Goal: Information Seeking & Learning: Learn about a topic

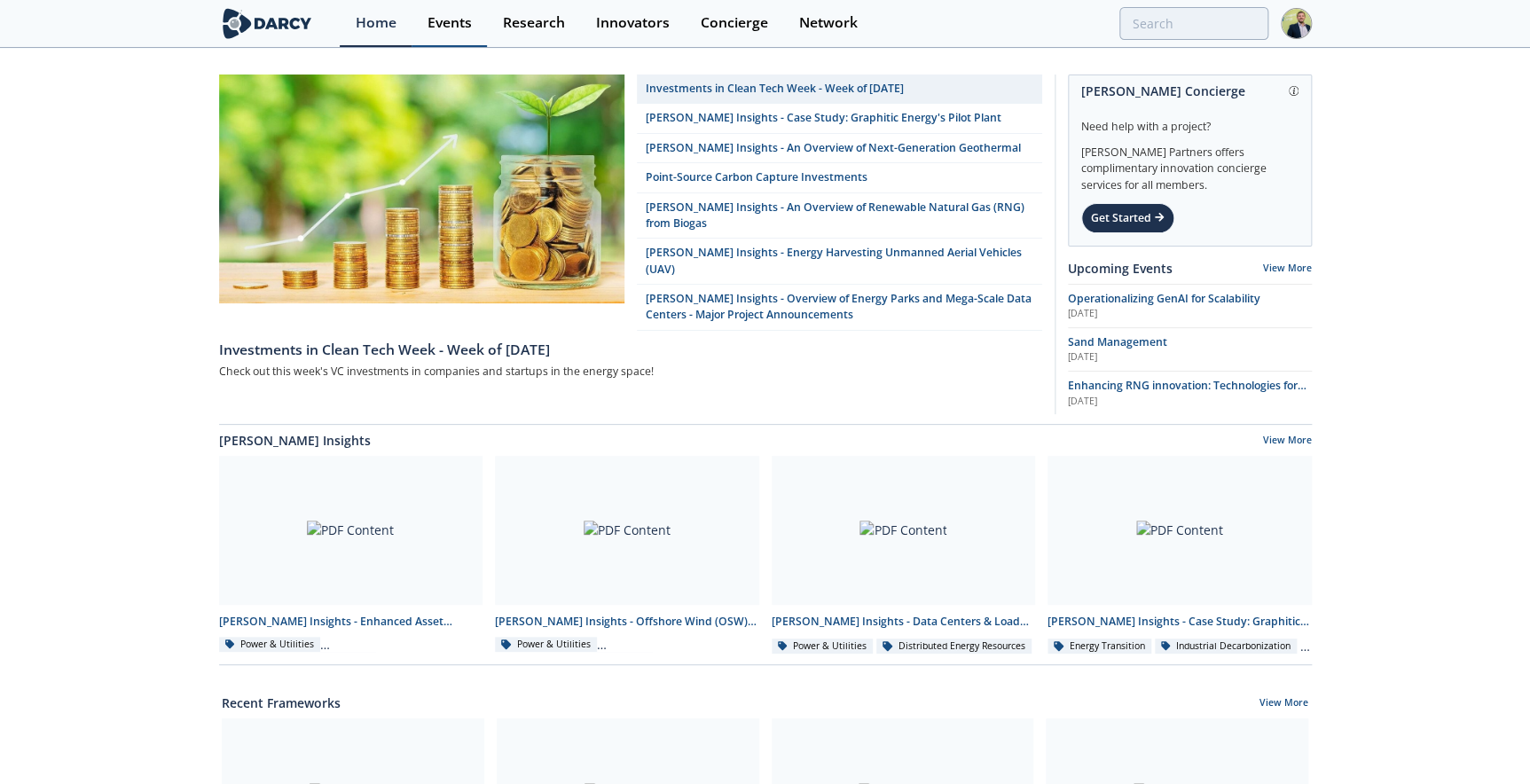
click at [463, 26] on div "Events" at bounding box center [449, 23] width 44 height 14
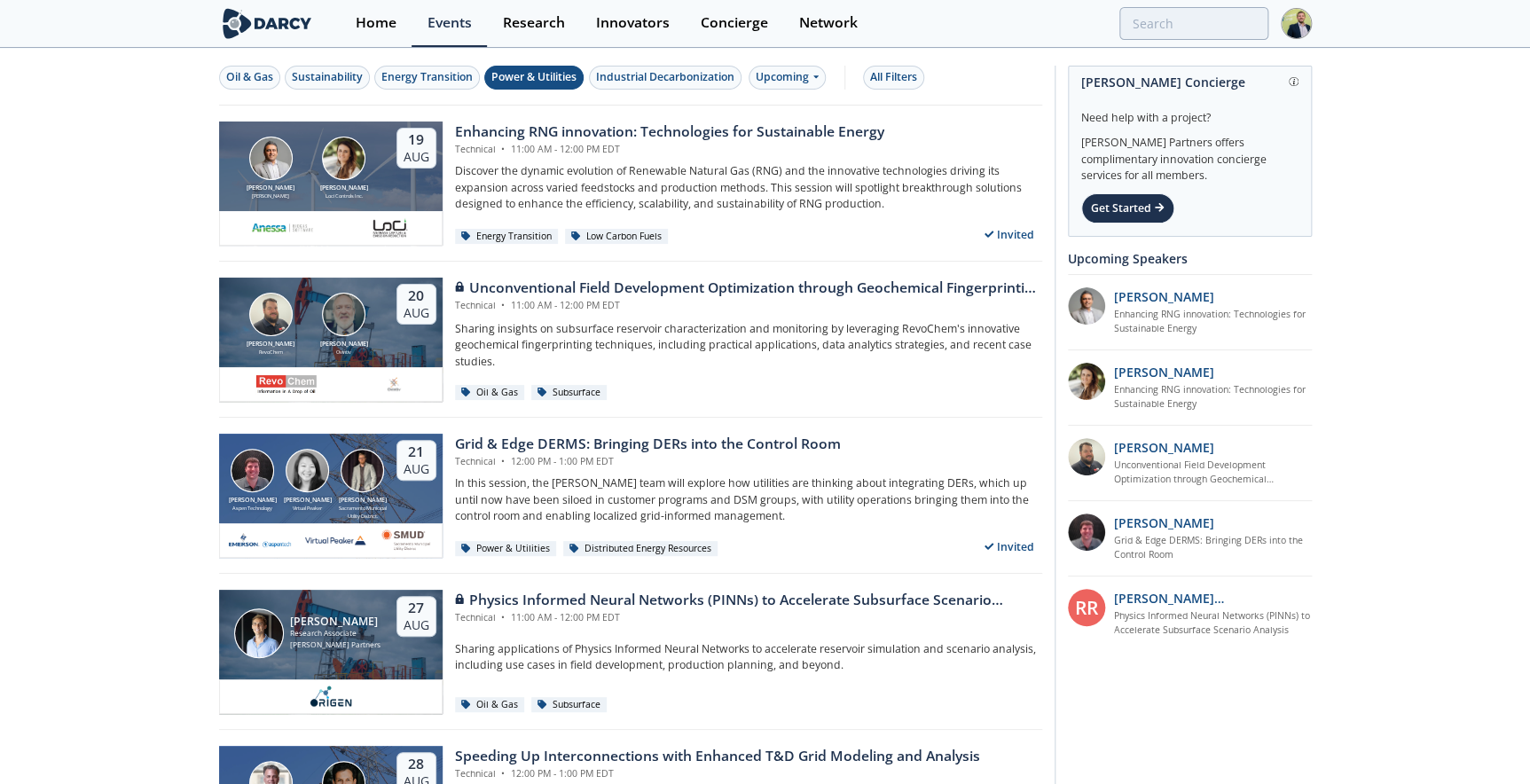
click at [542, 75] on div "Power & Utilities" at bounding box center [534, 77] width 85 height 16
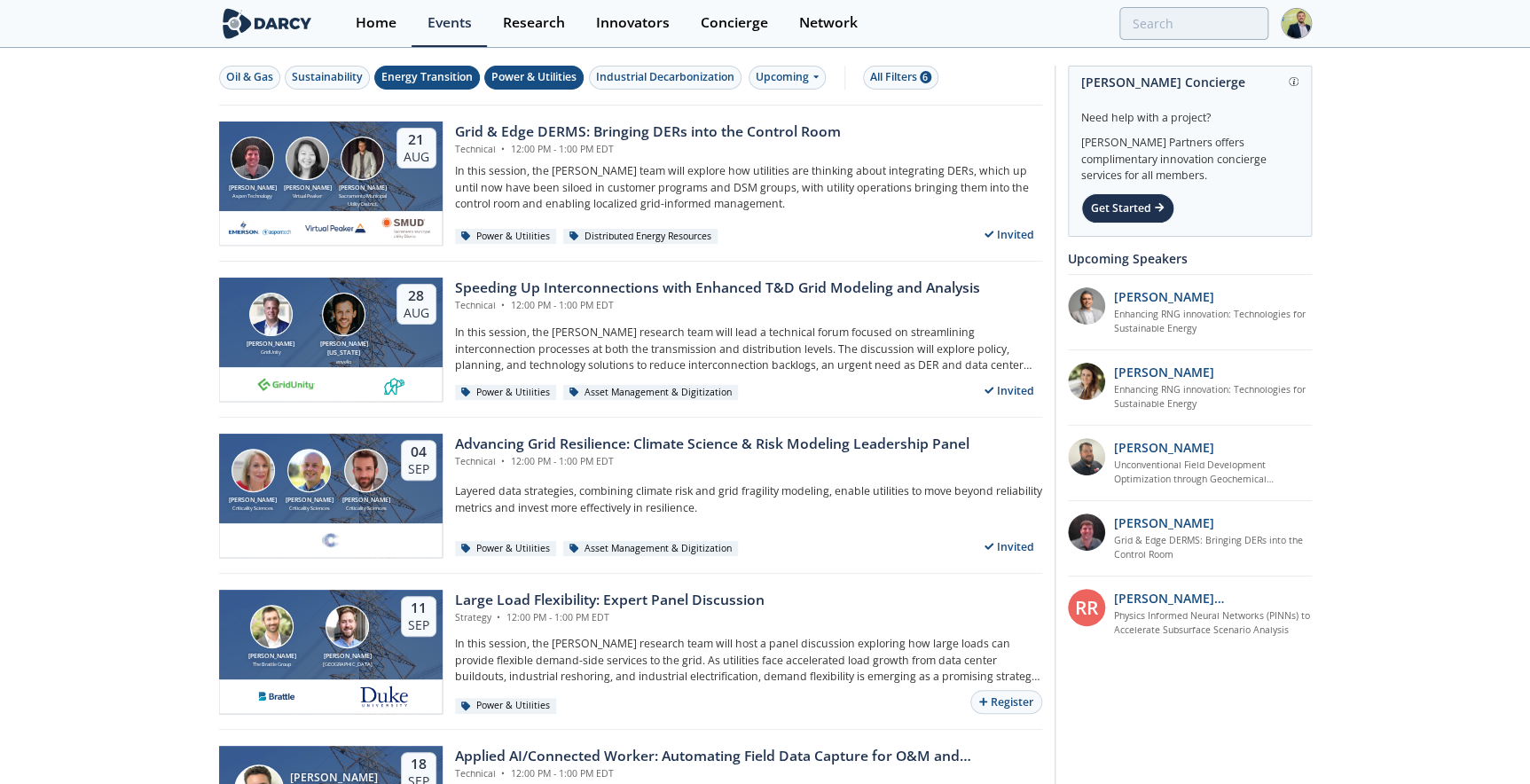
click at [455, 76] on div "Energy Transition" at bounding box center [427, 77] width 92 height 16
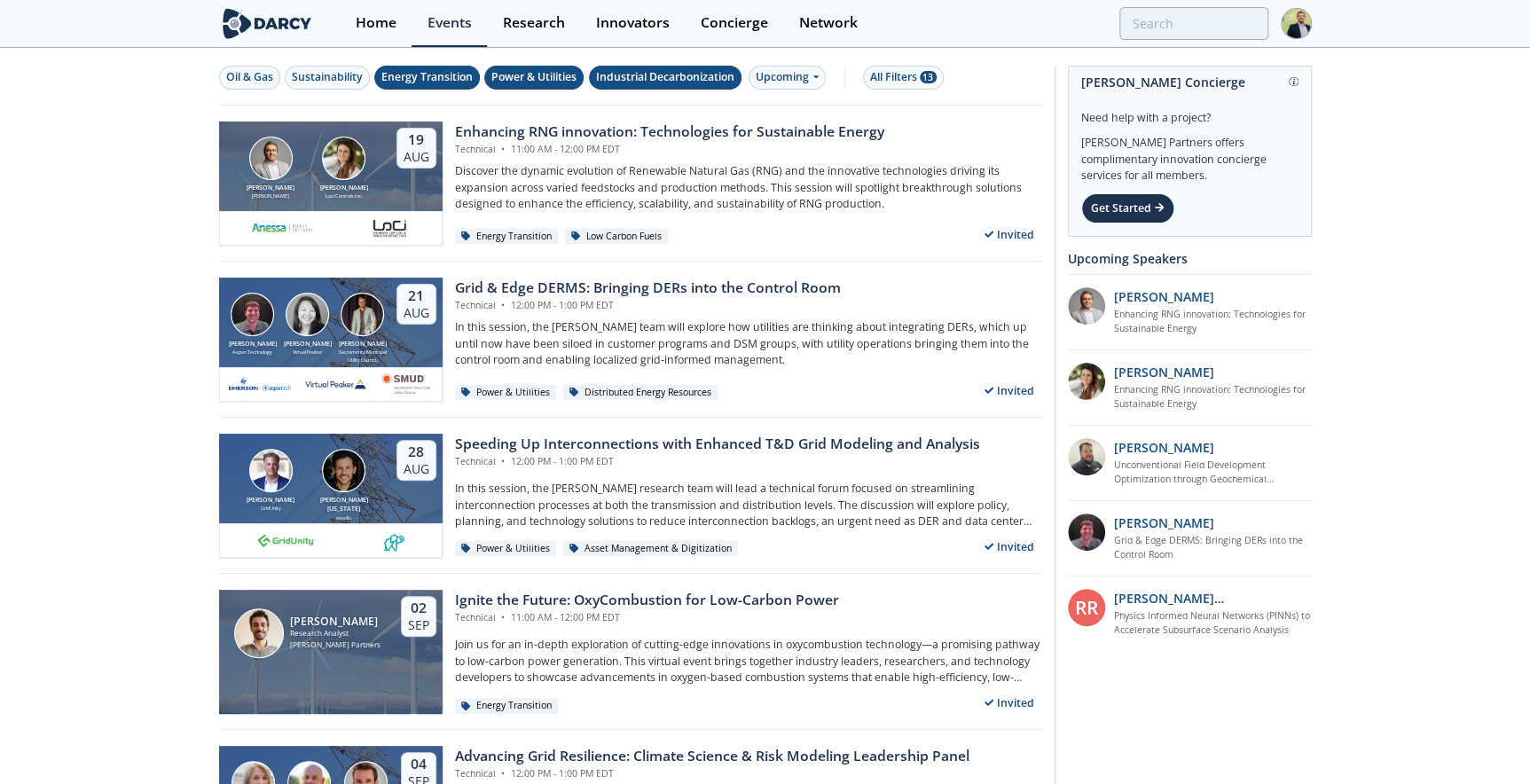
click at [645, 74] on div "Industrial Decarbonization" at bounding box center [665, 77] width 138 height 16
click at [526, 70] on div "Power & Utilities" at bounding box center [534, 77] width 85 height 16
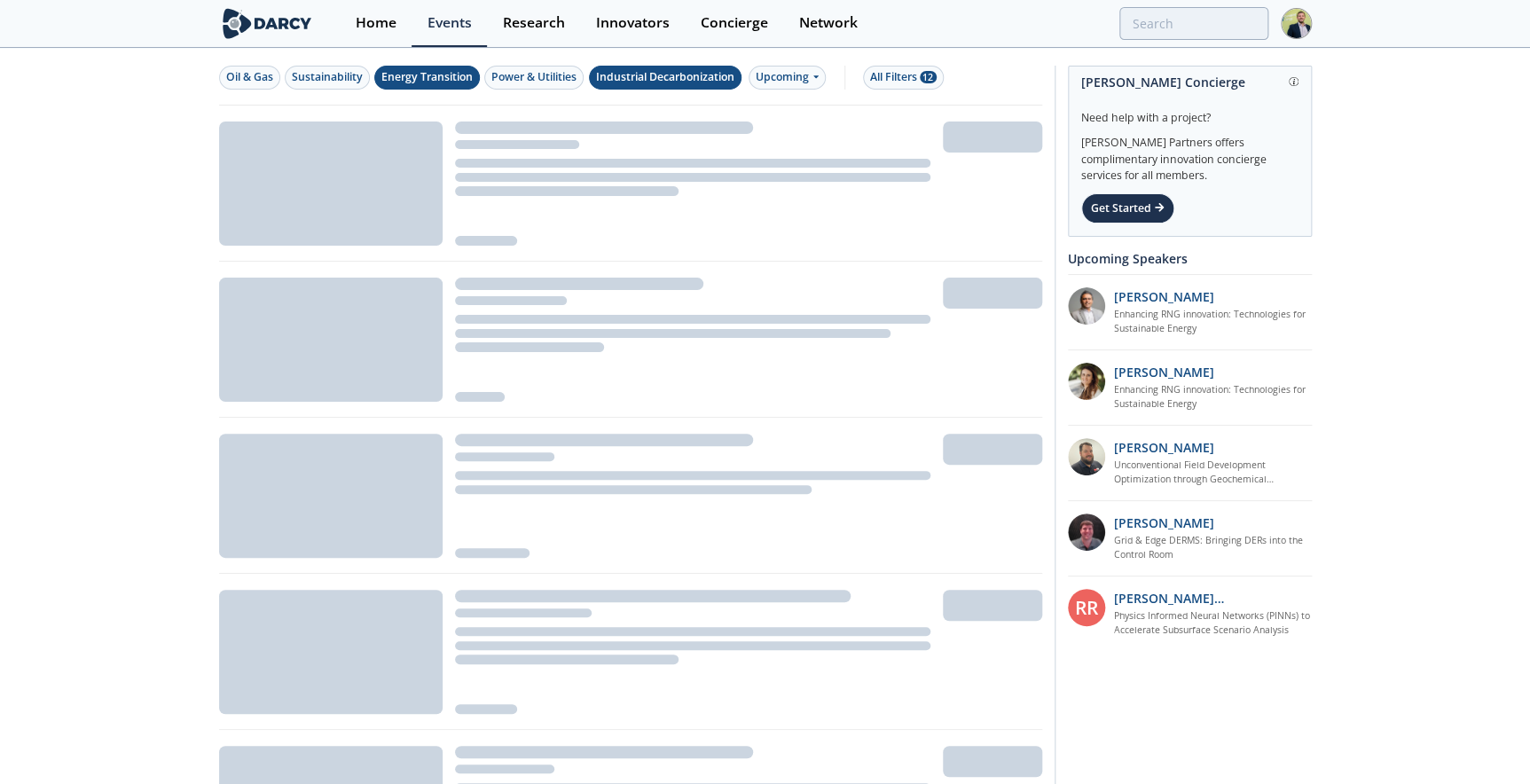
click at [423, 73] on div "Energy Transition" at bounding box center [427, 77] width 92 height 16
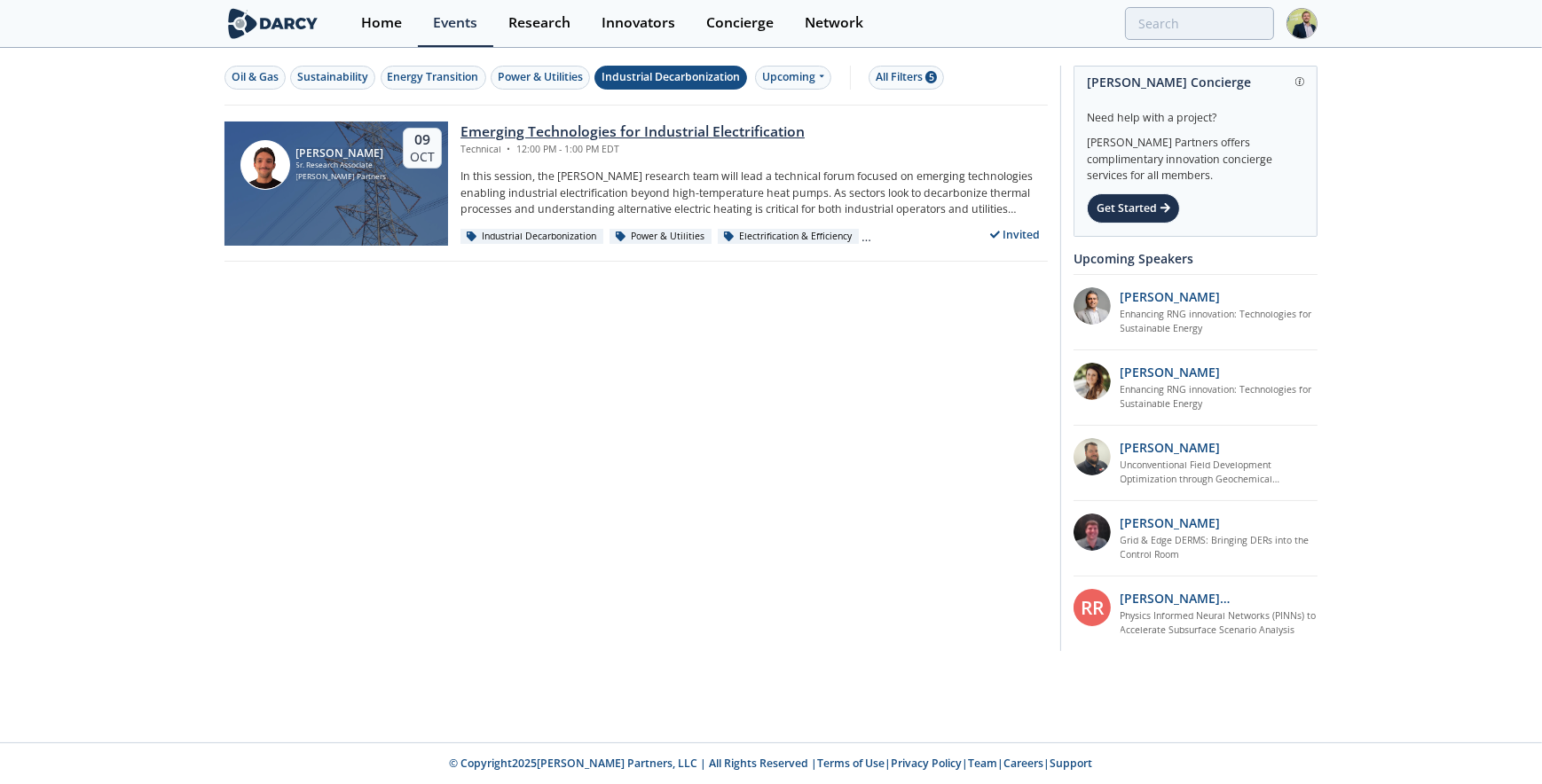
click at [529, 130] on div "Emerging Technologies for Industrial Electrification" at bounding box center [632, 132] width 344 height 22
click at [243, 76] on div "Oil & Gas" at bounding box center [255, 77] width 47 height 16
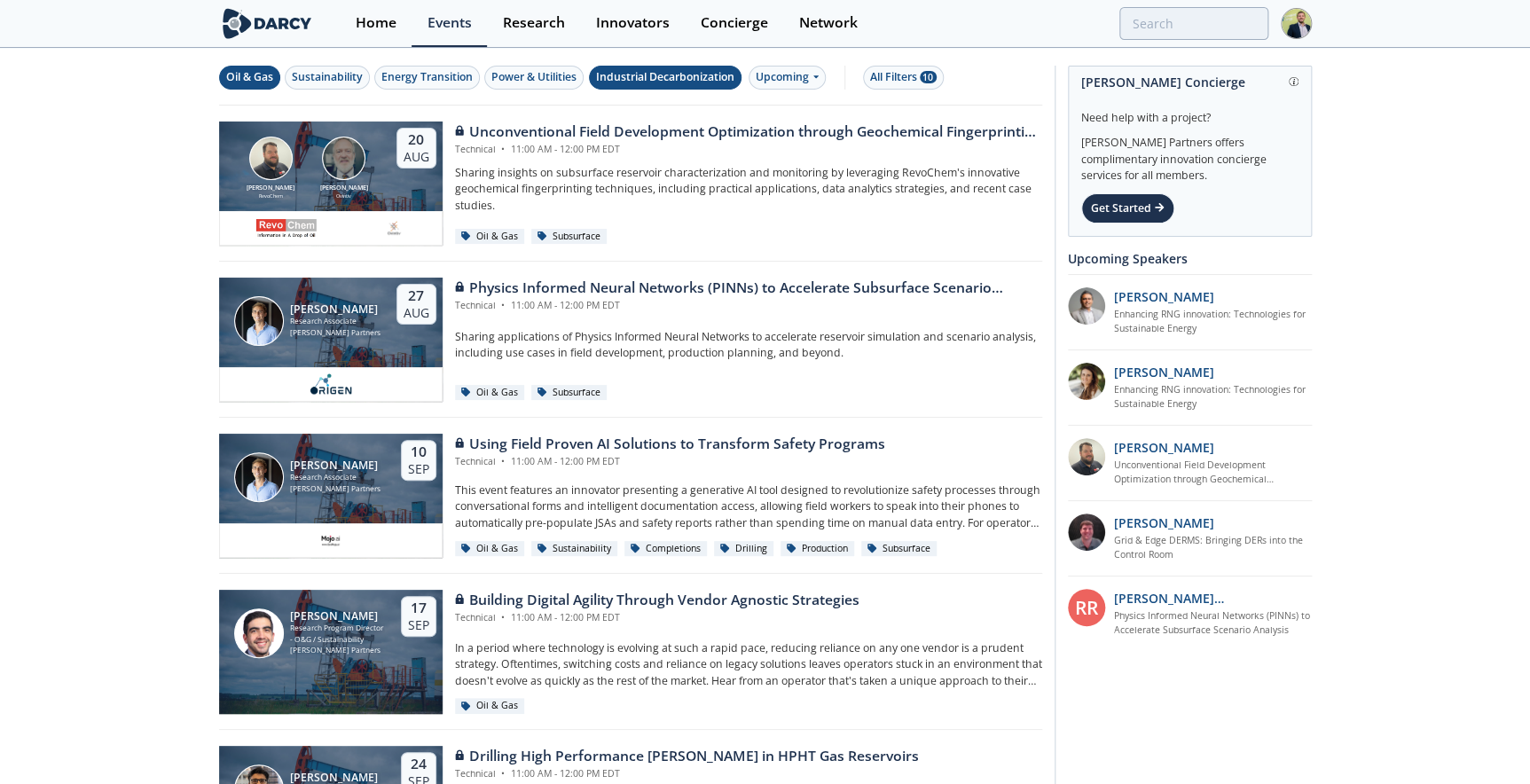
click at [243, 76] on div "Oil & Gas" at bounding box center [249, 77] width 47 height 16
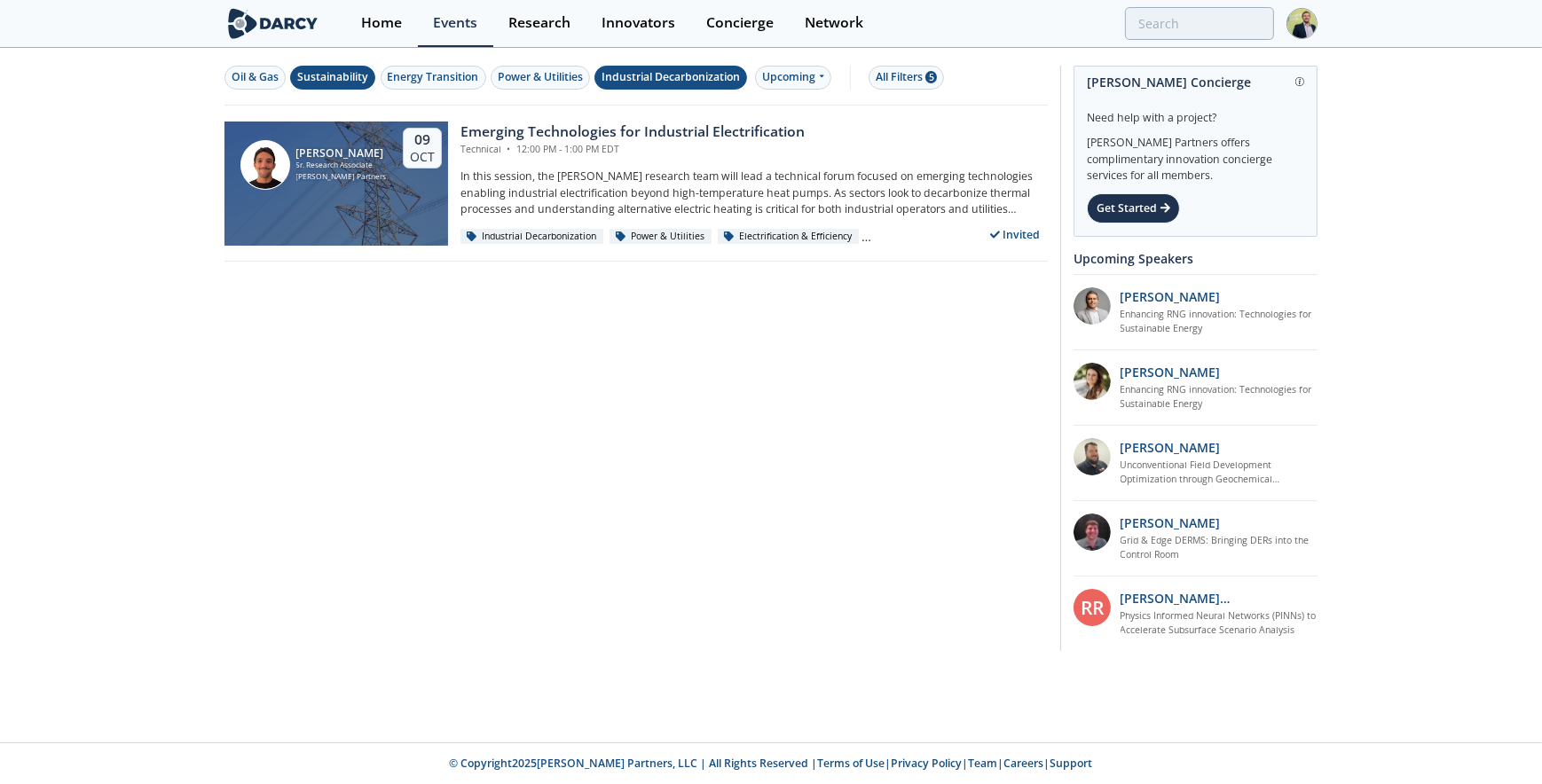
click at [328, 77] on div "Sustainability" at bounding box center [332, 77] width 71 height 16
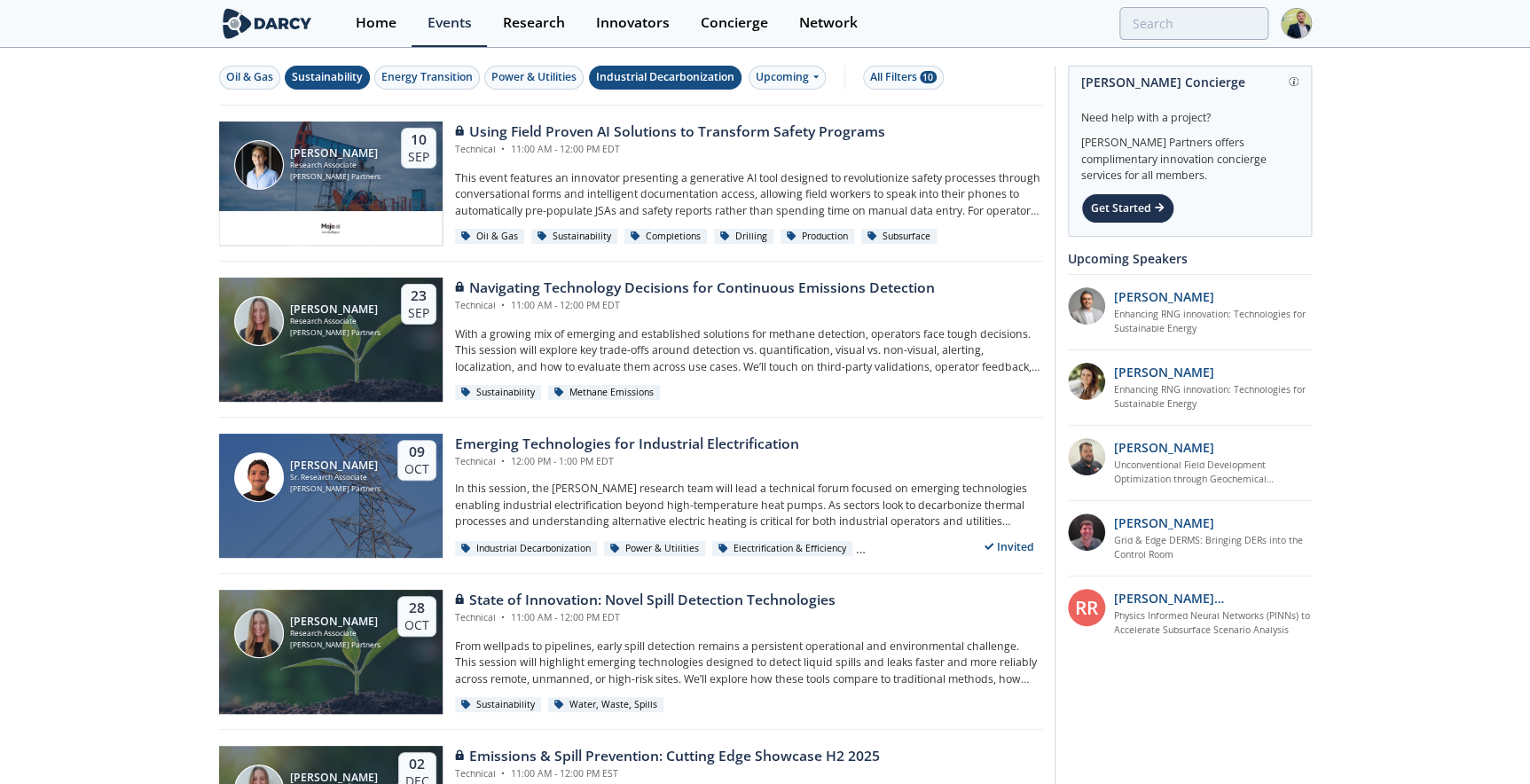
click at [328, 77] on div "Sustainability" at bounding box center [327, 77] width 71 height 16
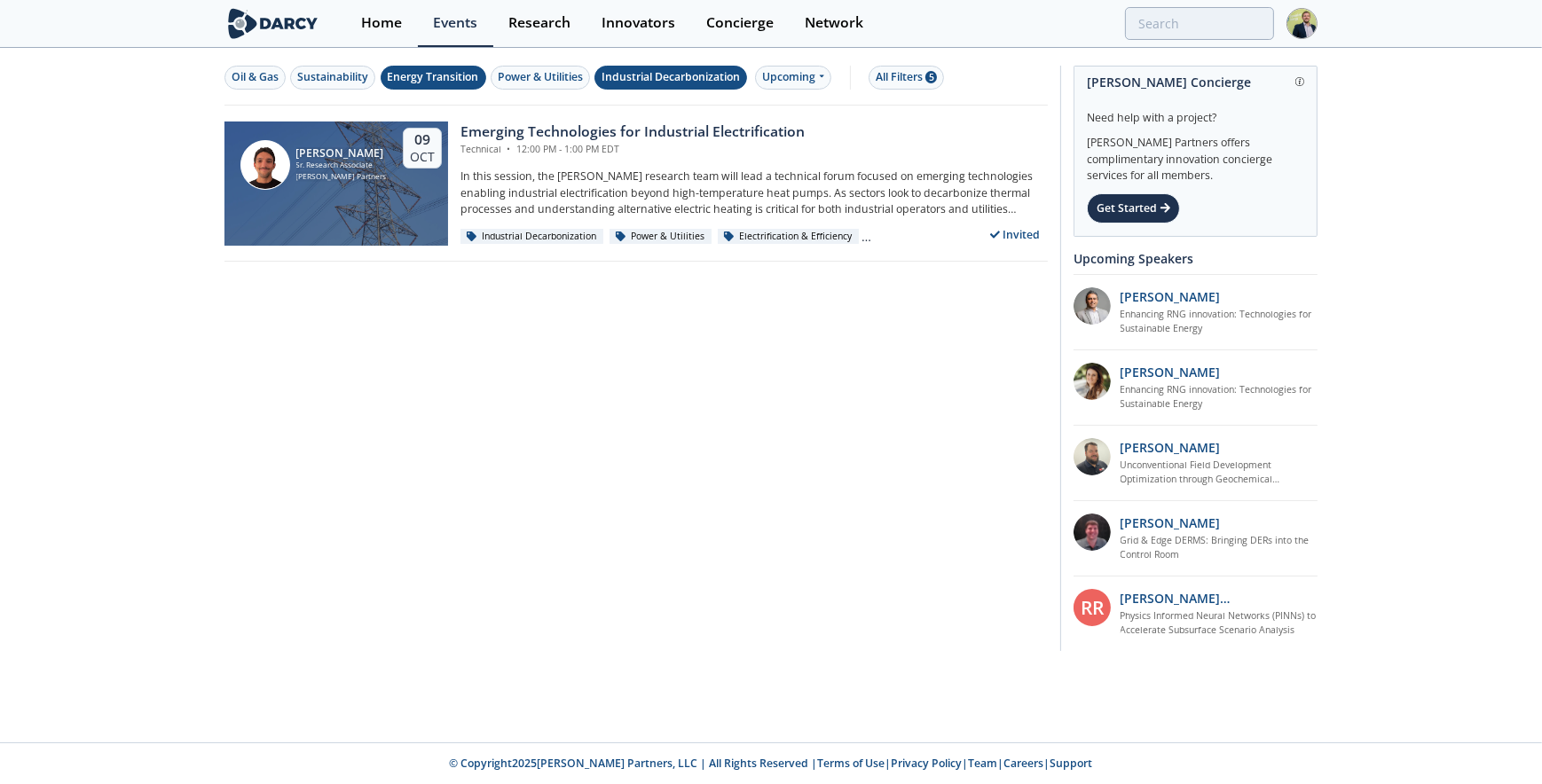
click at [425, 84] on div "Energy Transition" at bounding box center [433, 77] width 92 height 16
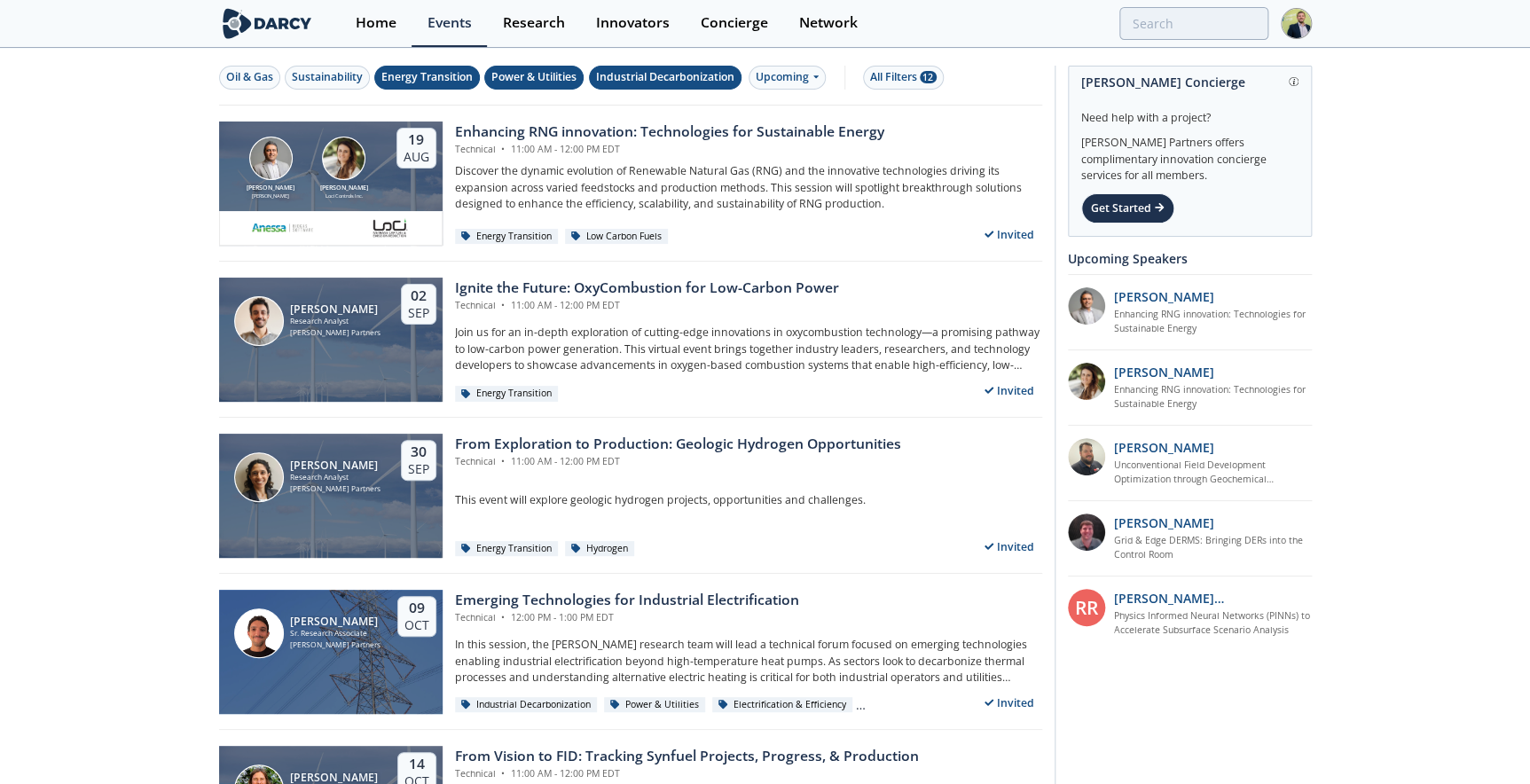
click at [543, 79] on div "Power & Utilities" at bounding box center [534, 77] width 85 height 16
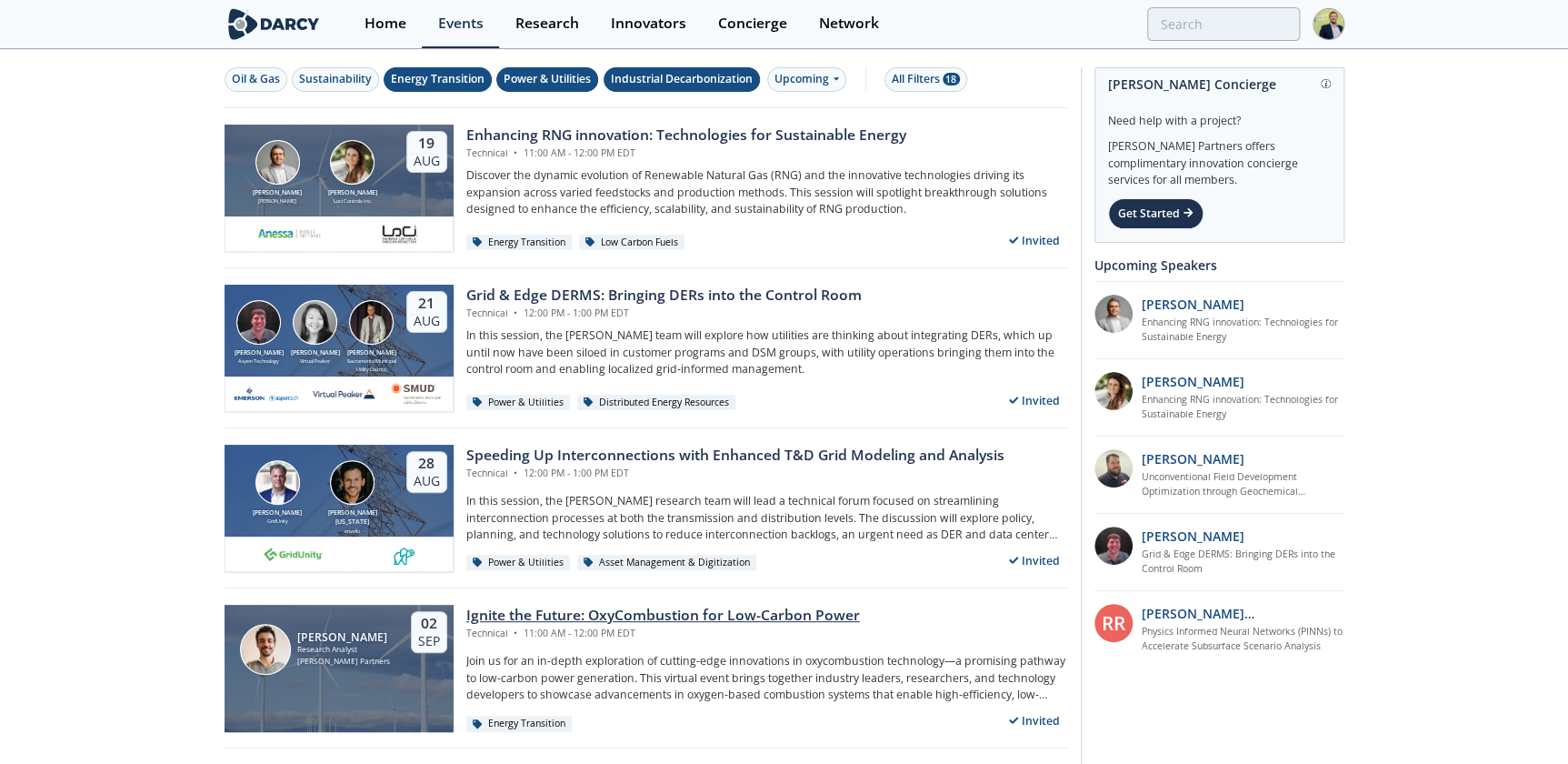
click at [669, 618] on div "Ignite the Future: OxyCombustion for Low-Carbon Power" at bounding box center [663, 615] width 393 height 22
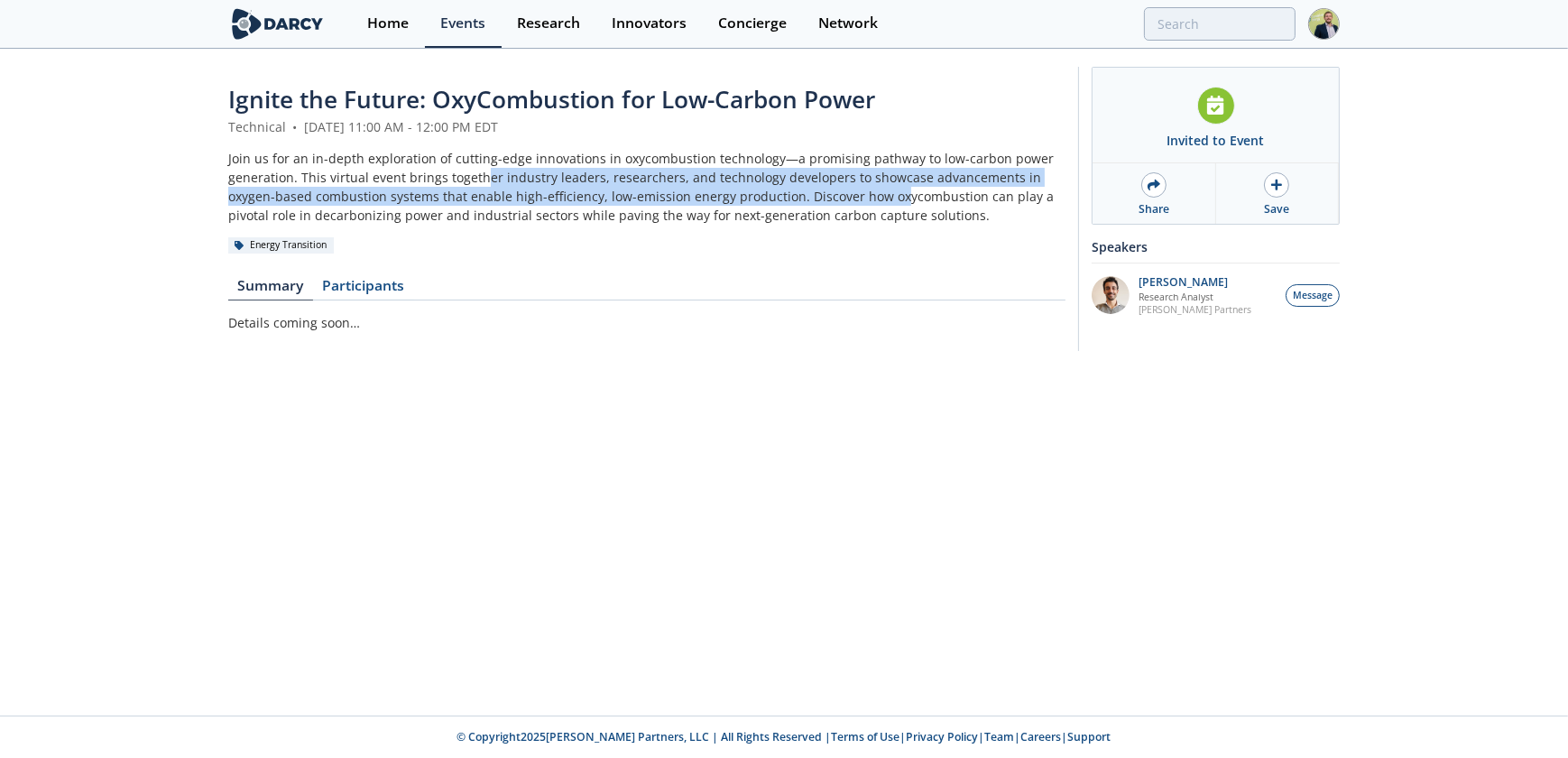
drag, startPoint x: 545, startPoint y: 183, endPoint x: 843, endPoint y: 205, distance: 298.8
click at [843, 205] on div "Join us for an in-depth exploration of cutting-edge innovations in oxycombustio…" at bounding box center [647, 186] width 837 height 76
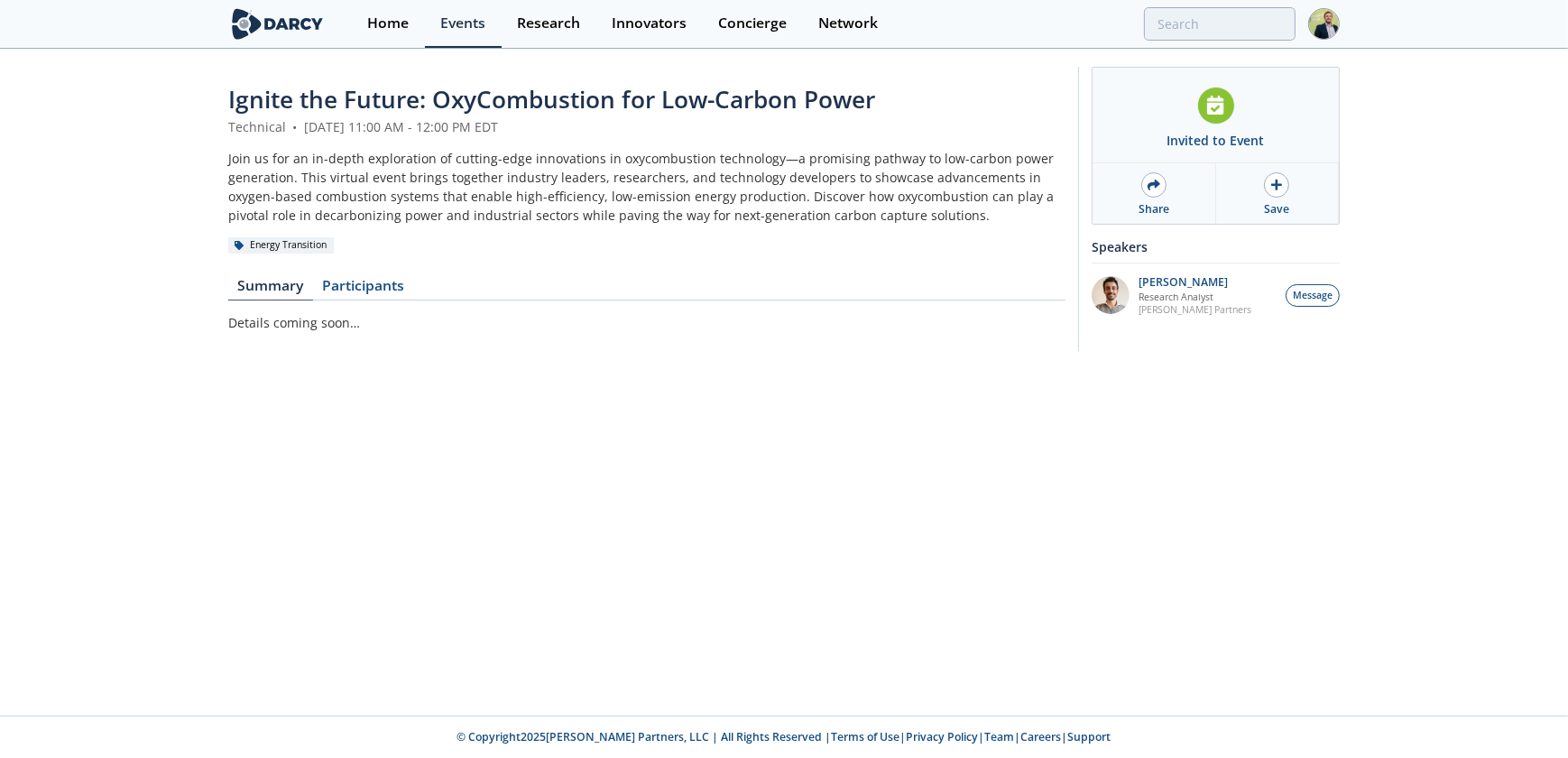
drag, startPoint x: 843, startPoint y: 205, endPoint x: 757, endPoint y: 207, distance: 86.0
click at [757, 207] on div "Join us for an in-depth exploration of cutting-edge innovations in oxycombustio…" at bounding box center [647, 186] width 837 height 76
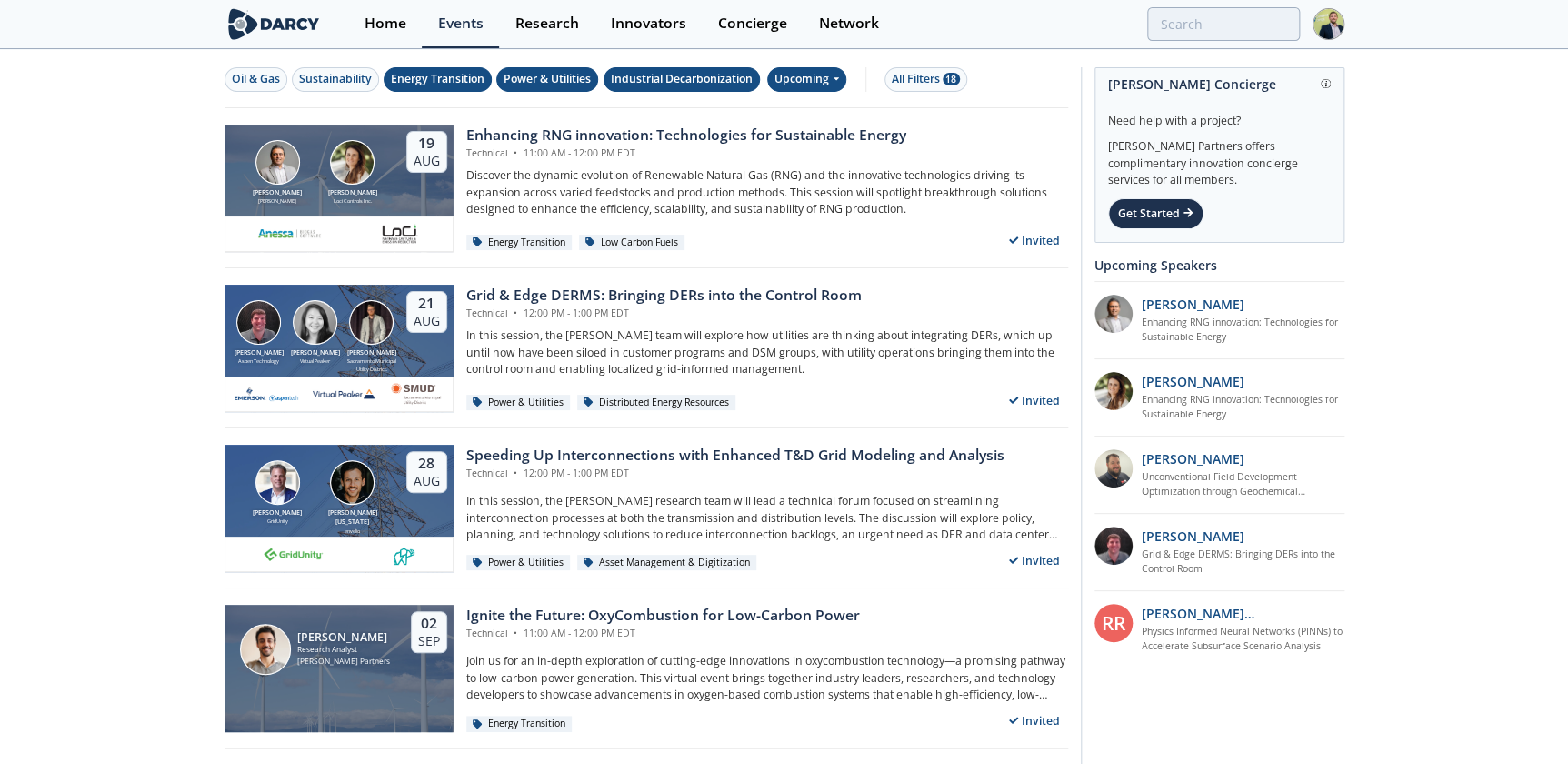
click at [809, 77] on div "Upcoming" at bounding box center [807, 78] width 79 height 24
click at [812, 141] on div "Past" at bounding box center [828, 139] width 112 height 29
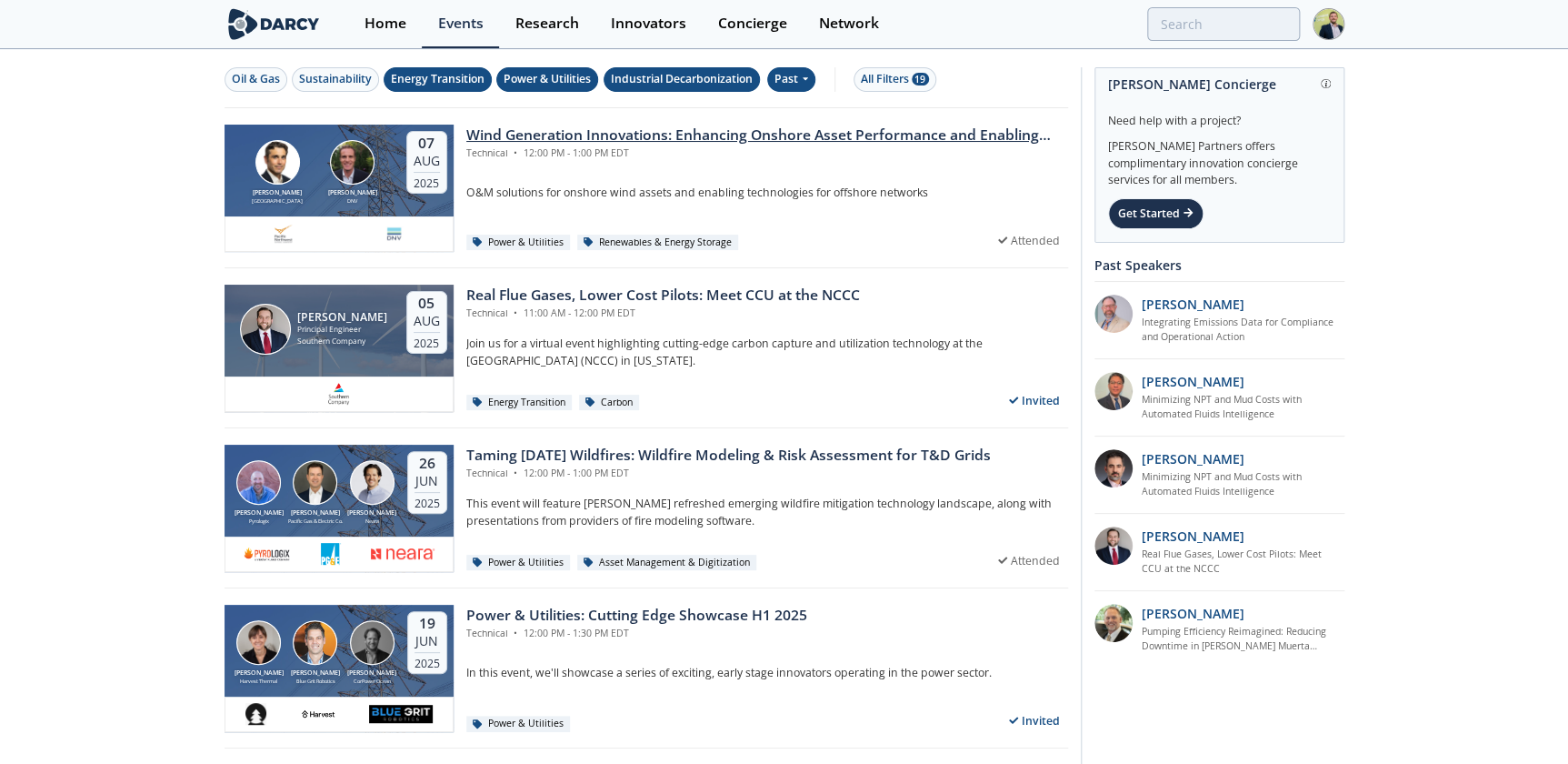
click at [717, 137] on div "Wind Generation Innovations: Enhancing Onshore Asset Performance and Enabling O…" at bounding box center [767, 136] width 601 height 22
click at [628, 143] on div "Wind Generation Innovations: Enhancing Onshore Asset Performance and Enabling O…" at bounding box center [767, 136] width 601 height 22
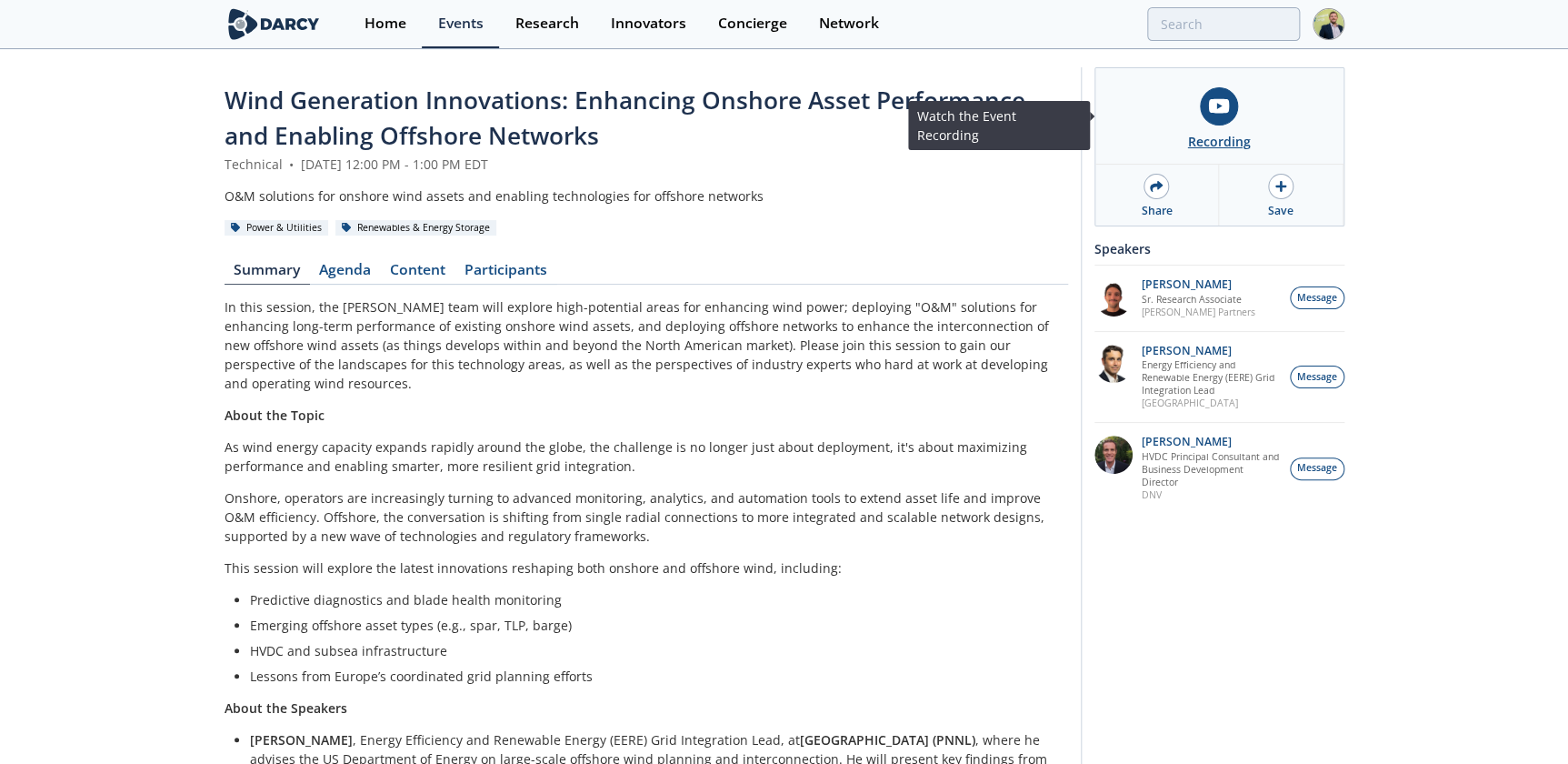
click at [1214, 111] on icon at bounding box center [1219, 106] width 20 height 15
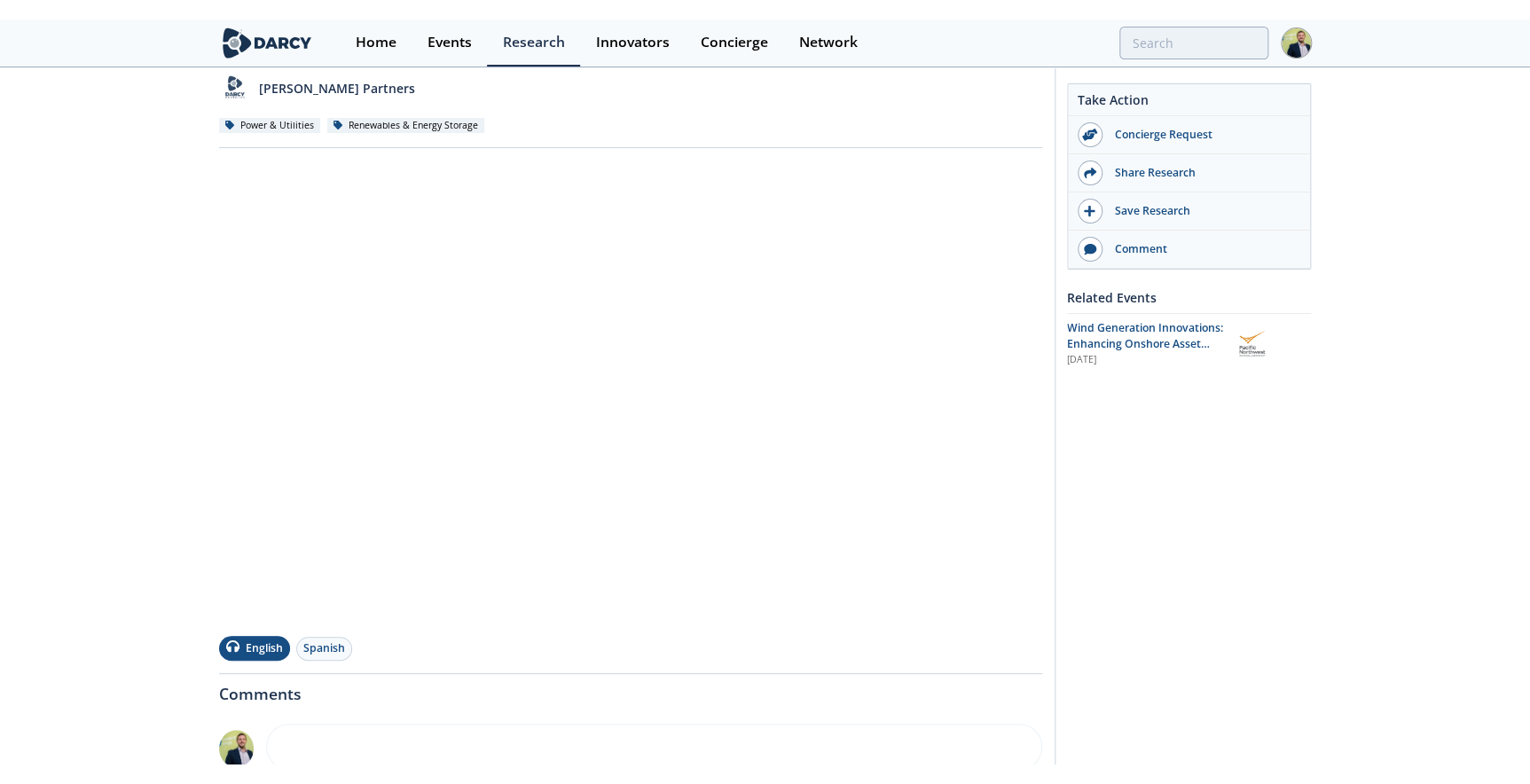
scroll to position [161, 0]
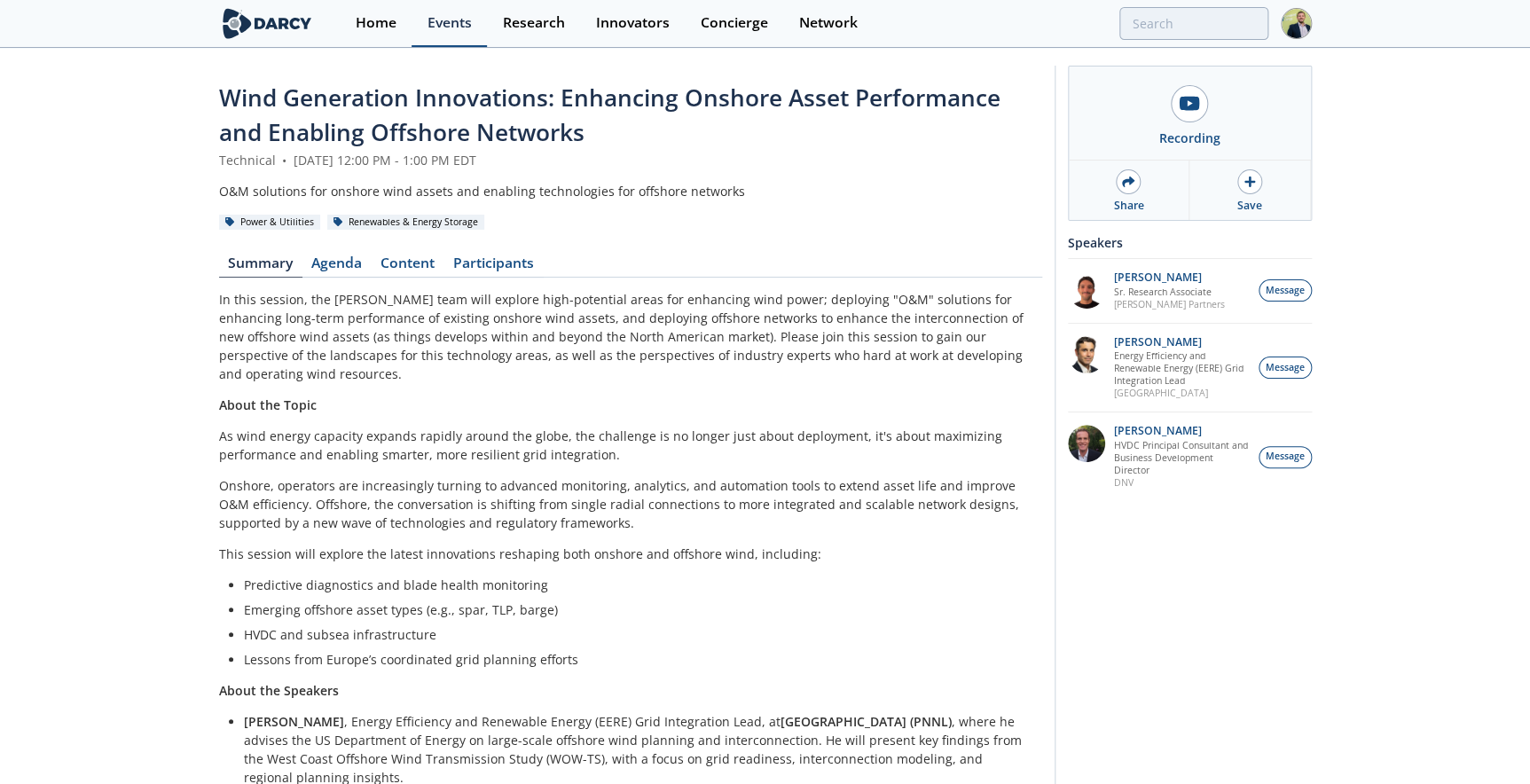
click at [471, 22] on div "Events" at bounding box center [449, 23] width 44 height 14
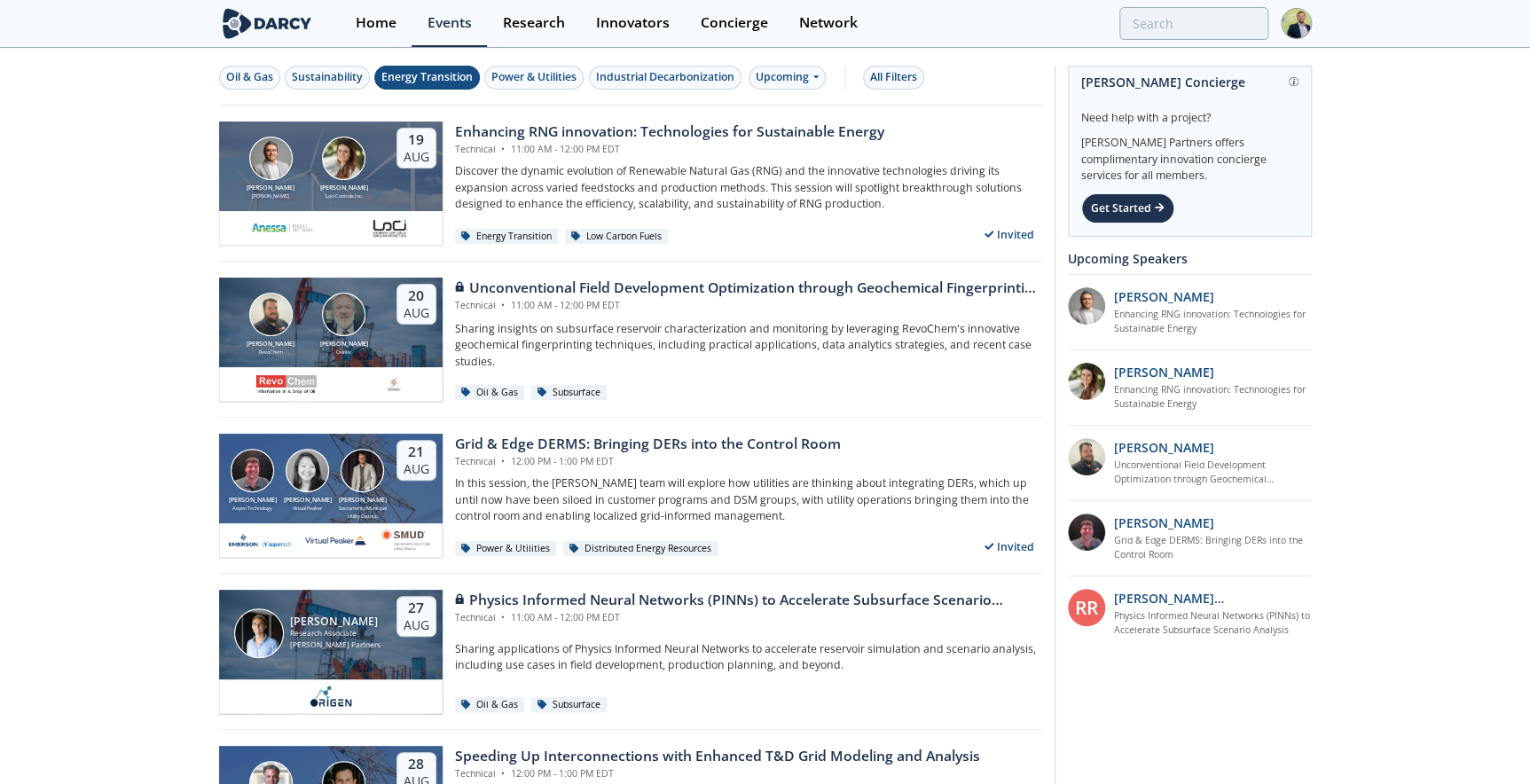
click at [450, 78] on div "Energy Transition" at bounding box center [427, 77] width 92 height 16
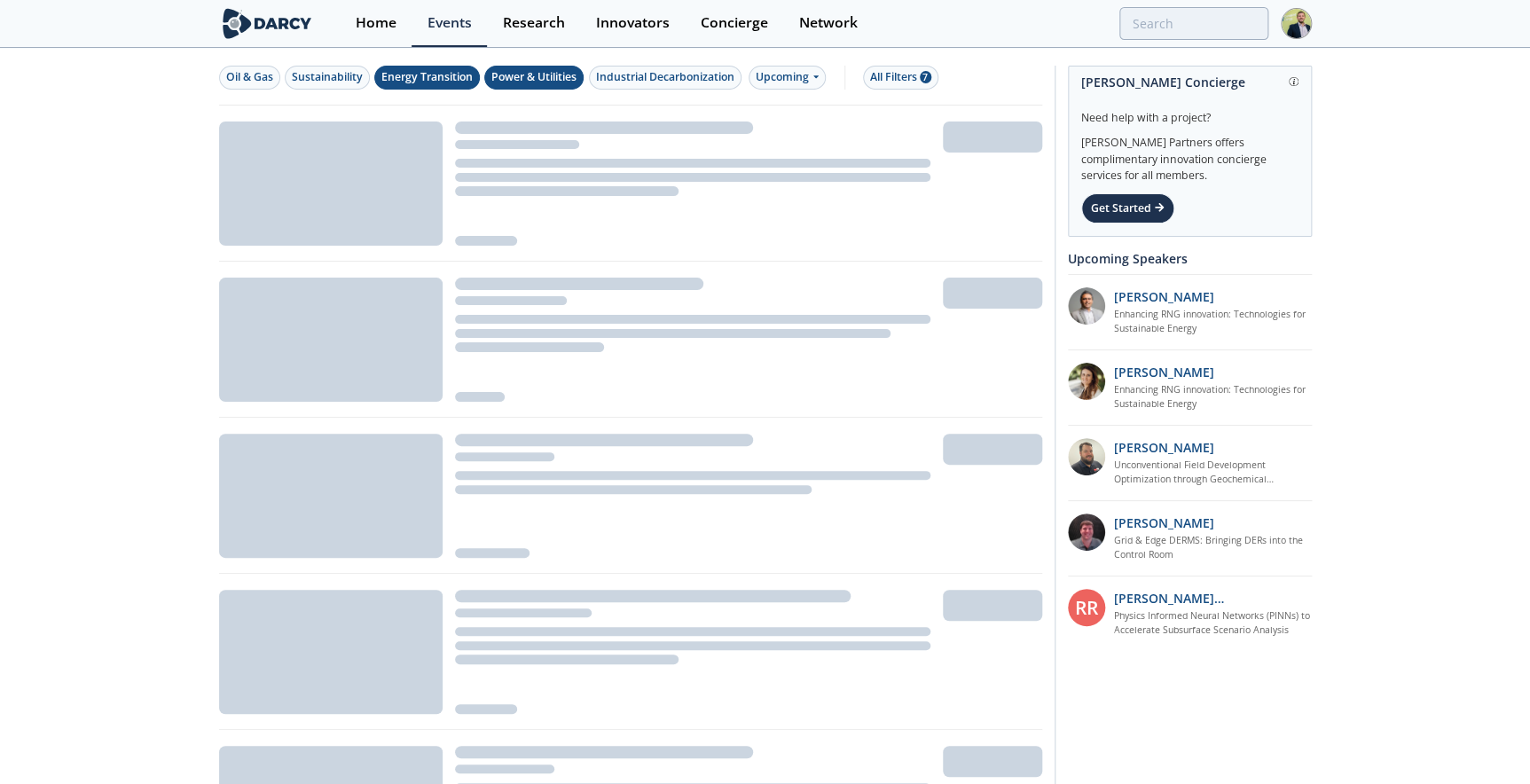
click at [534, 72] on div "Power & Utilities" at bounding box center [534, 77] width 85 height 16
click at [639, 76] on div "Industrial Decarbonization" at bounding box center [665, 77] width 138 height 16
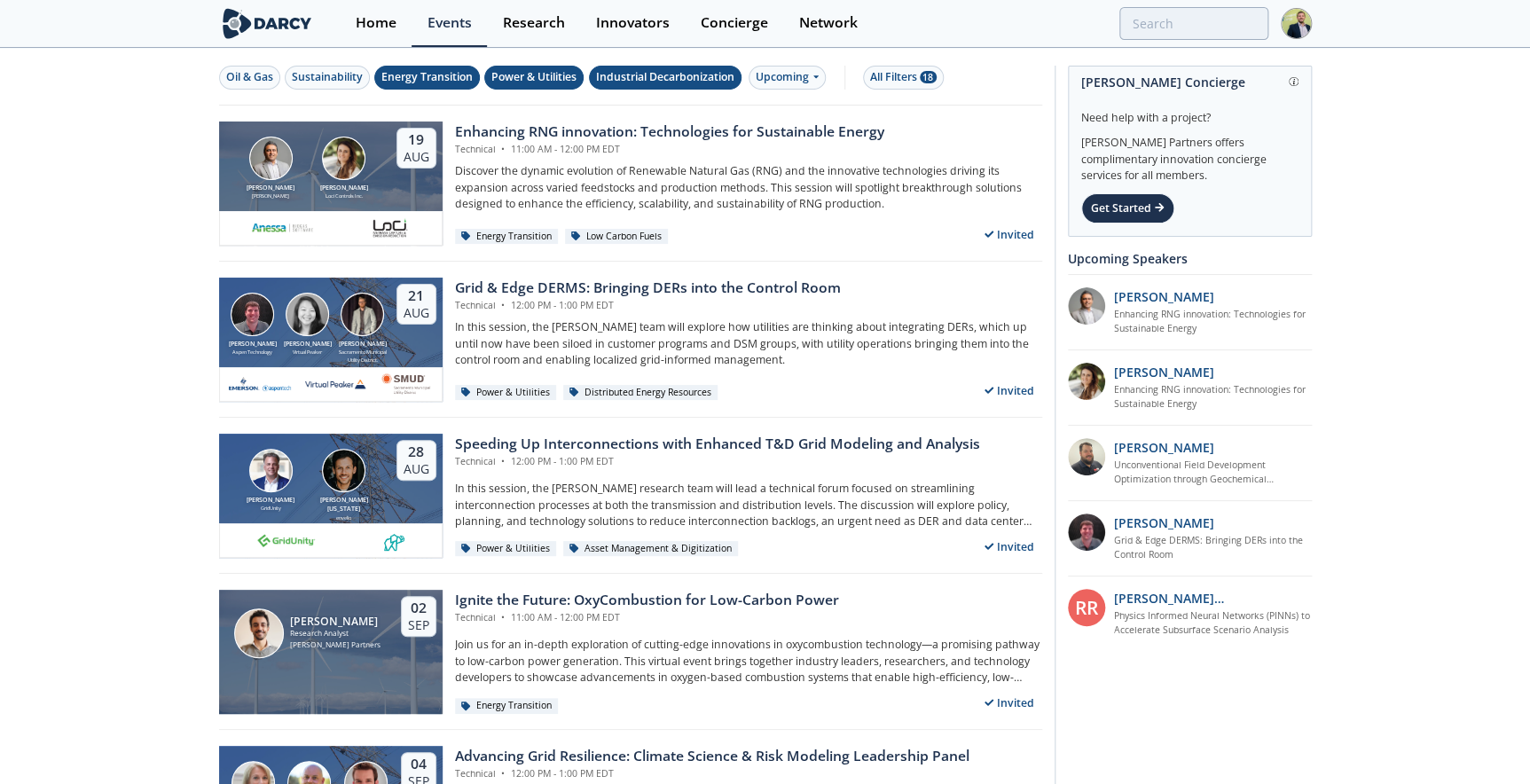
click at [622, 66] on button "Industrial Decarbonization" at bounding box center [664, 77] width 152 height 24
click at [688, 76] on div "Industrial Decarbonization" at bounding box center [665, 77] width 138 height 16
click at [615, 285] on div "Grid & Edge DERMS: Bringing DERs into the Control Room" at bounding box center [648, 288] width 386 height 22
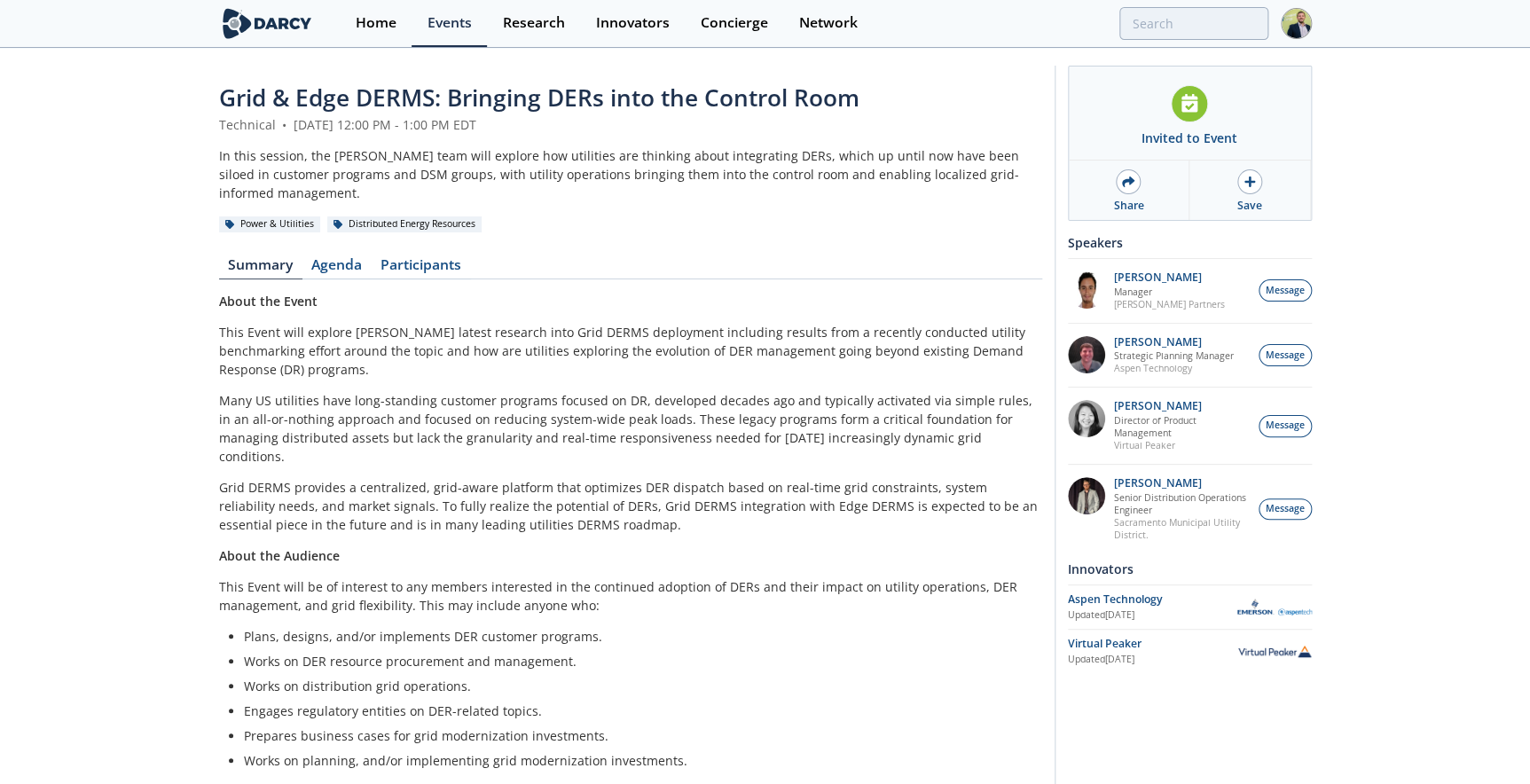
click at [399, 478] on p "Grid DERMS provides a centralized, grid-aware platform that optimizes DER dispa…" at bounding box center [630, 505] width 823 height 56
click at [221, 293] on strong "About the Event" at bounding box center [268, 301] width 98 height 17
click at [357, 258] on link "Agenda" at bounding box center [336, 268] width 69 height 22
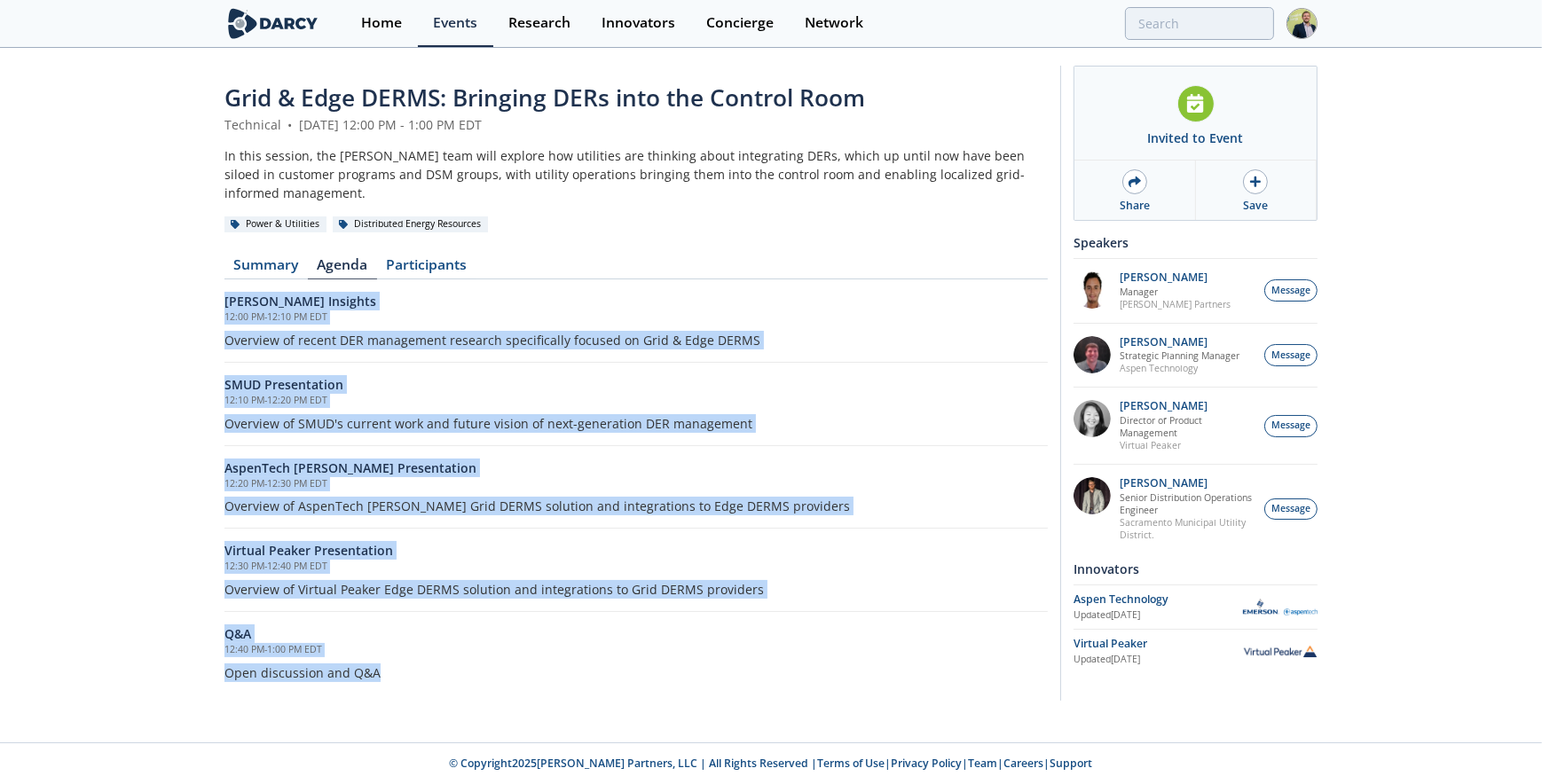
drag, startPoint x: 402, startPoint y: 657, endPoint x: 192, endPoint y: 273, distance: 437.7
click at [192, 273] on div "Grid & Edge DERMS: Bringing DERs into the Control Room Technical • August 21, 2…" at bounding box center [771, 387] width 1542 height 675
click at [442, 258] on link "Participants" at bounding box center [426, 268] width 99 height 22
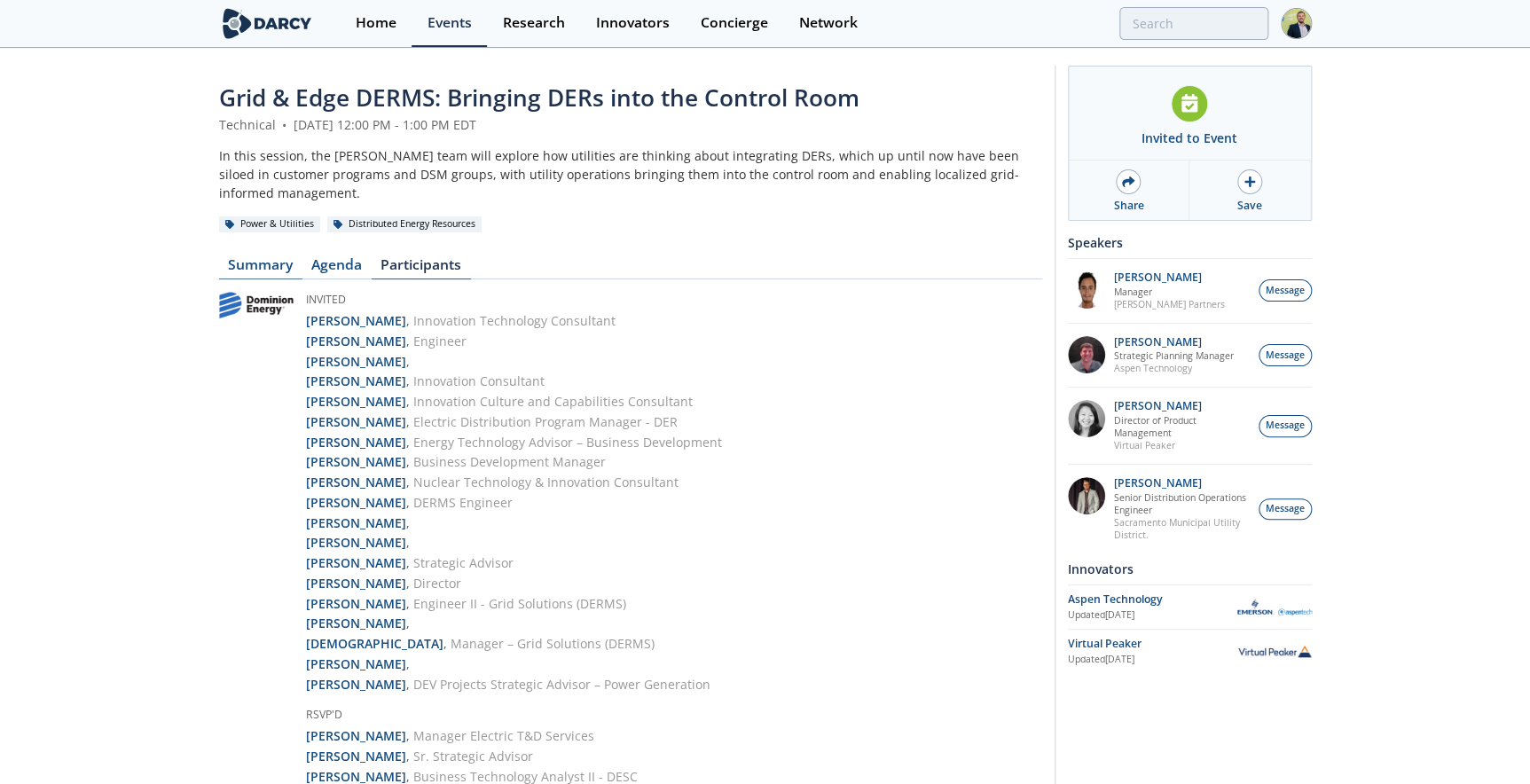
click at [238, 258] on link "Summary" at bounding box center [261, 268] width 83 height 22
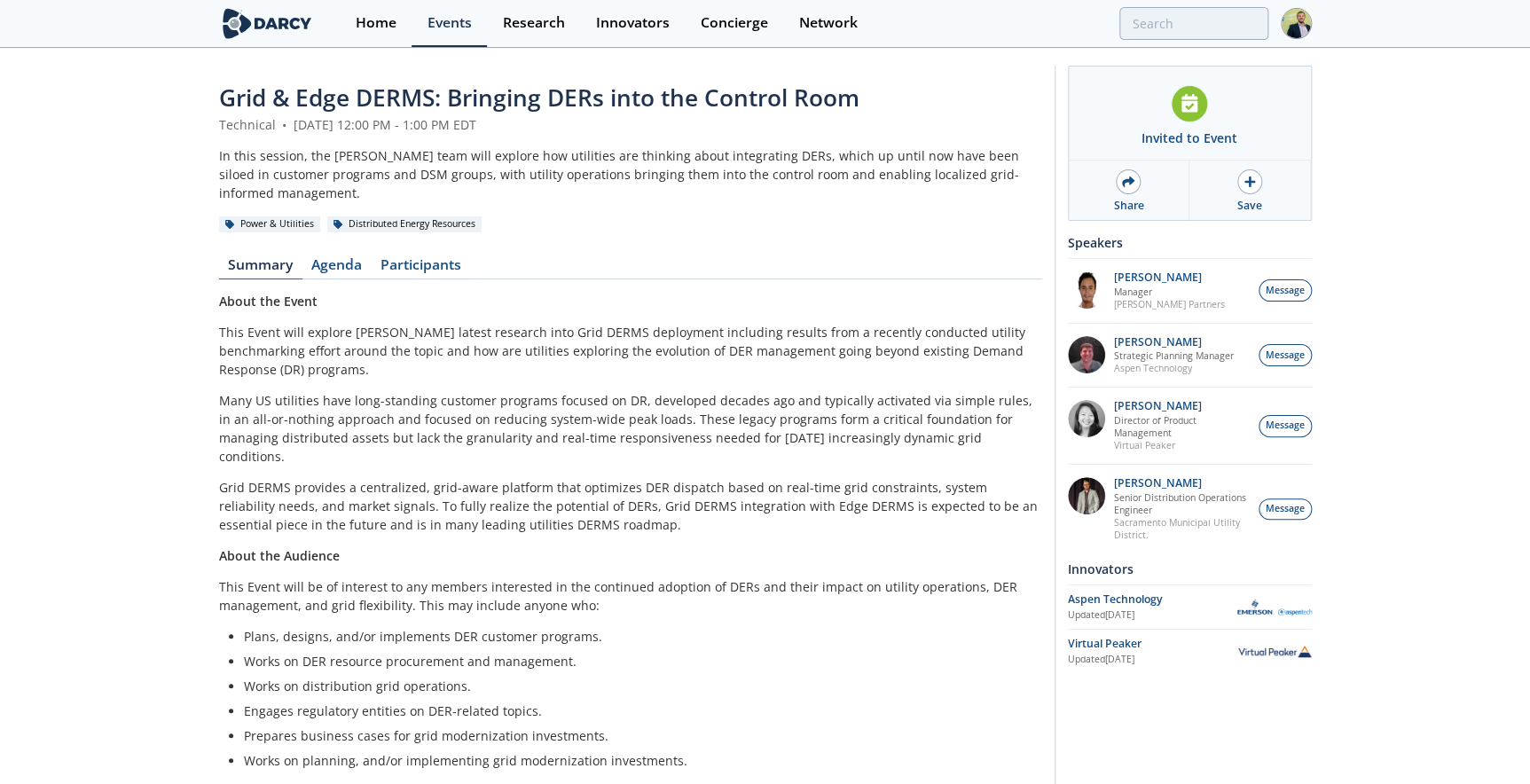
click at [222, 293] on div "About the Event This Event will explore Darcy's latest research into Grid DERMS…" at bounding box center [630, 611] width 823 height 639
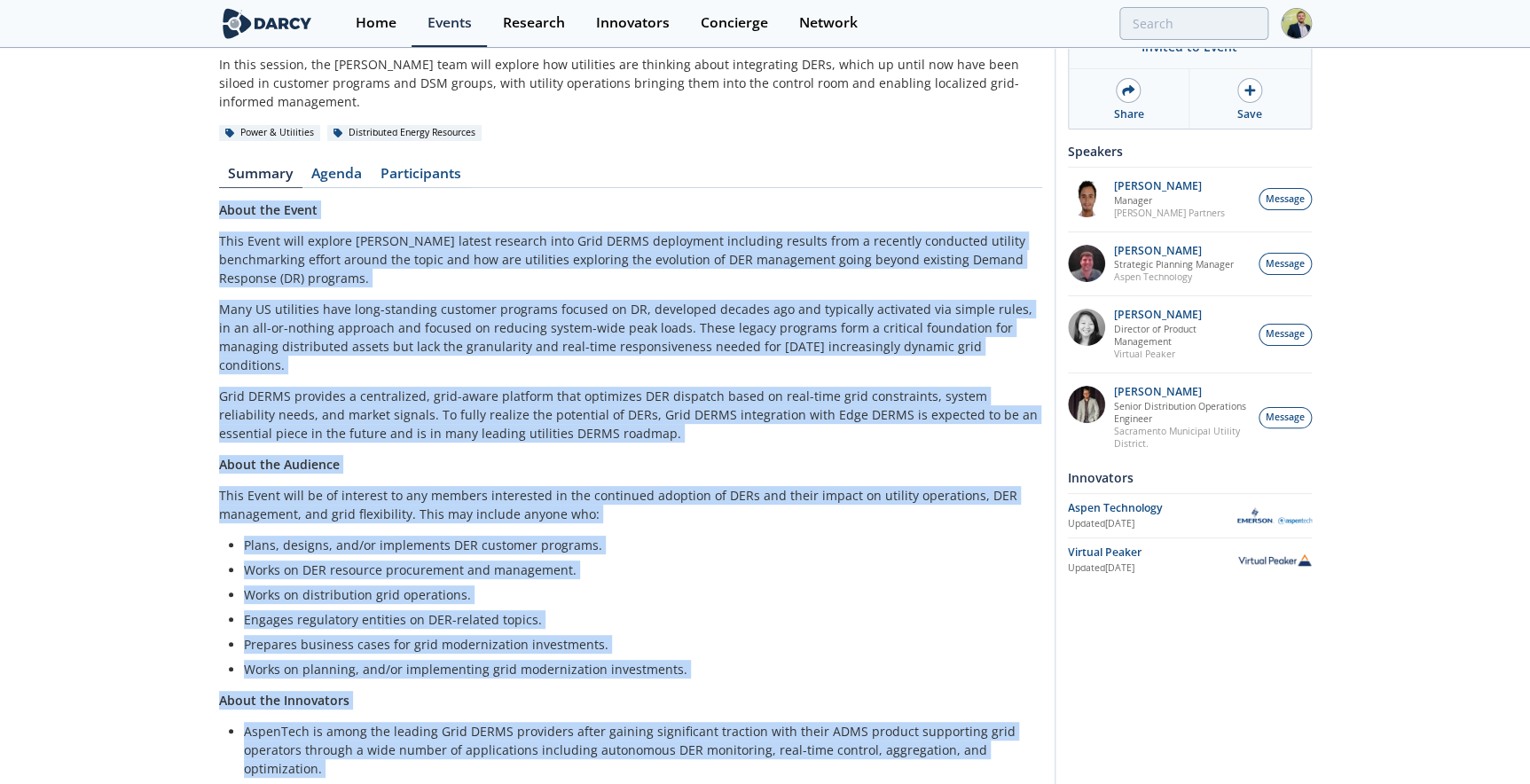
scroll to position [196, 0]
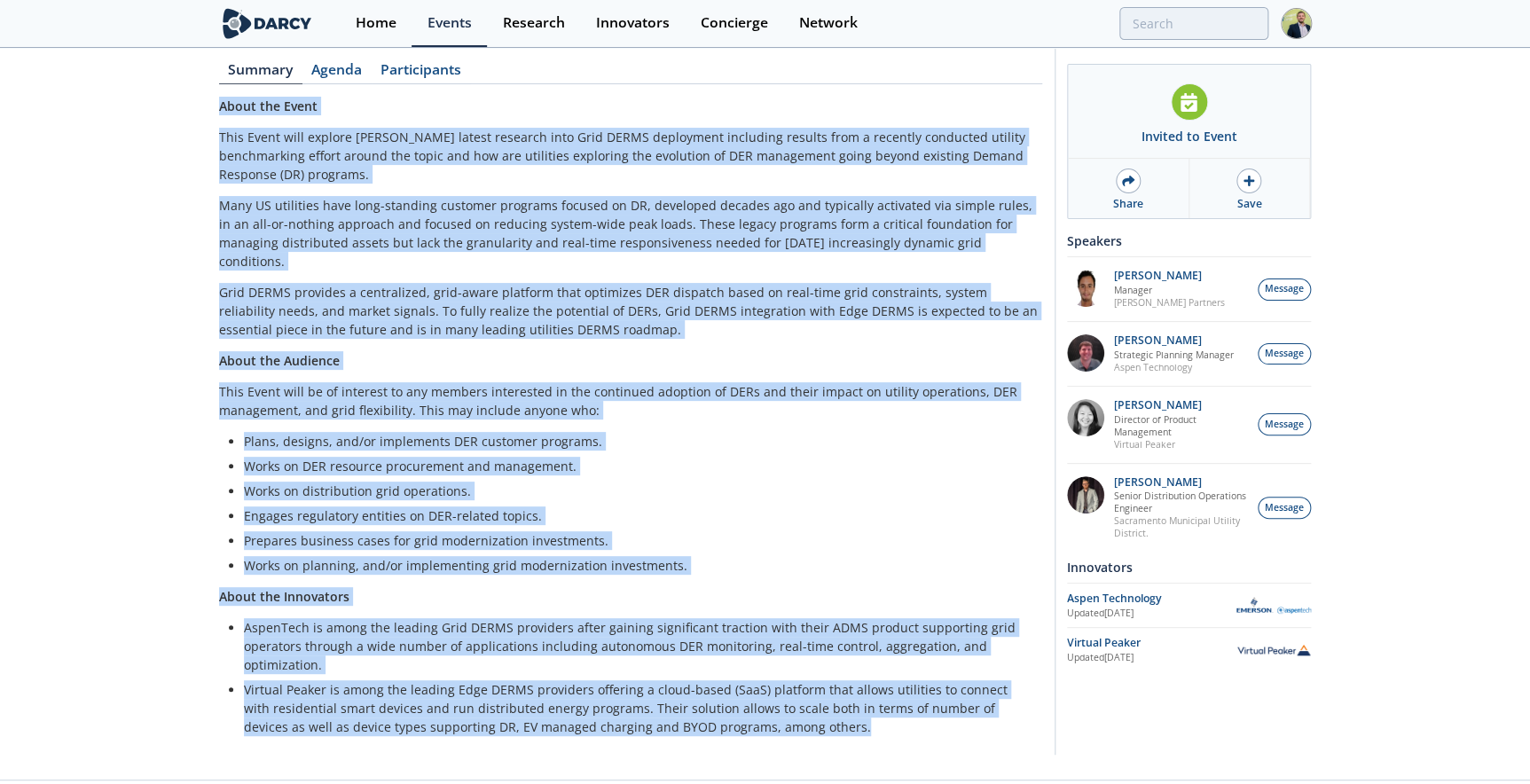
drag, startPoint x: 221, startPoint y: 283, endPoint x: 791, endPoint y: 690, distance: 700.4
click at [791, 690] on div "About the Event This Event will explore Darcy's latest research into Grid DERMS…" at bounding box center [630, 416] width 823 height 639
copy div "About the Event This Event will explore Darcy's latest research into Grid DERMS…"
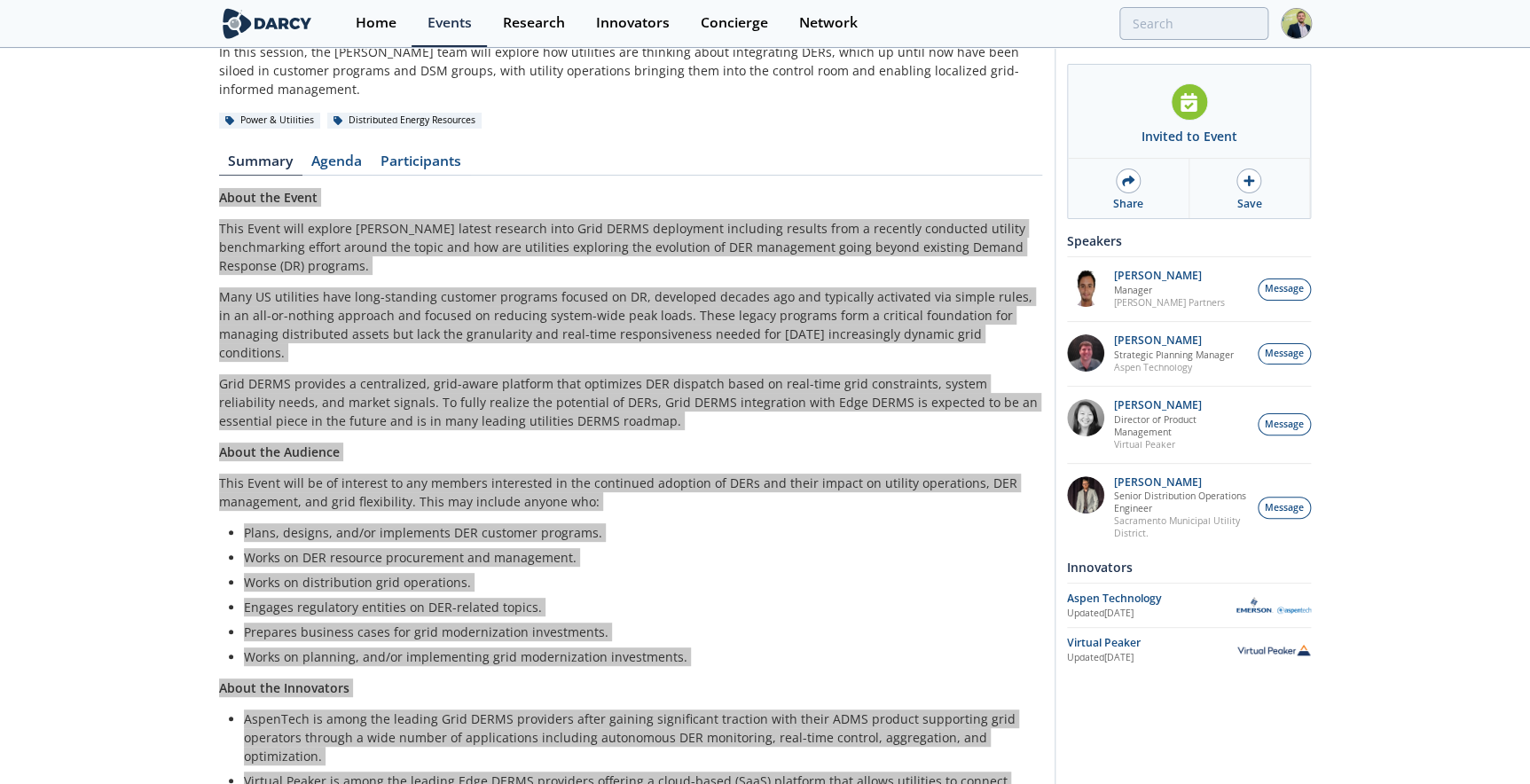
scroll to position [0, 0]
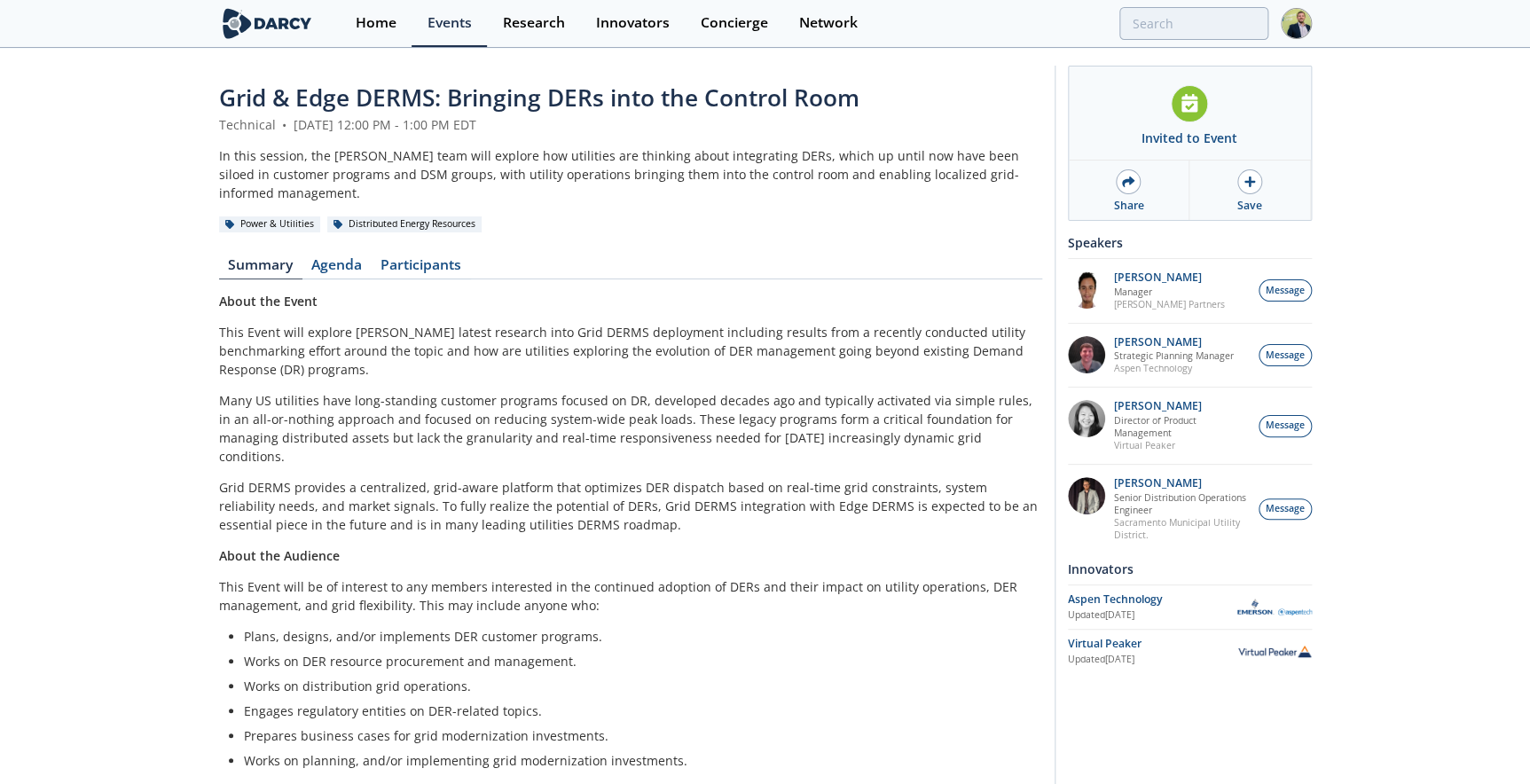
click at [446, 99] on span "Grid & Edge DERMS: Bringing DERs into the Control Room" at bounding box center [540, 97] width 641 height 32
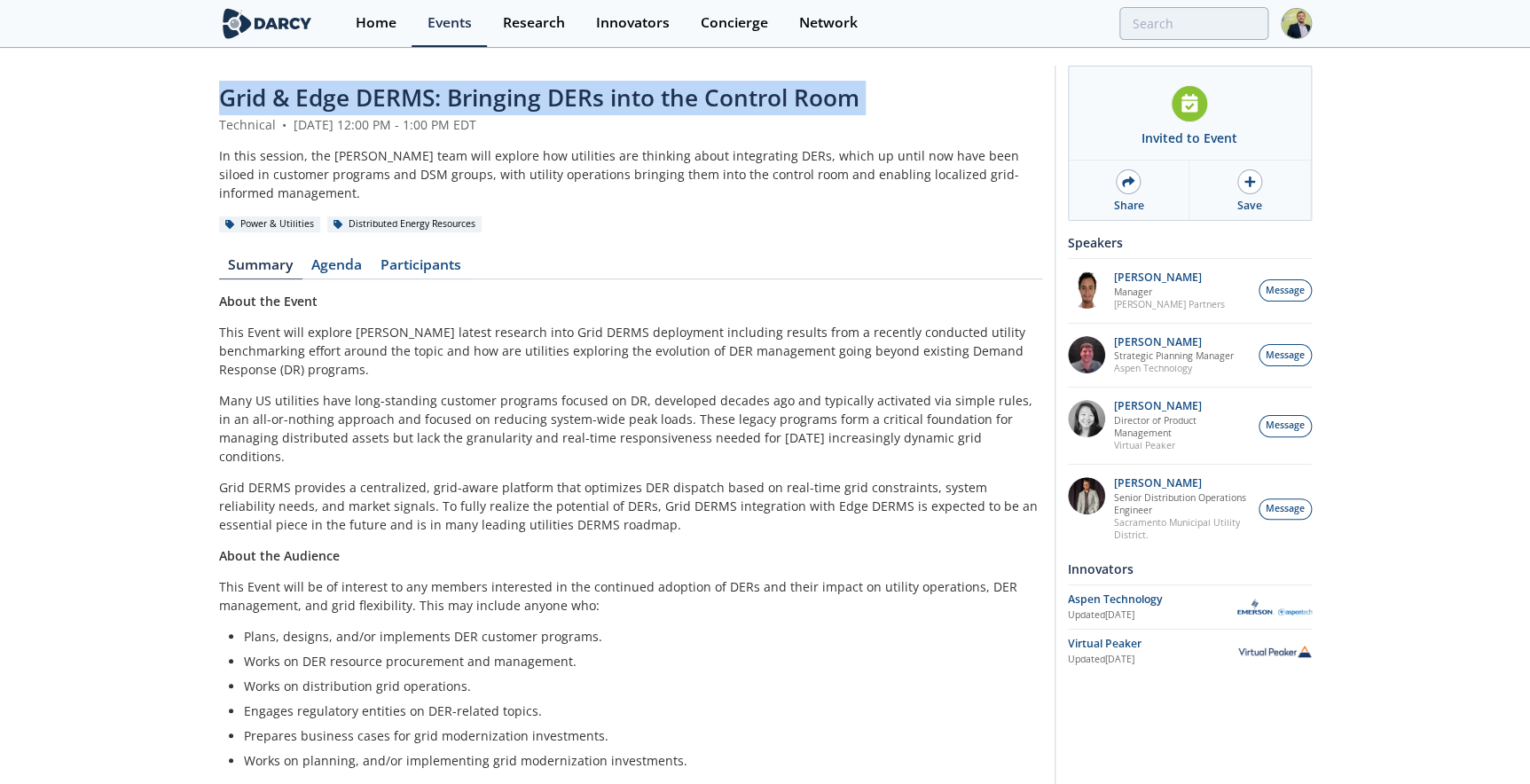
click at [446, 99] on span "Grid & Edge DERMS: Bringing DERs into the Control Room" at bounding box center [540, 97] width 641 height 32
copy header "Grid & Edge DERMS: Bringing DERs into the Control Room"
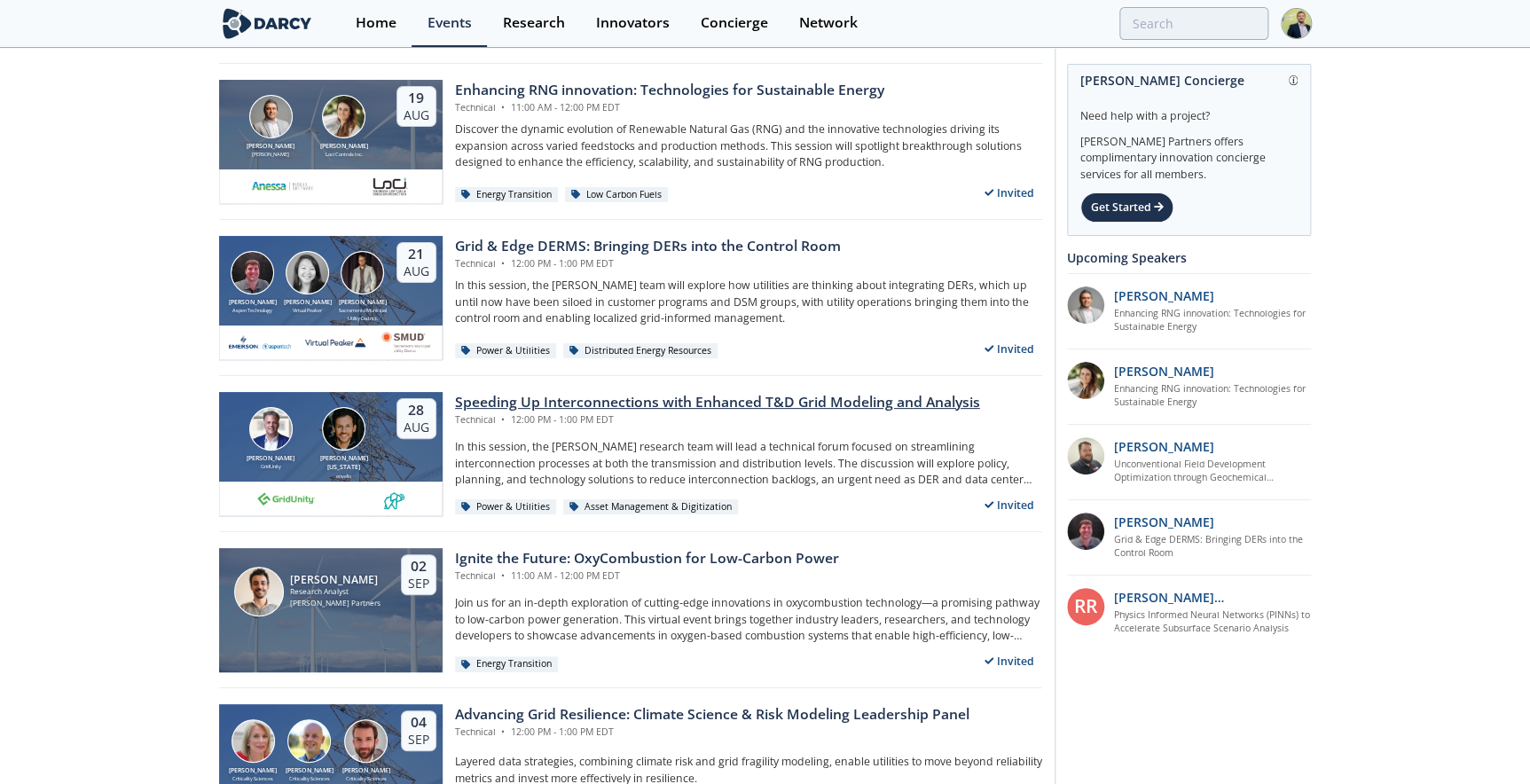
scroll to position [79, 0]
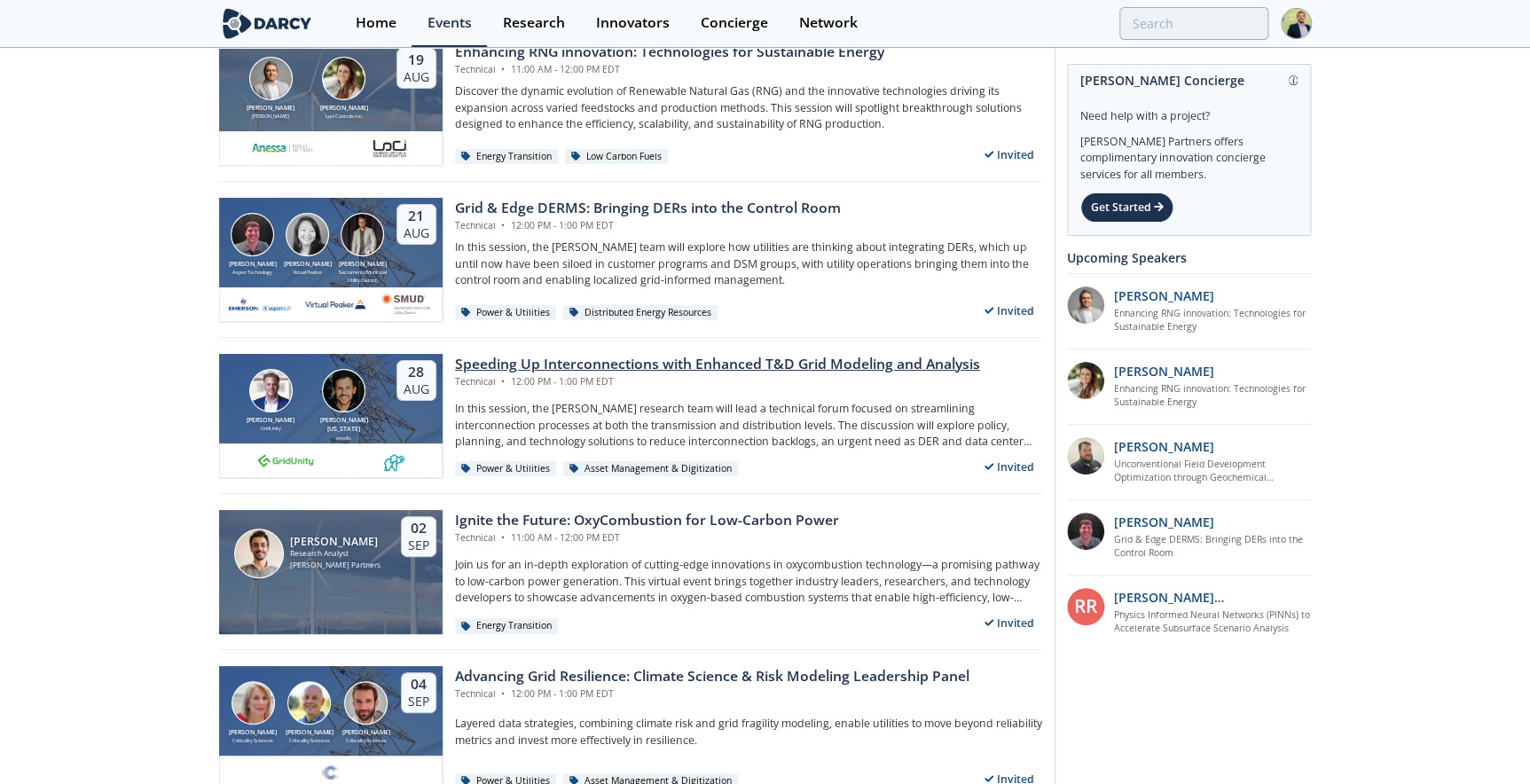
click at [673, 364] on div "Speeding Up Interconnections with Enhanced T&D Grid Modeling and Analysis" at bounding box center [718, 365] width 525 height 22
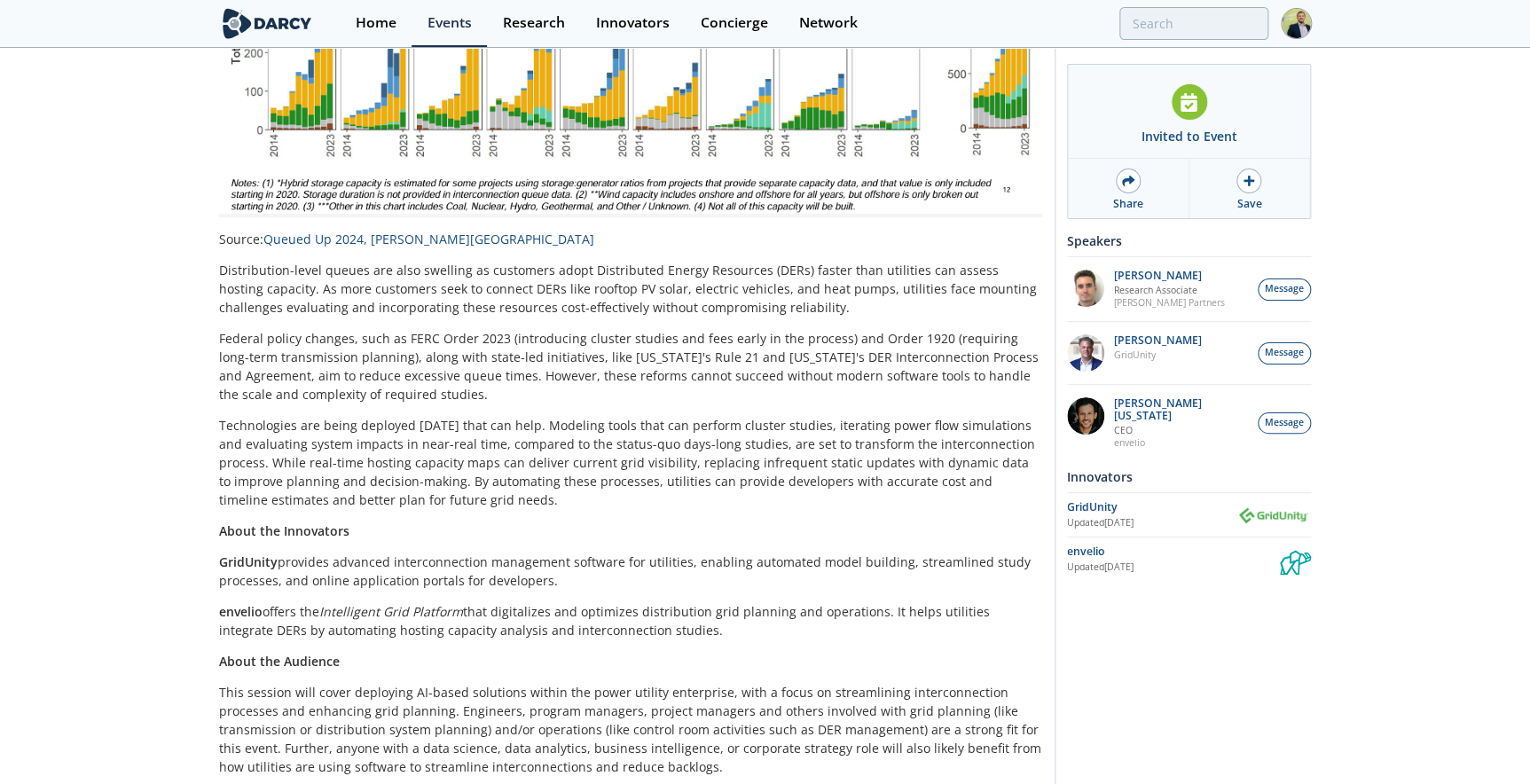
scroll to position [725, 0]
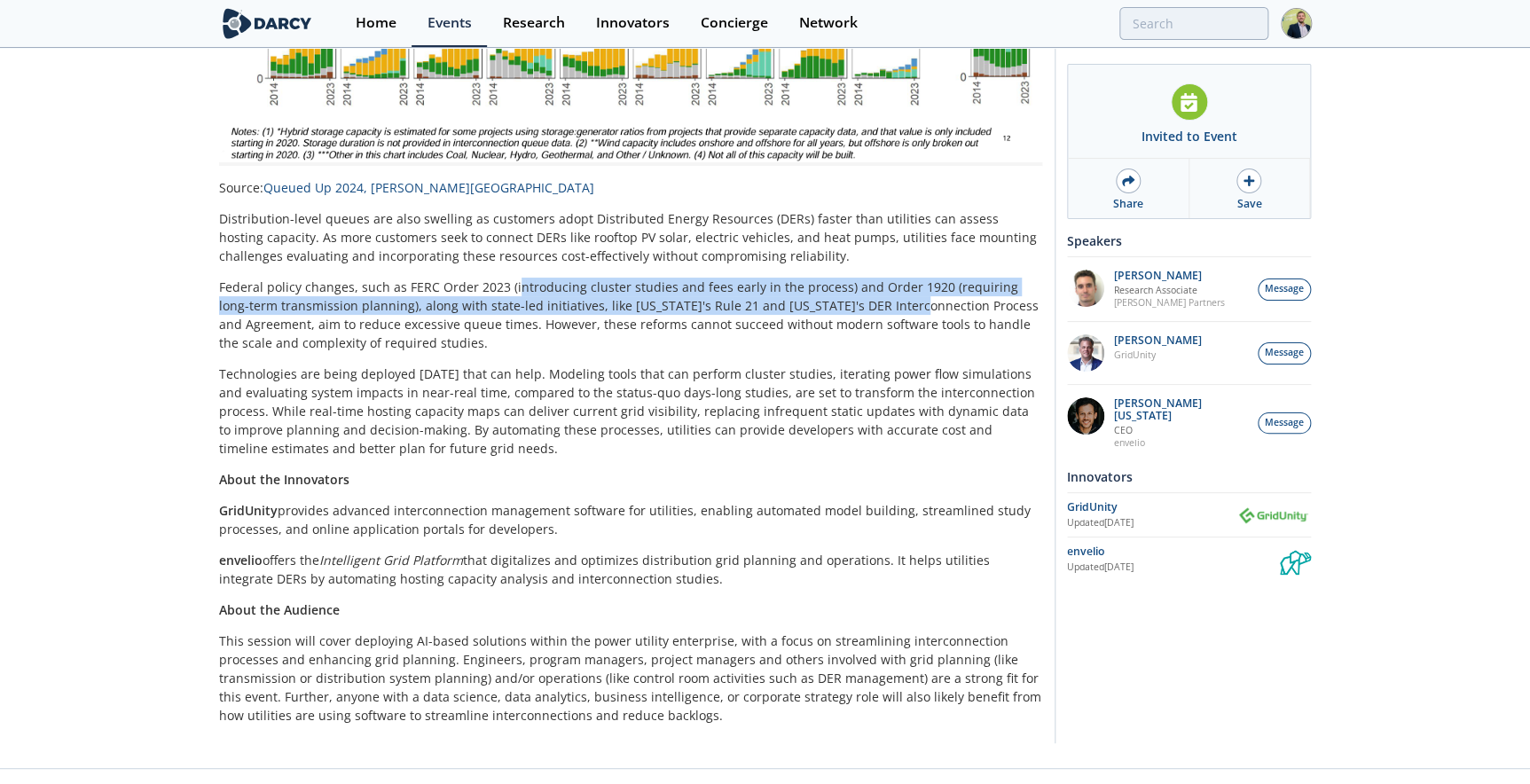
drag, startPoint x: 515, startPoint y: 294, endPoint x: 865, endPoint y: 312, distance: 350.5
click at [865, 312] on p "Federal policy changes, such as FERC Order 2023 (introducing cluster studies an…" at bounding box center [630, 315] width 823 height 75
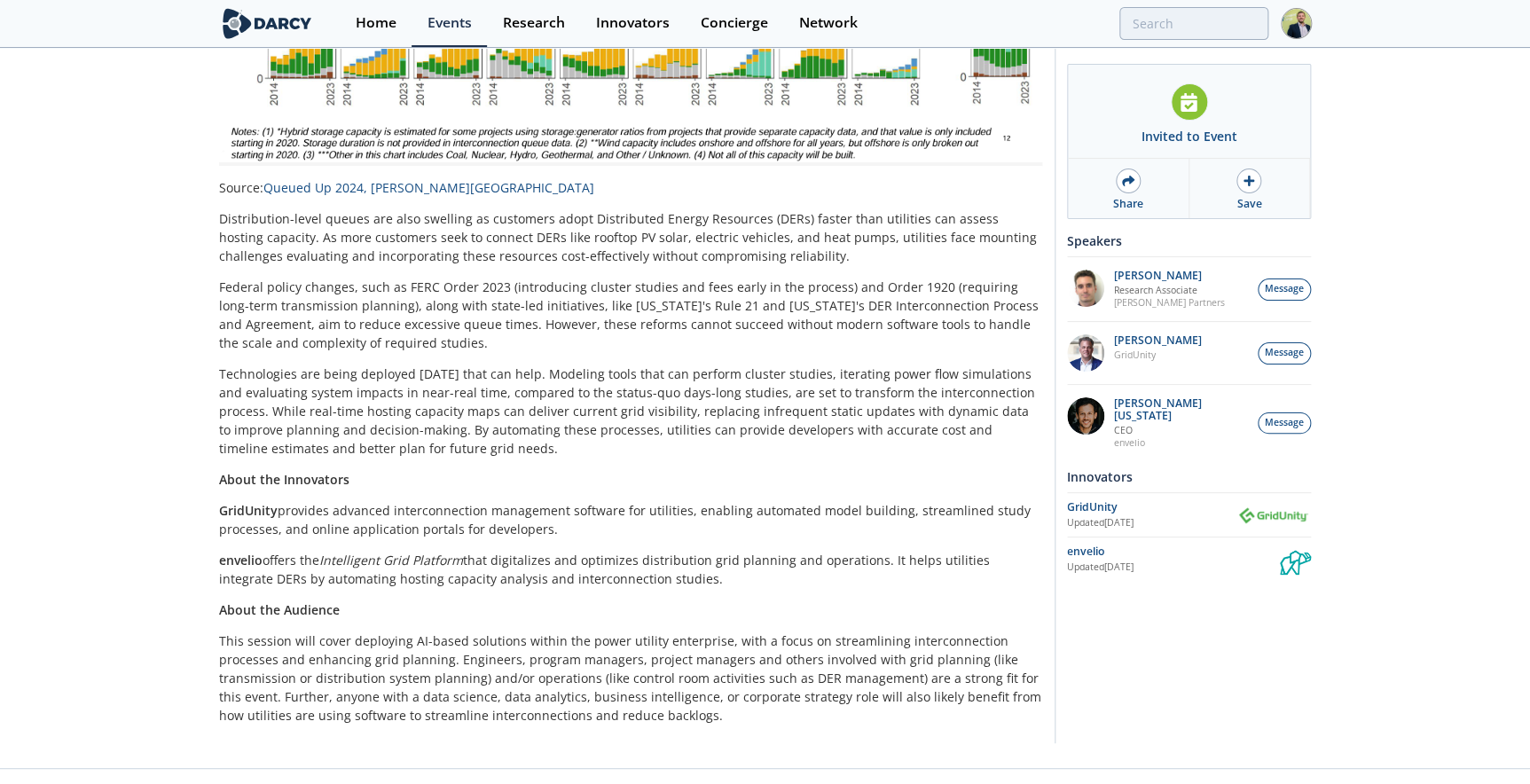
drag, startPoint x: 865, startPoint y: 312, endPoint x: 833, endPoint y: 326, distance: 34.9
click at [838, 325] on p "Federal policy changes, such as FERC Order 2023 (introducing cluster studies an…" at bounding box center [630, 315] width 823 height 75
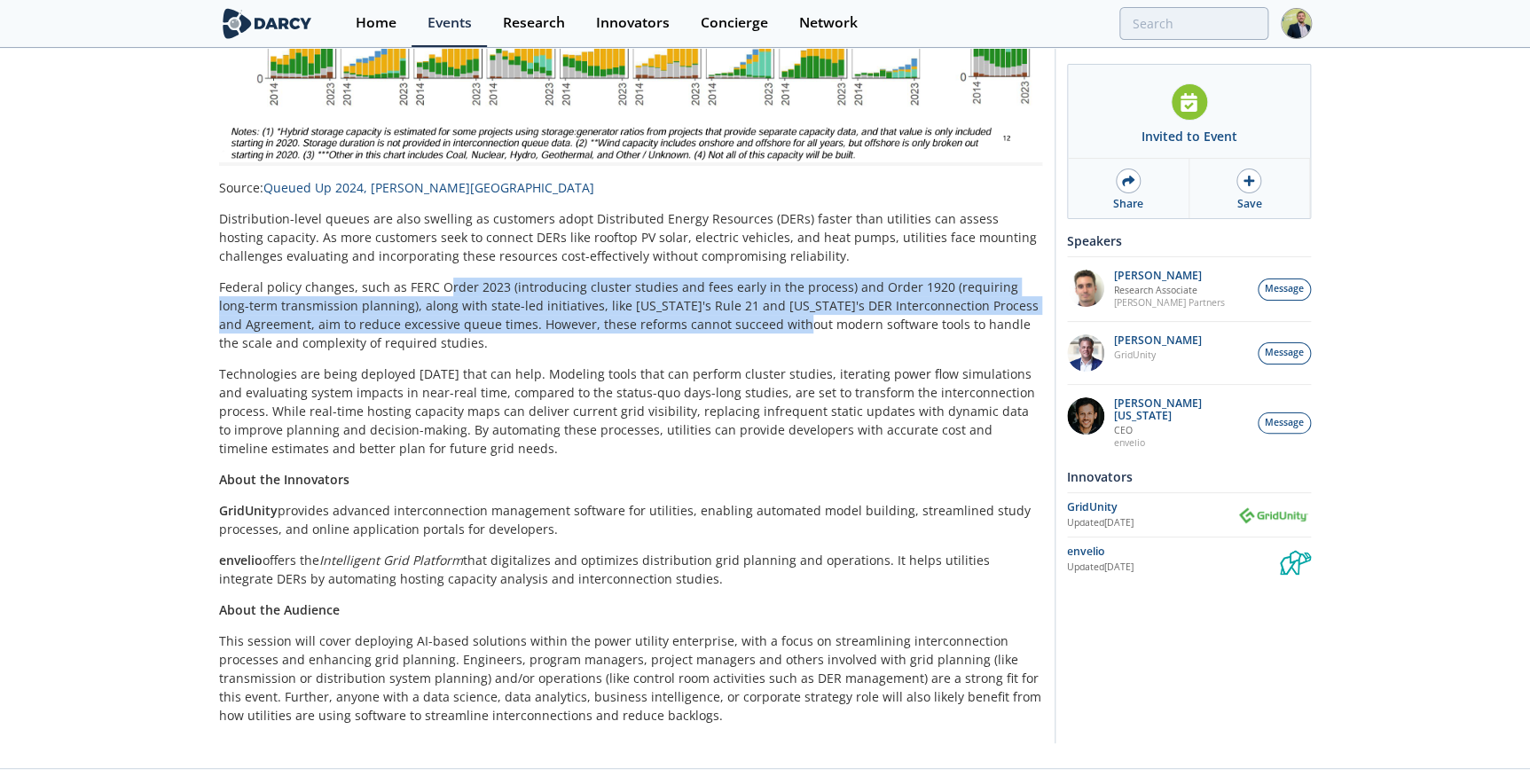
drag, startPoint x: 610, startPoint y: 310, endPoint x: 442, endPoint y: 290, distance: 169.2
click at [442, 290] on p "Federal policy changes, such as FERC Order 2023 (introducing cluster studies an…" at bounding box center [630, 315] width 823 height 75
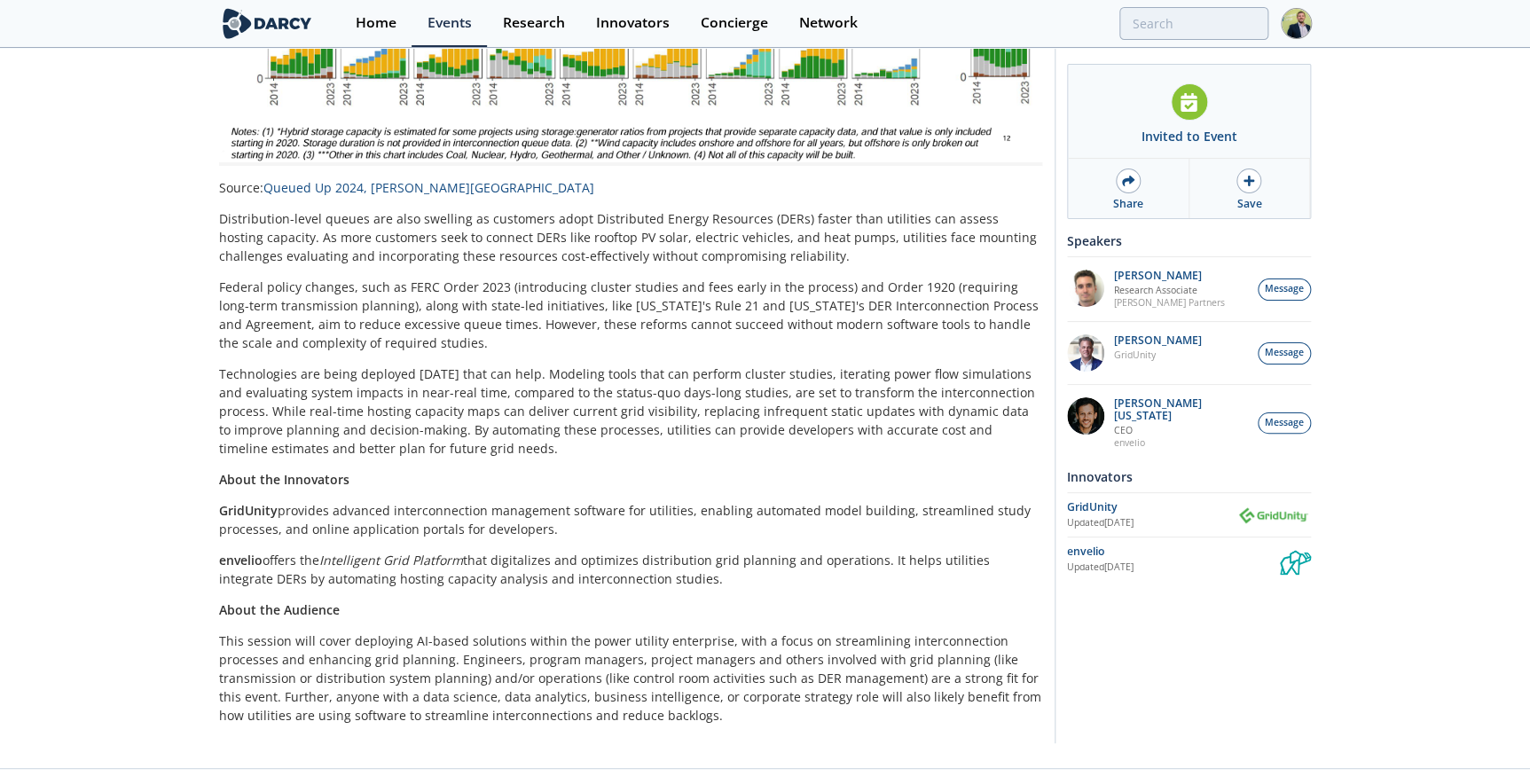
drag, startPoint x: 442, startPoint y: 290, endPoint x: 489, endPoint y: 355, distance: 80.2
click at [491, 354] on div "Connecting large-scale renewables and major energy users to the transmission gr…" at bounding box center [630, 162] width 823 height 1122
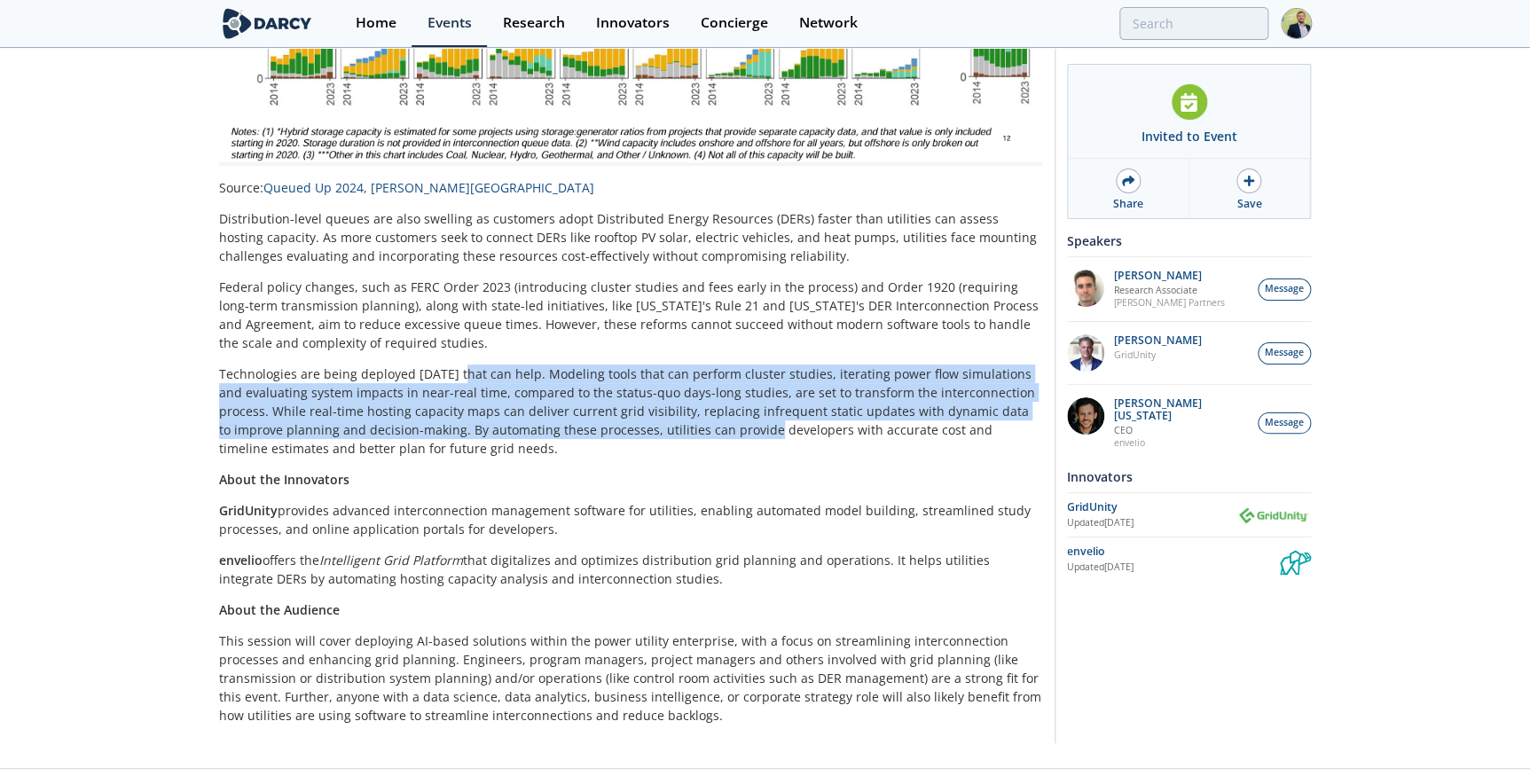
drag, startPoint x: 494, startPoint y: 381, endPoint x: 703, endPoint y: 432, distance: 215.1
click at [703, 432] on p "Technologies are being deployed today that can help. Modeling tools that can pe…" at bounding box center [630, 411] width 823 height 94
drag, startPoint x: 703, startPoint y: 432, endPoint x: 659, endPoint y: 429, distance: 44.1
click at [659, 429] on p "Technologies are being deployed today that can help. Modeling tools that can pe…" at bounding box center [630, 411] width 823 height 94
click at [633, 425] on p "Technologies are being deployed today that can help. Modeling tools that can pe…" at bounding box center [630, 411] width 823 height 94
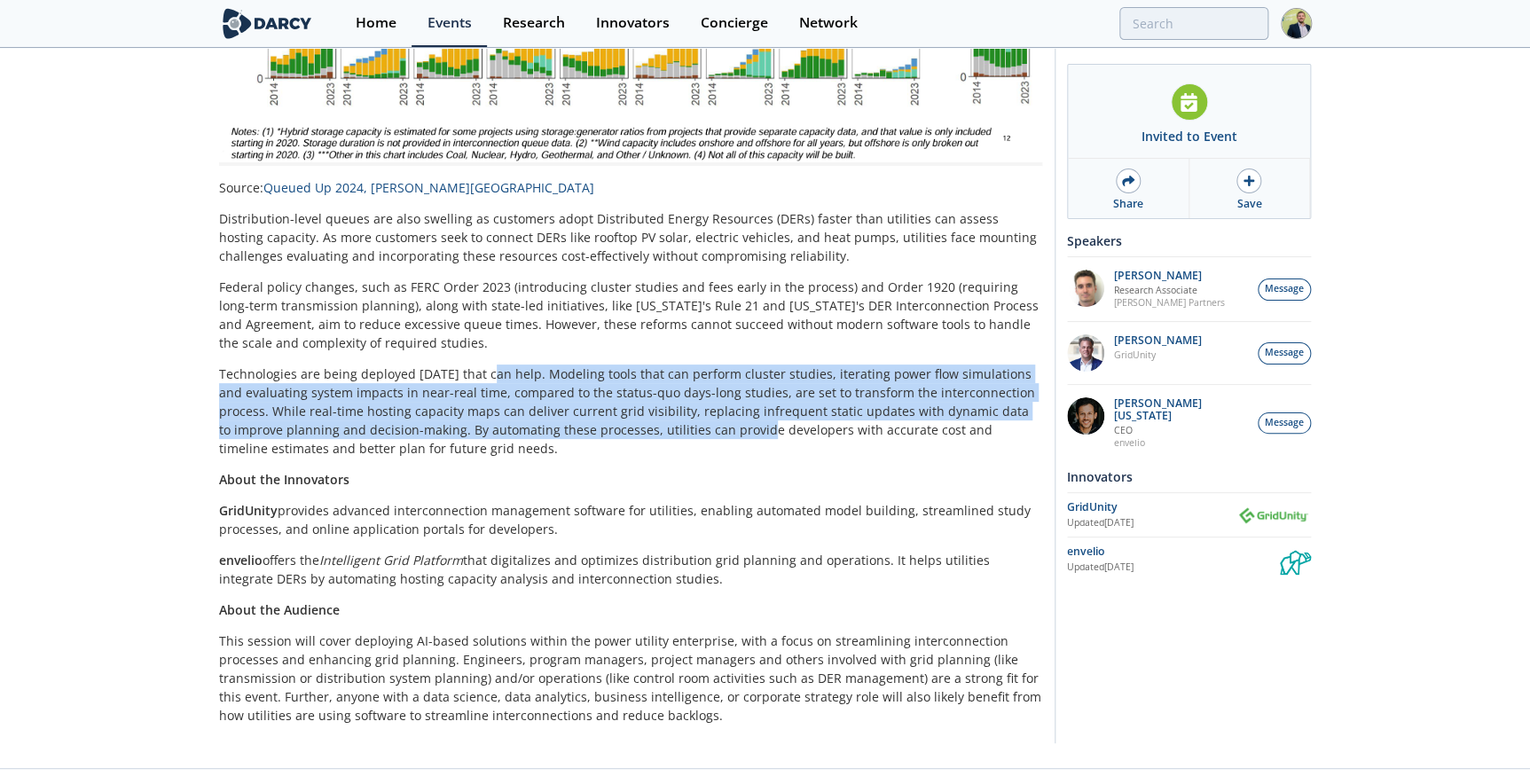
drag, startPoint x: 698, startPoint y: 423, endPoint x: 484, endPoint y: 373, distance: 219.8
click at [484, 373] on p "Technologies are being deployed today that can help. Modeling tools that can pe…" at bounding box center [630, 411] width 823 height 94
drag, startPoint x: 484, startPoint y: 373, endPoint x: 420, endPoint y: 416, distance: 77.1
click at [468, 416] on p "Technologies are being deployed today that can help. Modeling tools that can pe…" at bounding box center [630, 411] width 823 height 94
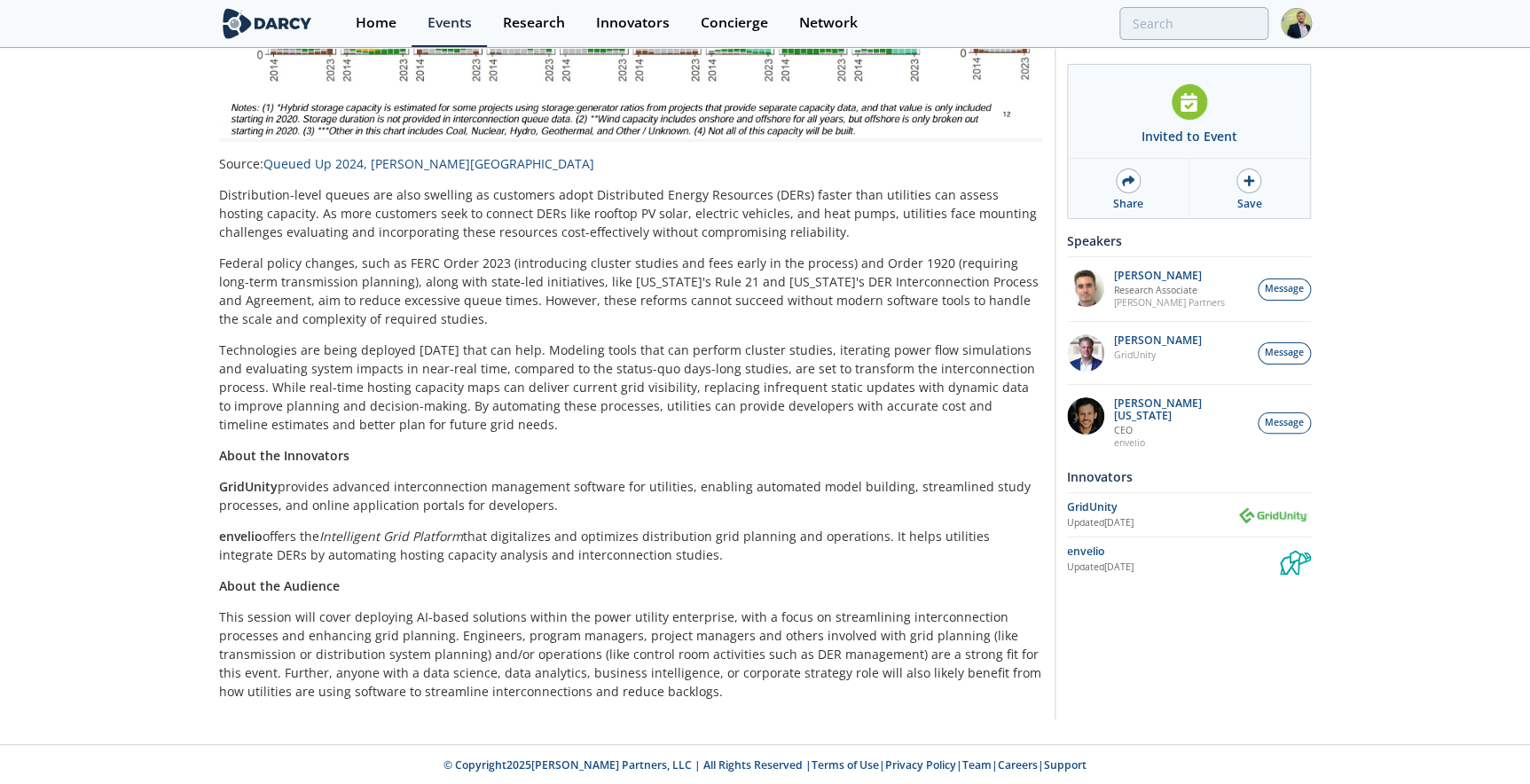
scroll to position [751, 0]
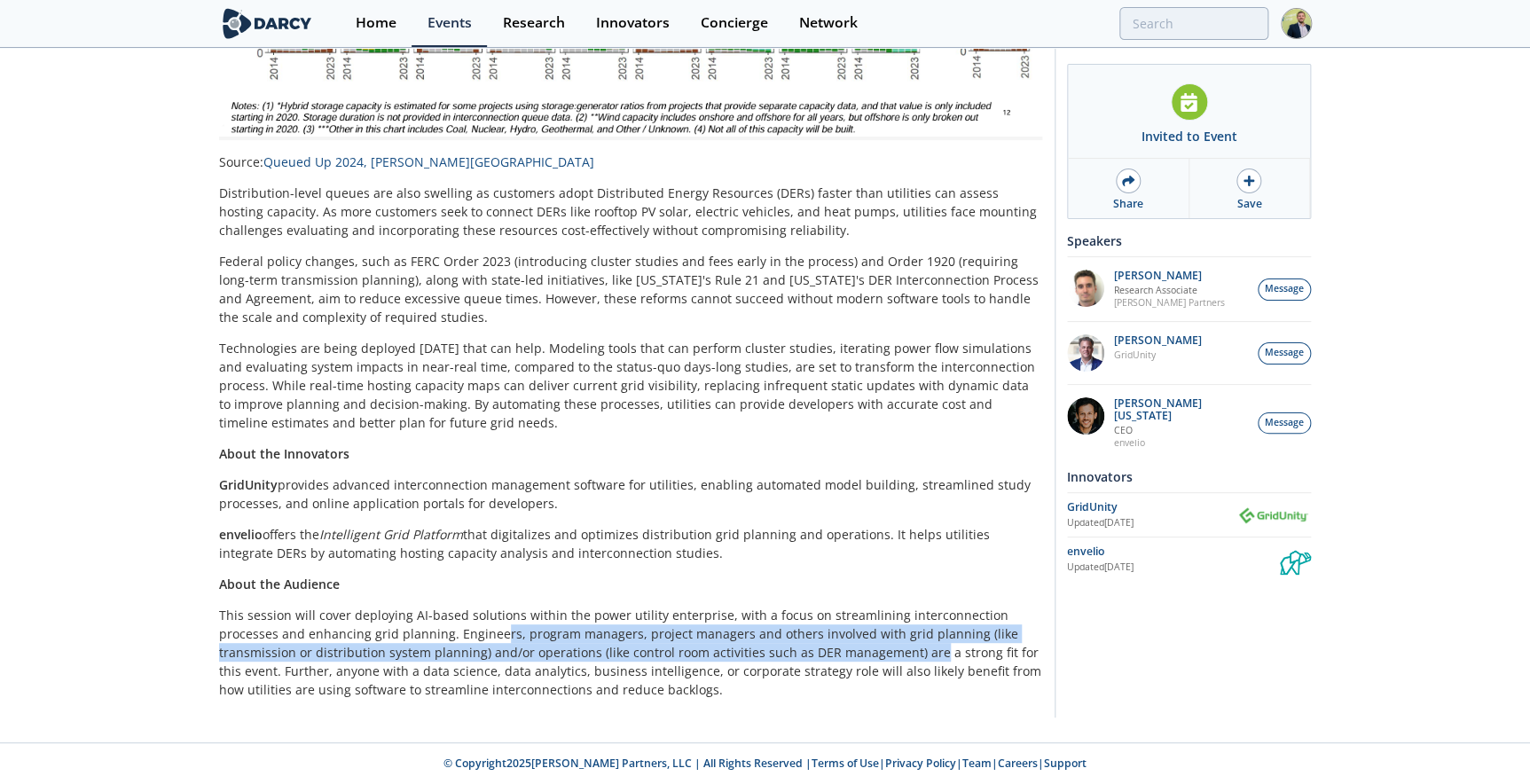
drag, startPoint x: 435, startPoint y: 631, endPoint x: 832, endPoint y: 647, distance: 397.3
click at [832, 647] on p "This session will cover deploying AI-based solutions within the power utility e…" at bounding box center [630, 652] width 823 height 94
drag, startPoint x: 832, startPoint y: 647, endPoint x: 775, endPoint y: 650, distance: 57.1
click at [775, 650] on p "This session will cover deploying AI-based solutions within the power utility e…" at bounding box center [630, 652] width 823 height 94
drag, startPoint x: 809, startPoint y: 647, endPoint x: 448, endPoint y: 632, distance: 361.3
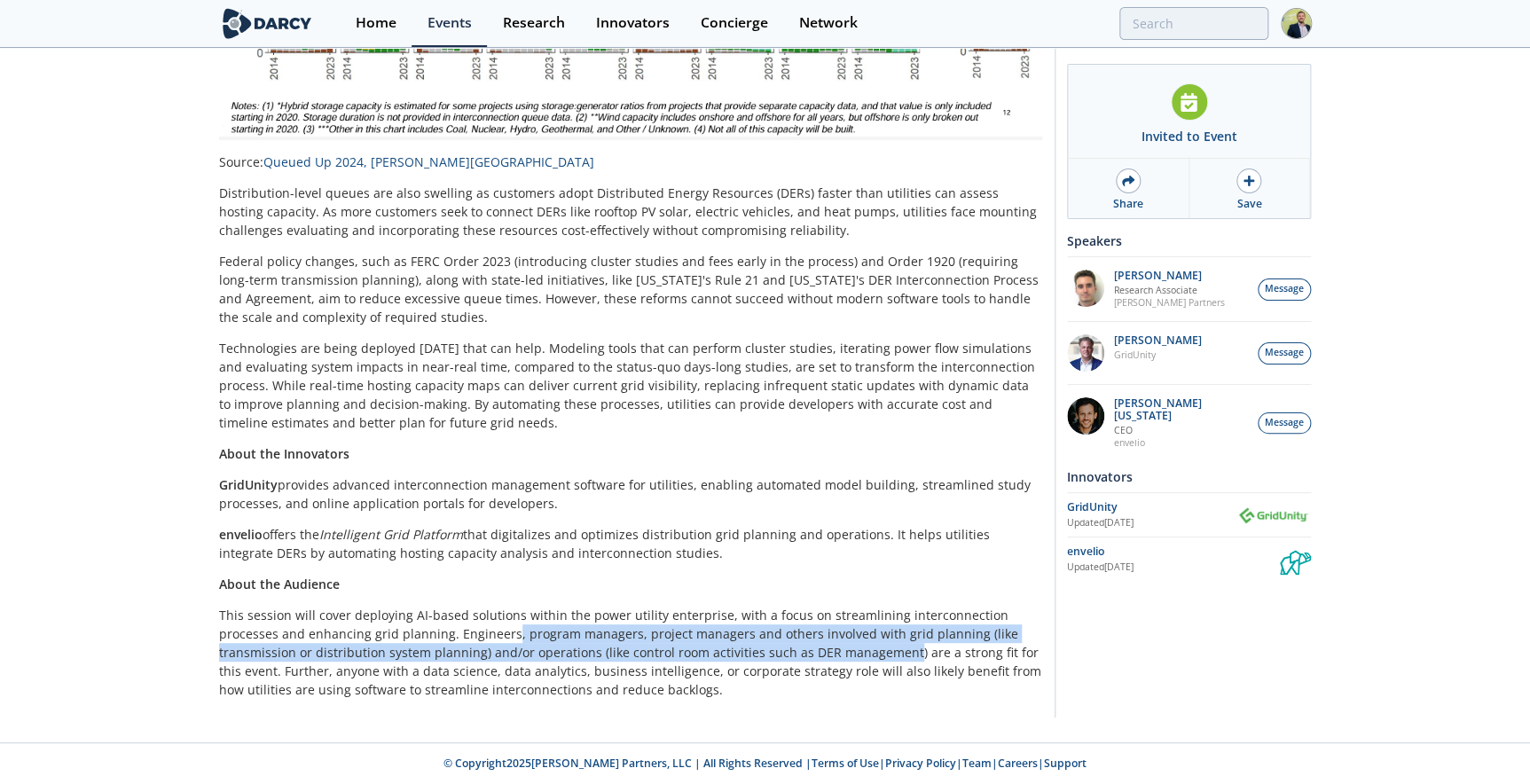
click at [448, 632] on p "This session will cover deploying AI-based solutions within the power utility e…" at bounding box center [630, 652] width 823 height 94
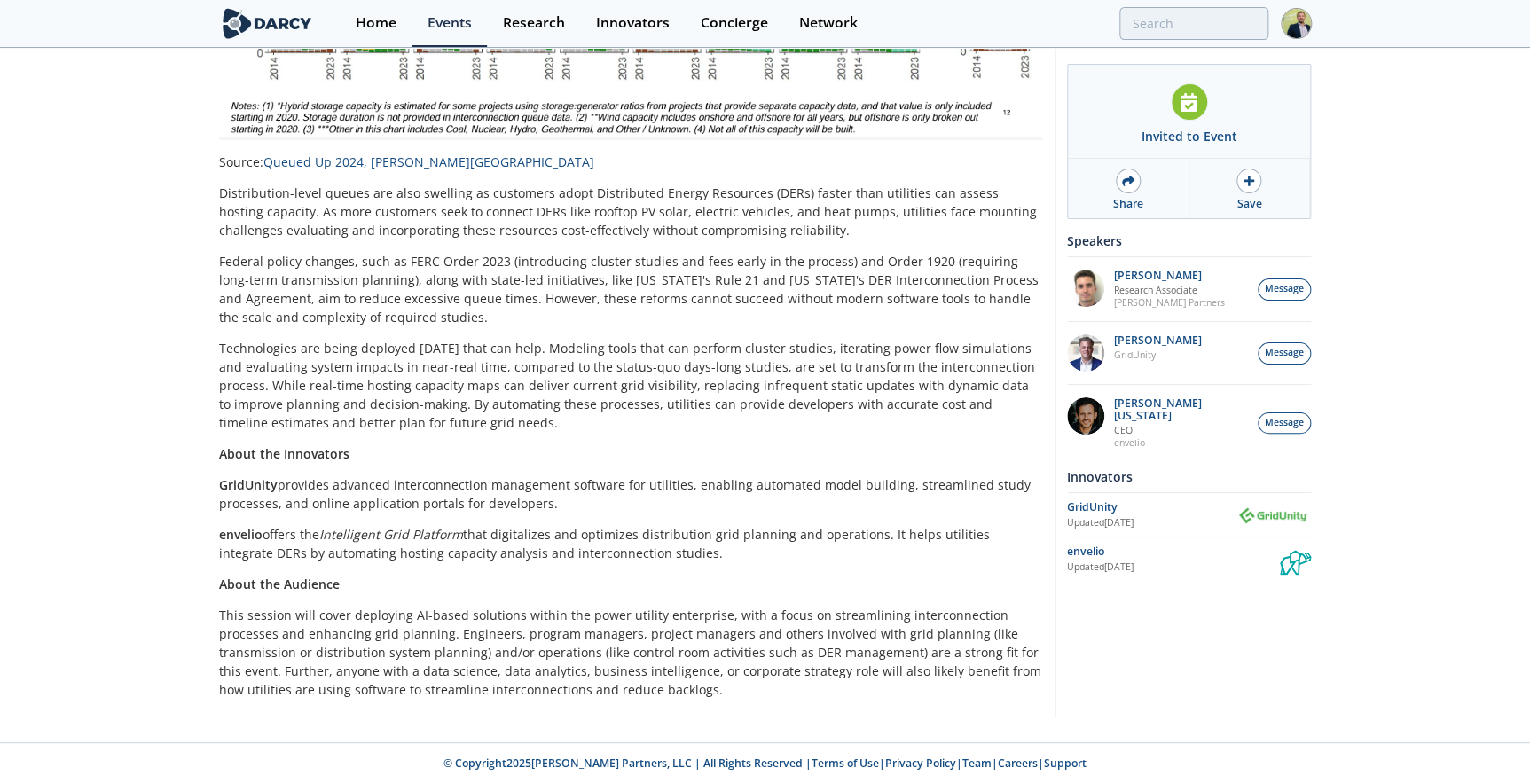
click at [885, 664] on p "This session will cover deploying AI-based solutions within the power utility e…" at bounding box center [630, 652] width 823 height 94
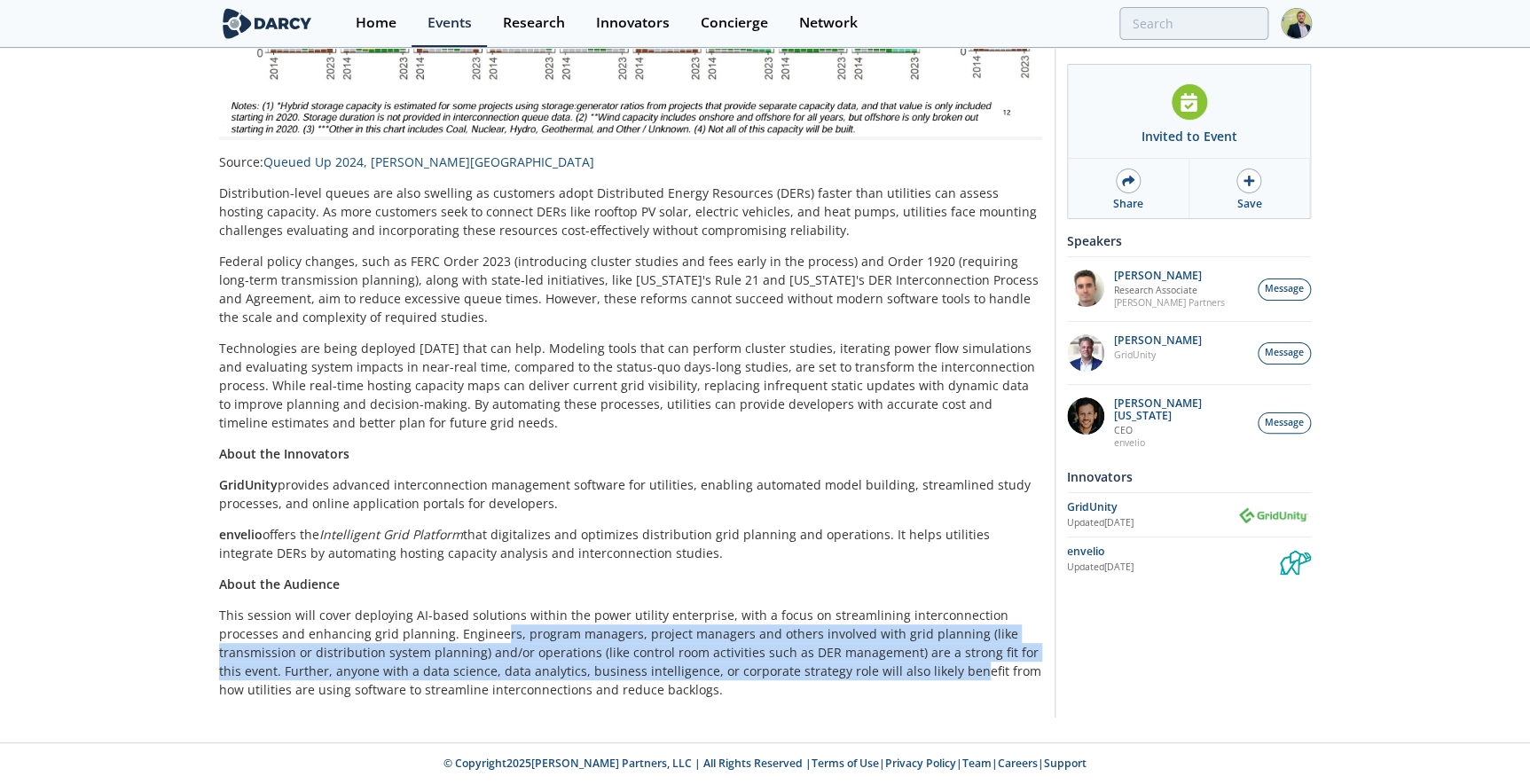
drag, startPoint x: 758, startPoint y: 660, endPoint x: 434, endPoint y: 634, distance: 325.0
click at [434, 634] on p "This session will cover deploying AI-based solutions within the power utility e…" at bounding box center [630, 652] width 823 height 94
drag, startPoint x: 434, startPoint y: 634, endPoint x: 750, endPoint y: 657, distance: 316.8
click at [750, 657] on p "This session will cover deploying AI-based solutions within the power utility e…" at bounding box center [630, 652] width 823 height 94
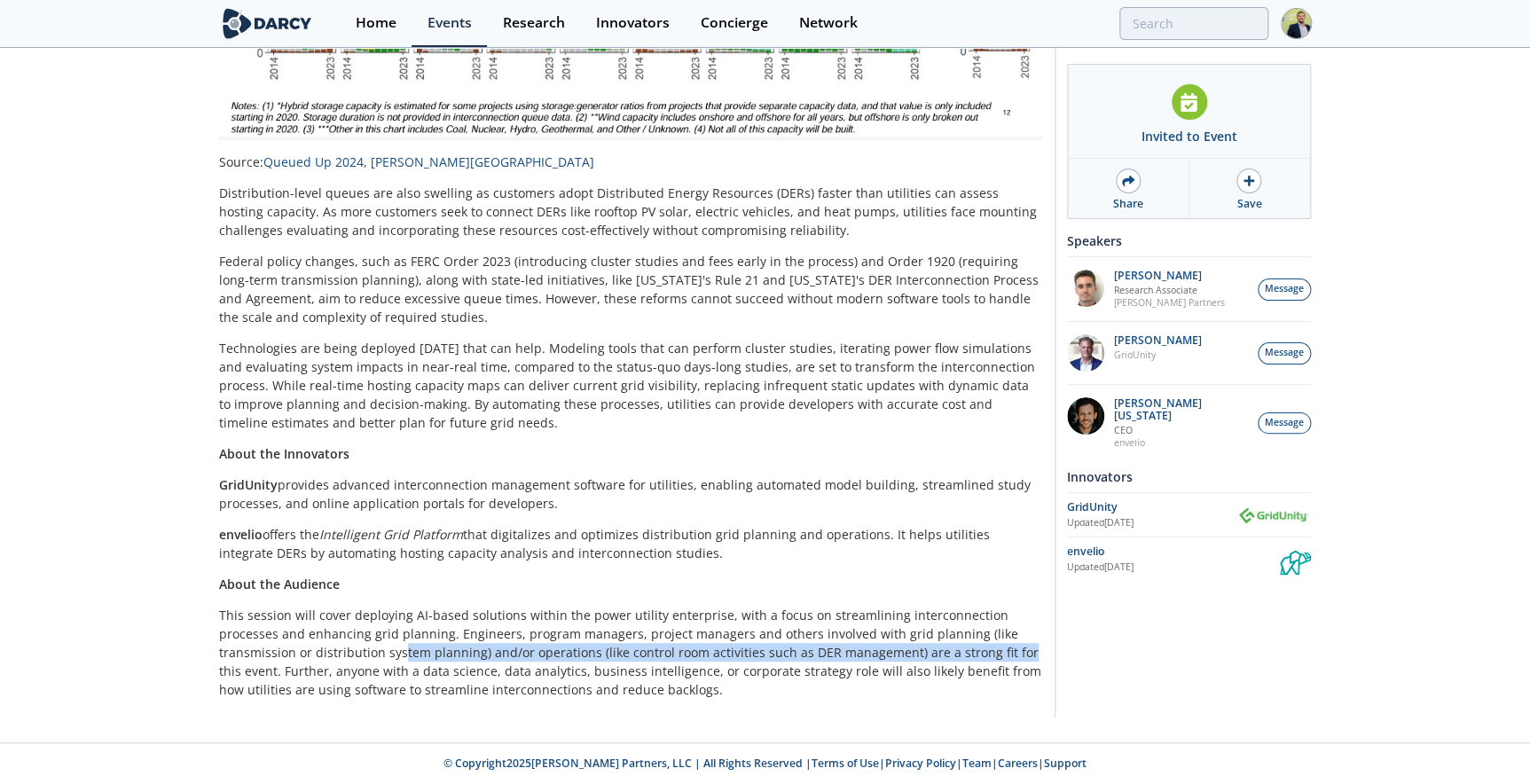
drag, startPoint x: 305, startPoint y: 647, endPoint x: 918, endPoint y: 647, distance: 613.0
click at [918, 647] on p "This session will cover deploying AI-based solutions within the power utility e…" at bounding box center [630, 652] width 823 height 94
drag, startPoint x: 918, startPoint y: 647, endPoint x: 892, endPoint y: 657, distance: 27.9
click at [892, 657] on p "This session will cover deploying AI-based solutions within the power utility e…" at bounding box center [630, 652] width 823 height 94
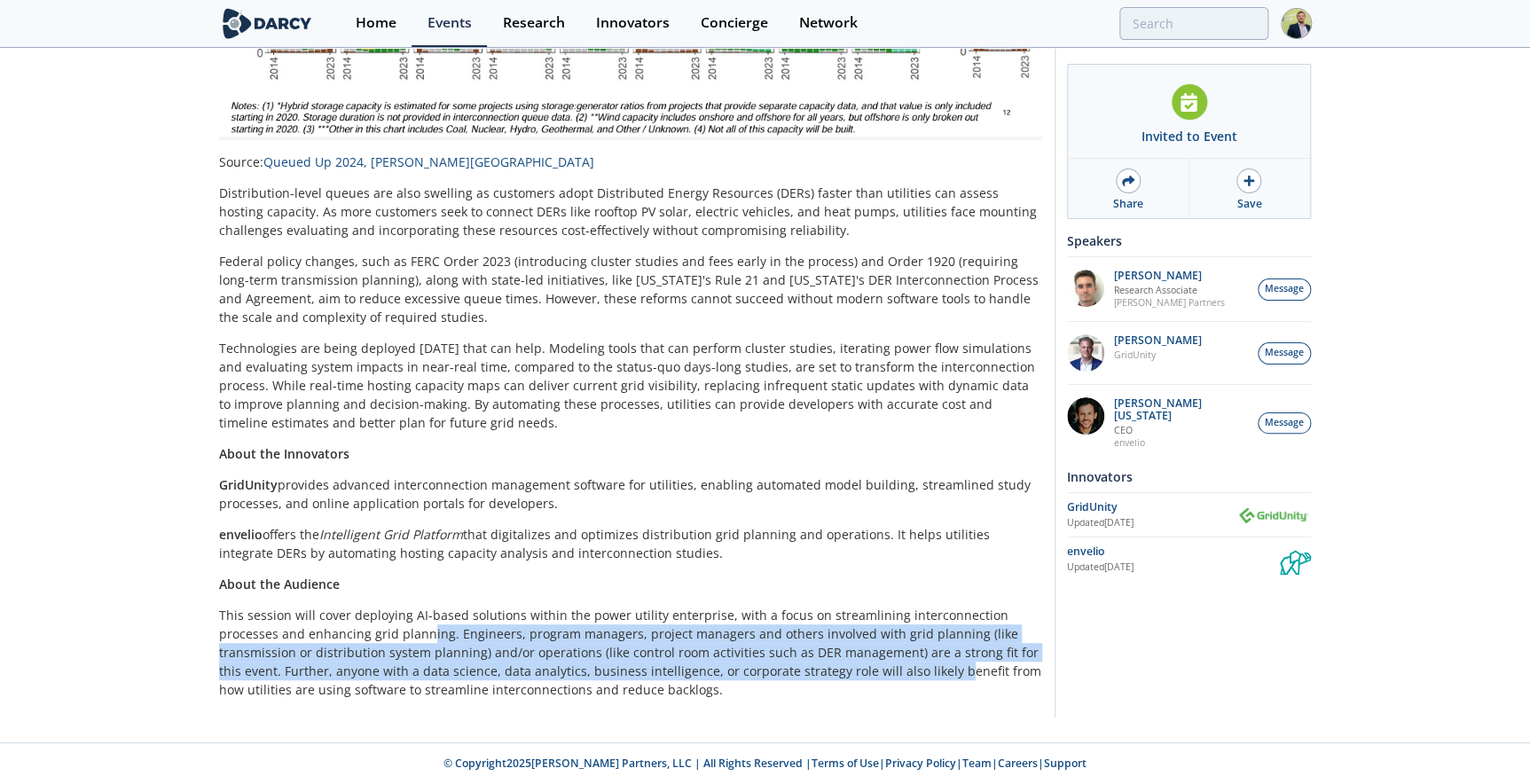
drag, startPoint x: 825, startPoint y: 666, endPoint x: 363, endPoint y: 637, distance: 462.9
click at [363, 637] on p "This session will cover deploying AI-based solutions within the power utility e…" at bounding box center [630, 652] width 823 height 94
drag, startPoint x: 363, startPoint y: 637, endPoint x: 737, endPoint y: 665, distance: 375.0
click at [737, 665] on p "This session will cover deploying AI-based solutions within the power utility e…" at bounding box center [630, 652] width 823 height 94
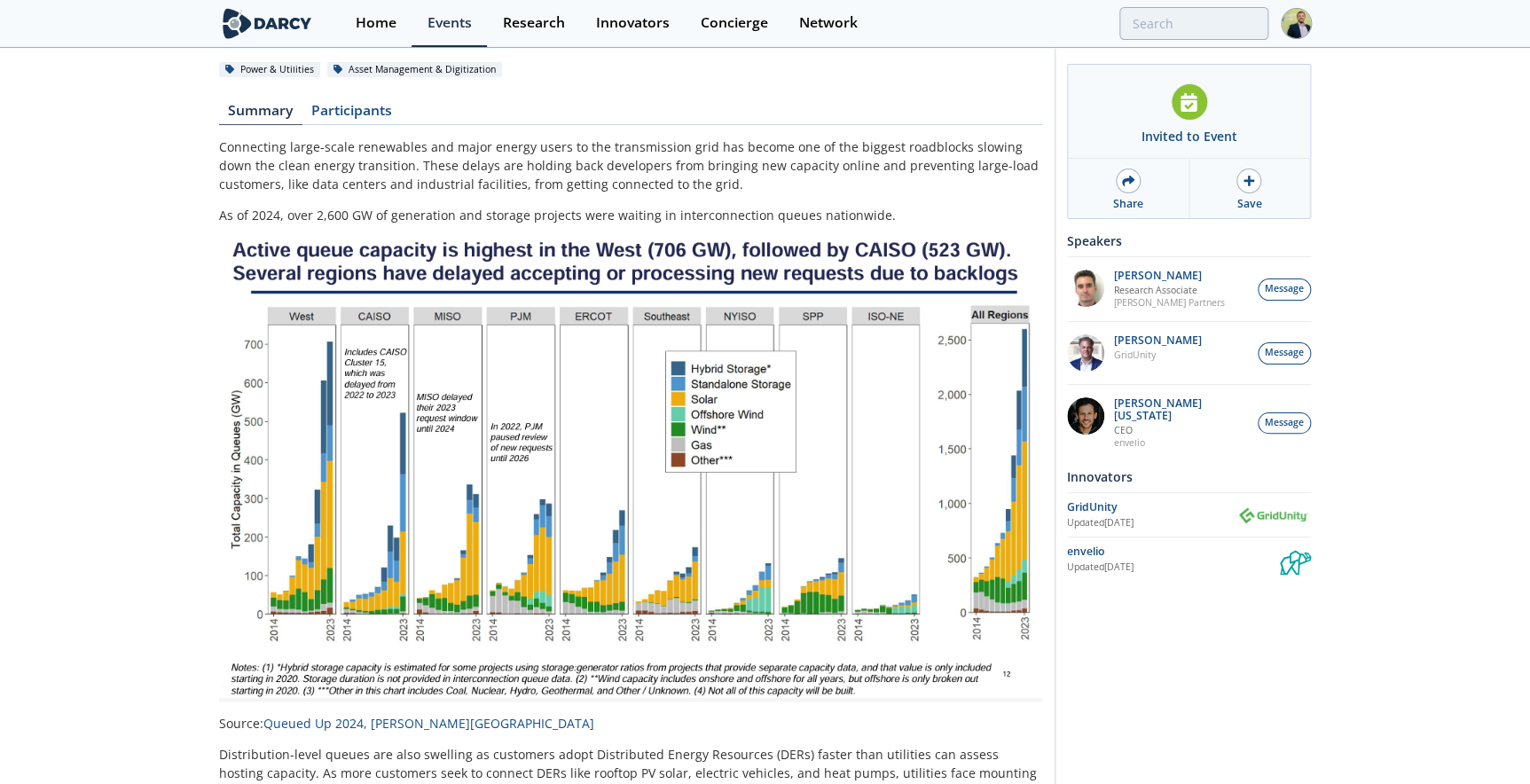
scroll to position [186, 0]
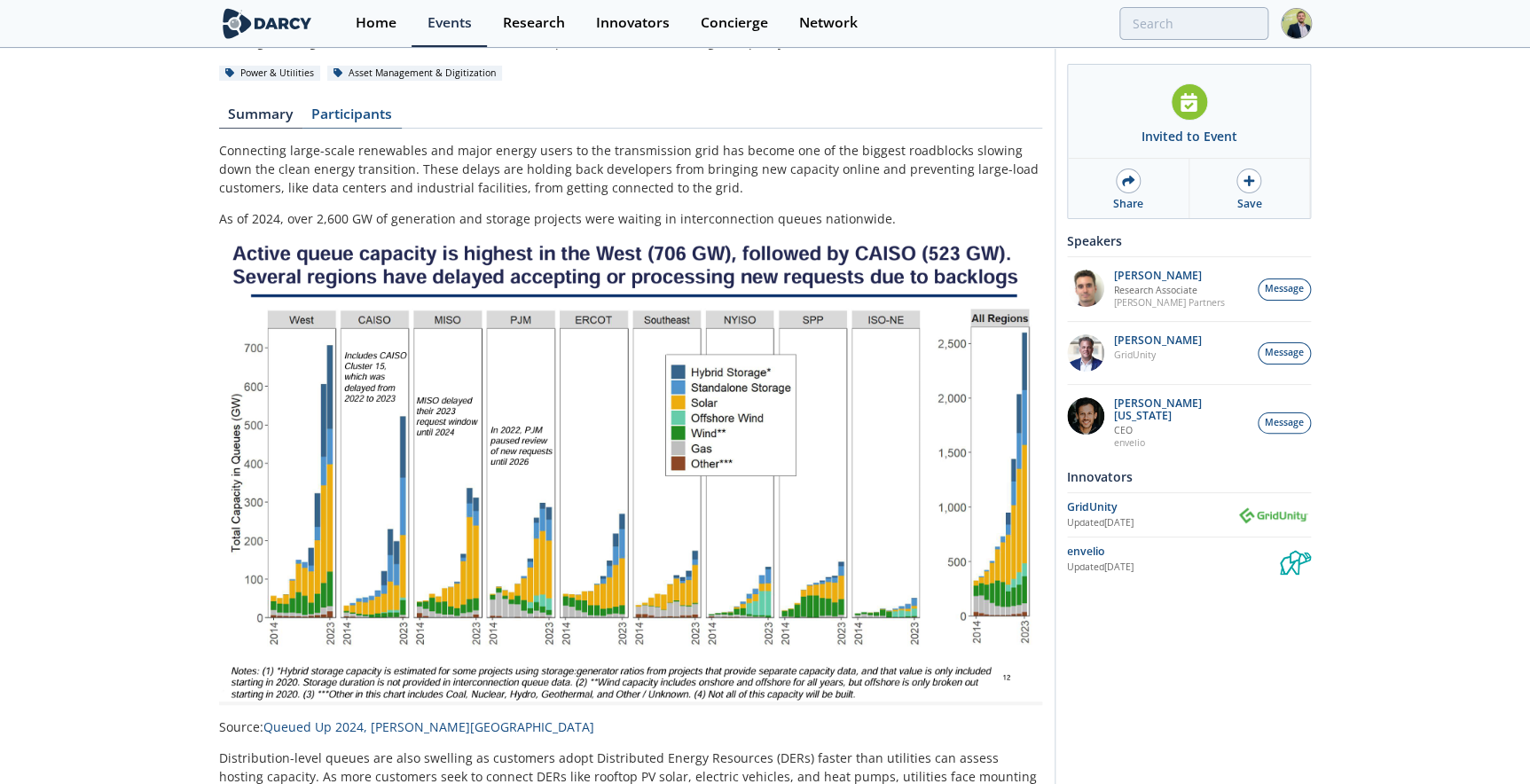
click at [374, 110] on link "Participants" at bounding box center [352, 118] width 99 height 22
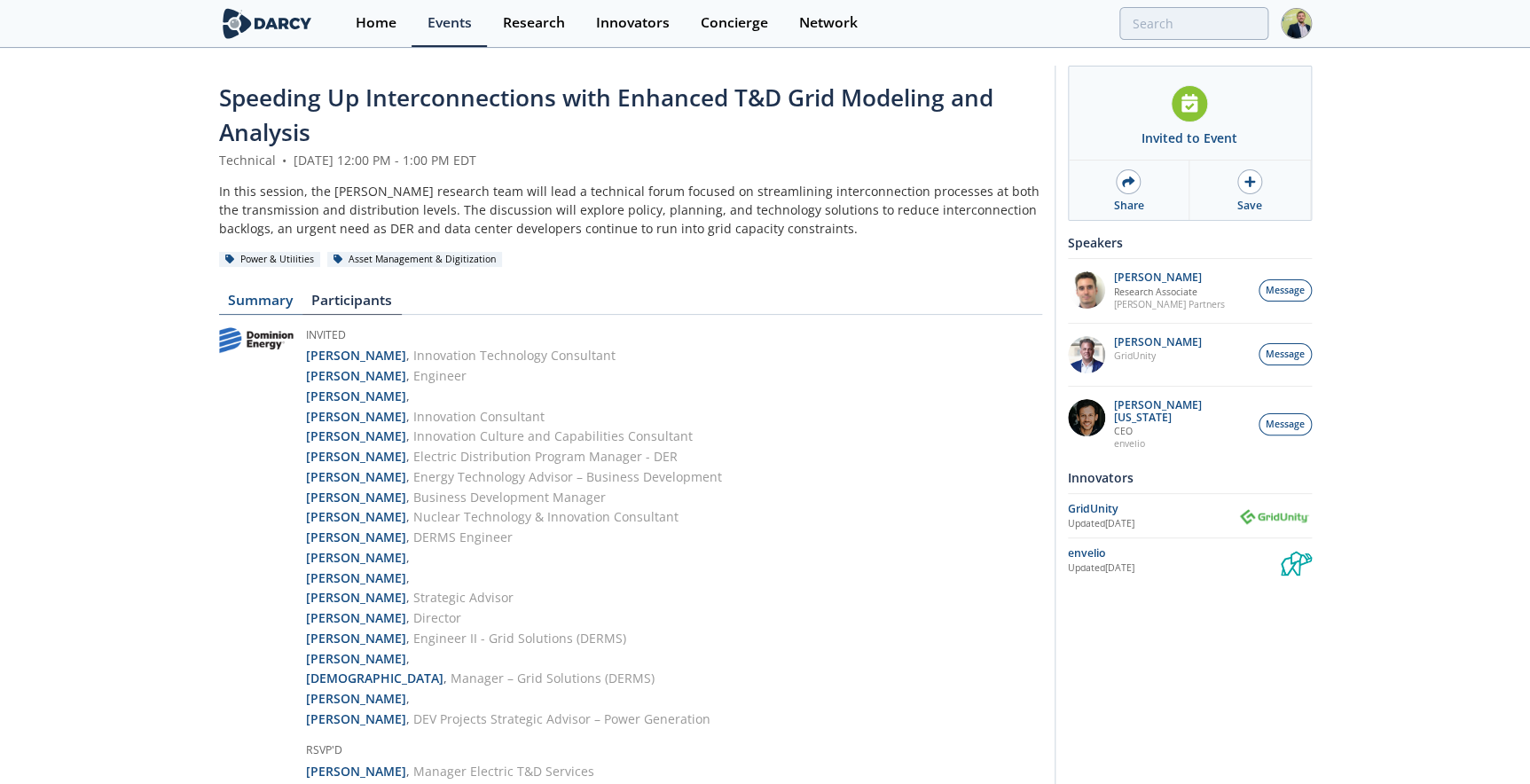
click at [252, 299] on link "Summary" at bounding box center [261, 304] width 83 height 22
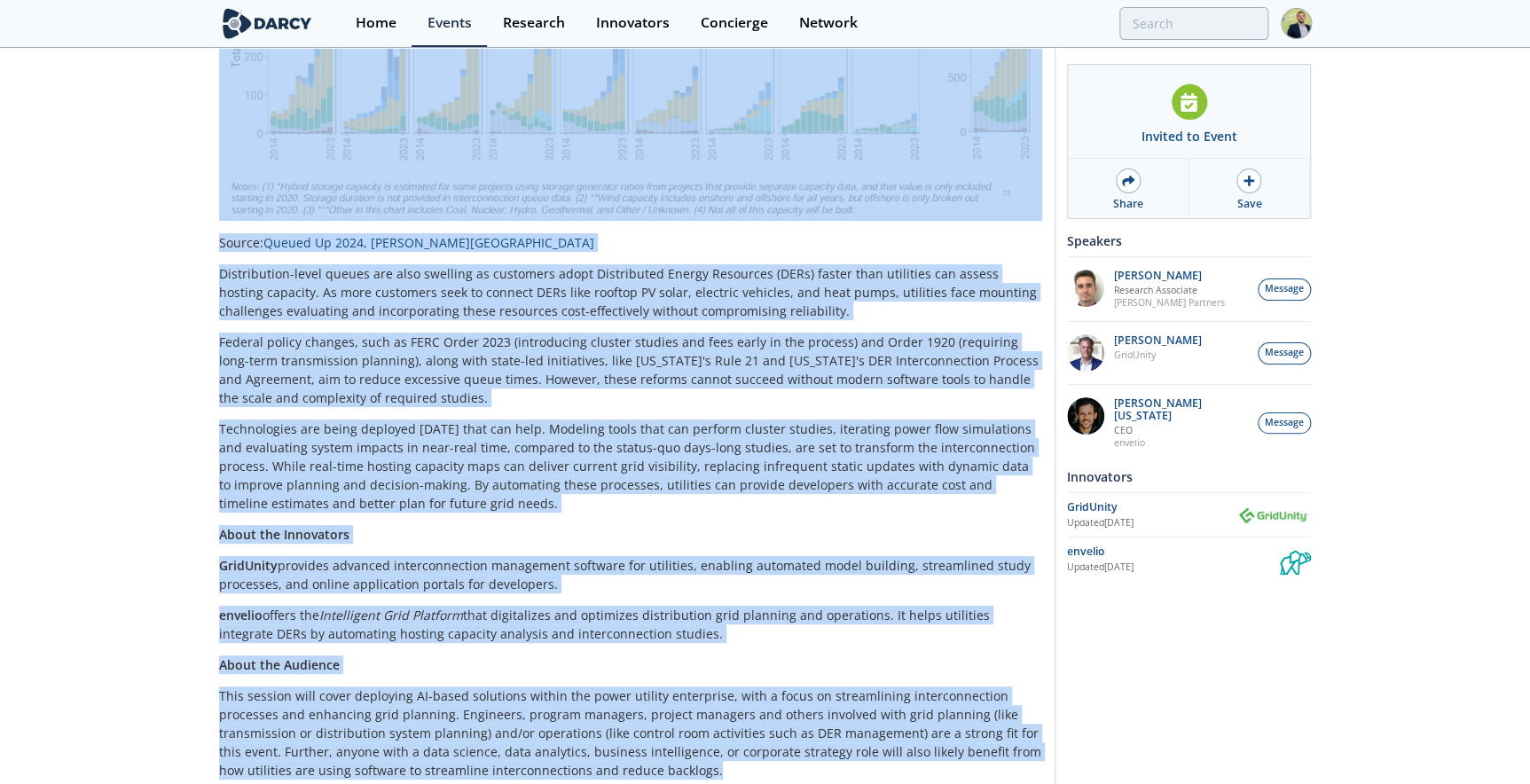
scroll to position [751, 0]
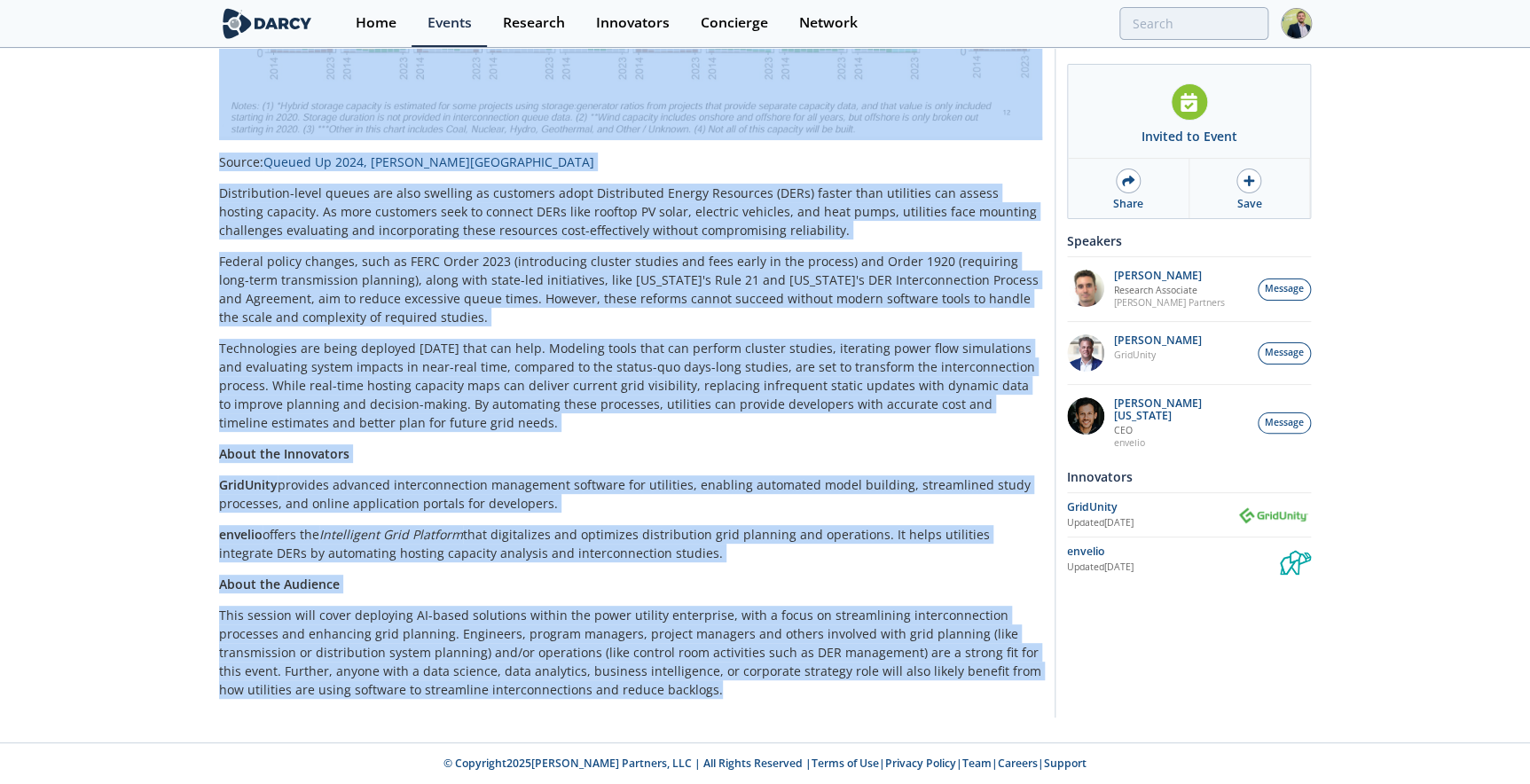
drag, startPoint x: 219, startPoint y: 174, endPoint x: 709, endPoint y: 686, distance: 708.7
click at [709, 686] on div "Connecting large-scale renewables and major energy users to the transmission gr…" at bounding box center [630, 137] width 823 height 1122
copy div "Connecting large-scale renewables and major energy users to the transmission gr…"
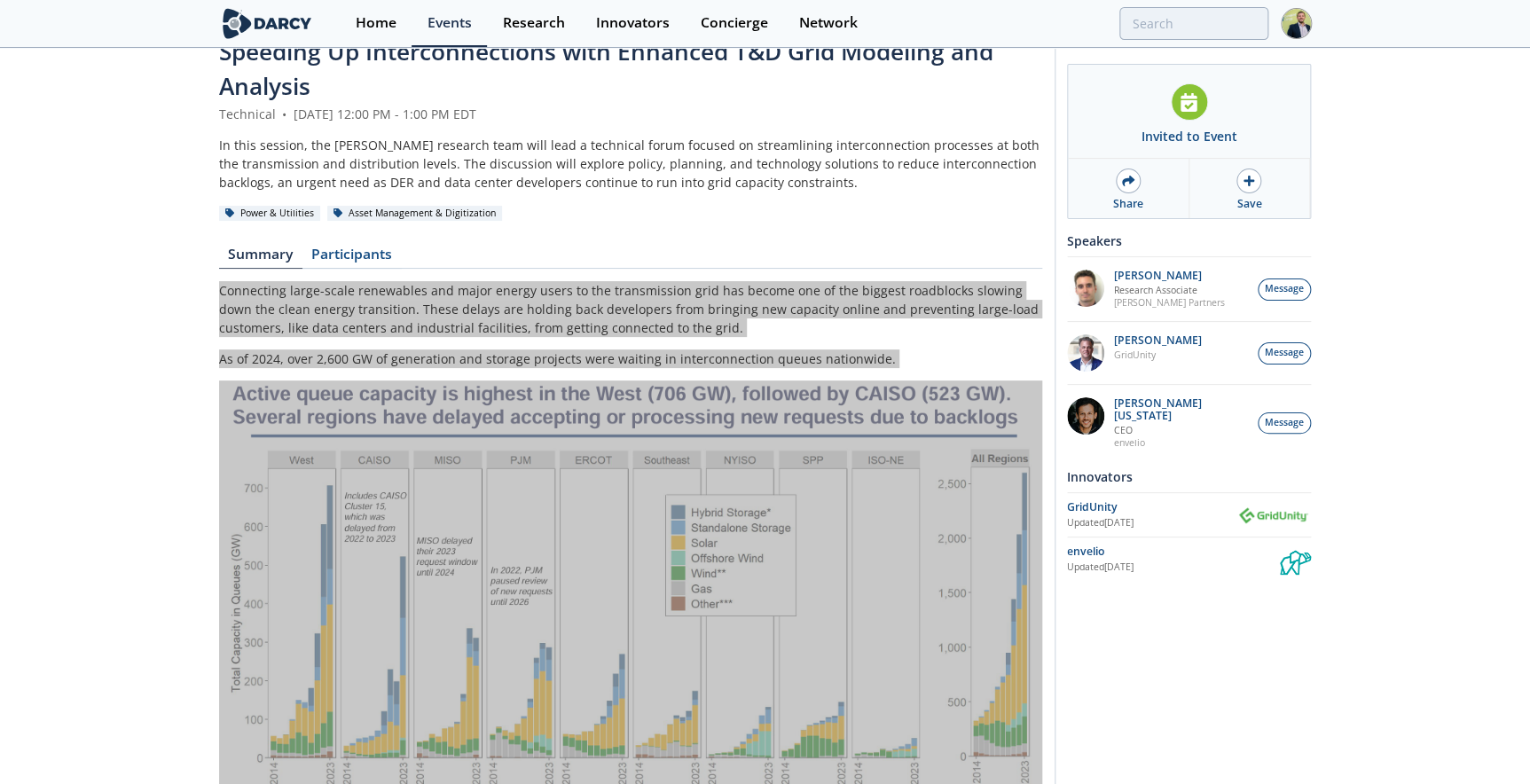
scroll to position [0, 0]
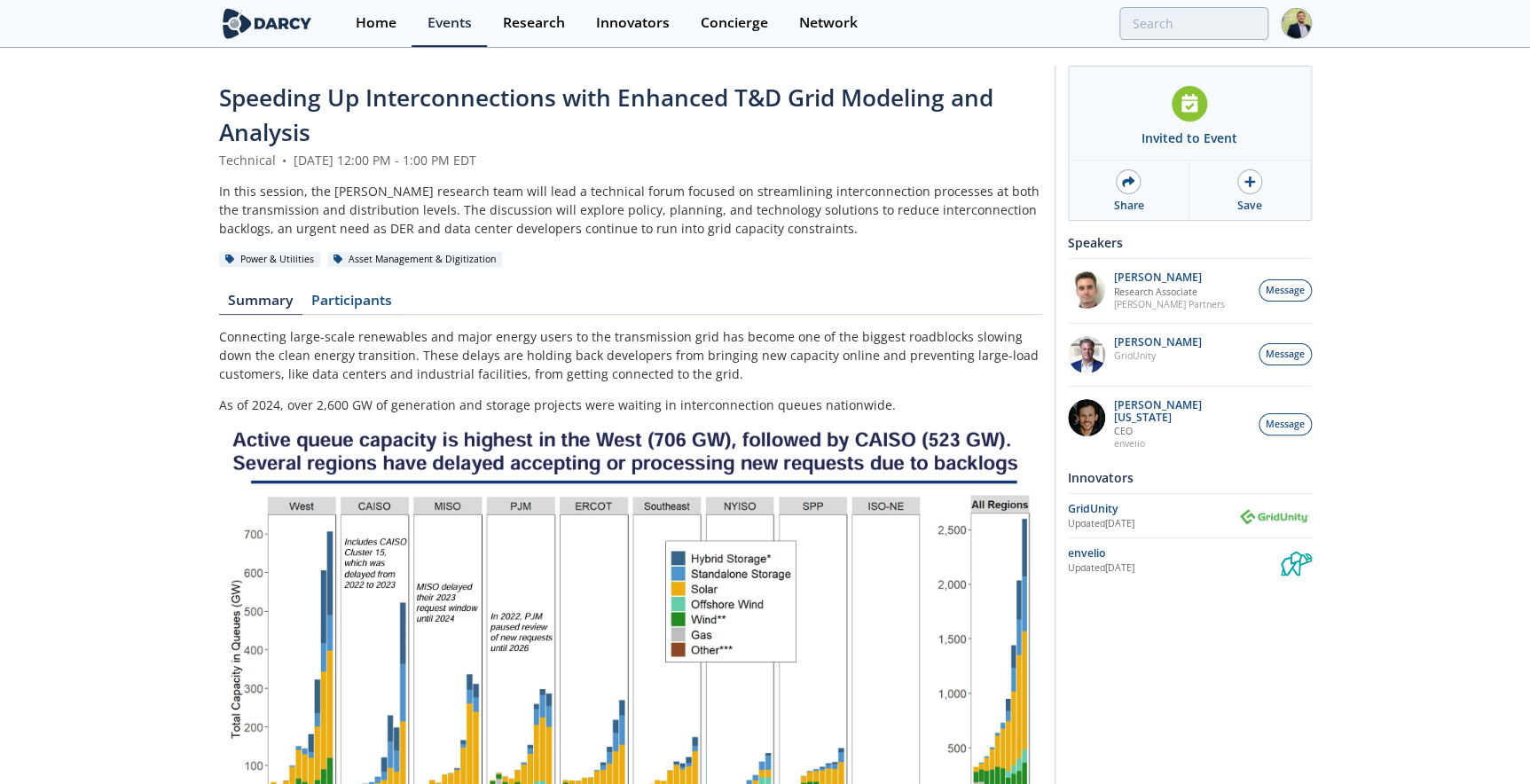
click at [243, 158] on div "Technical • August 28, 2025 12:00 PM - 1:00 PM EDT" at bounding box center [630, 161] width 823 height 19
drag, startPoint x: 289, startPoint y: 159, endPoint x: 533, endPoint y: 163, distance: 244.0
click at [533, 163] on div "Technical • August 28, 2025 12:00 PM - 1:00 PM EDT" at bounding box center [630, 161] width 823 height 19
copy div "August 28, 2025 12:00 PM - 1:00 PM EDT"
click at [461, 26] on div "Events" at bounding box center [449, 23] width 44 height 14
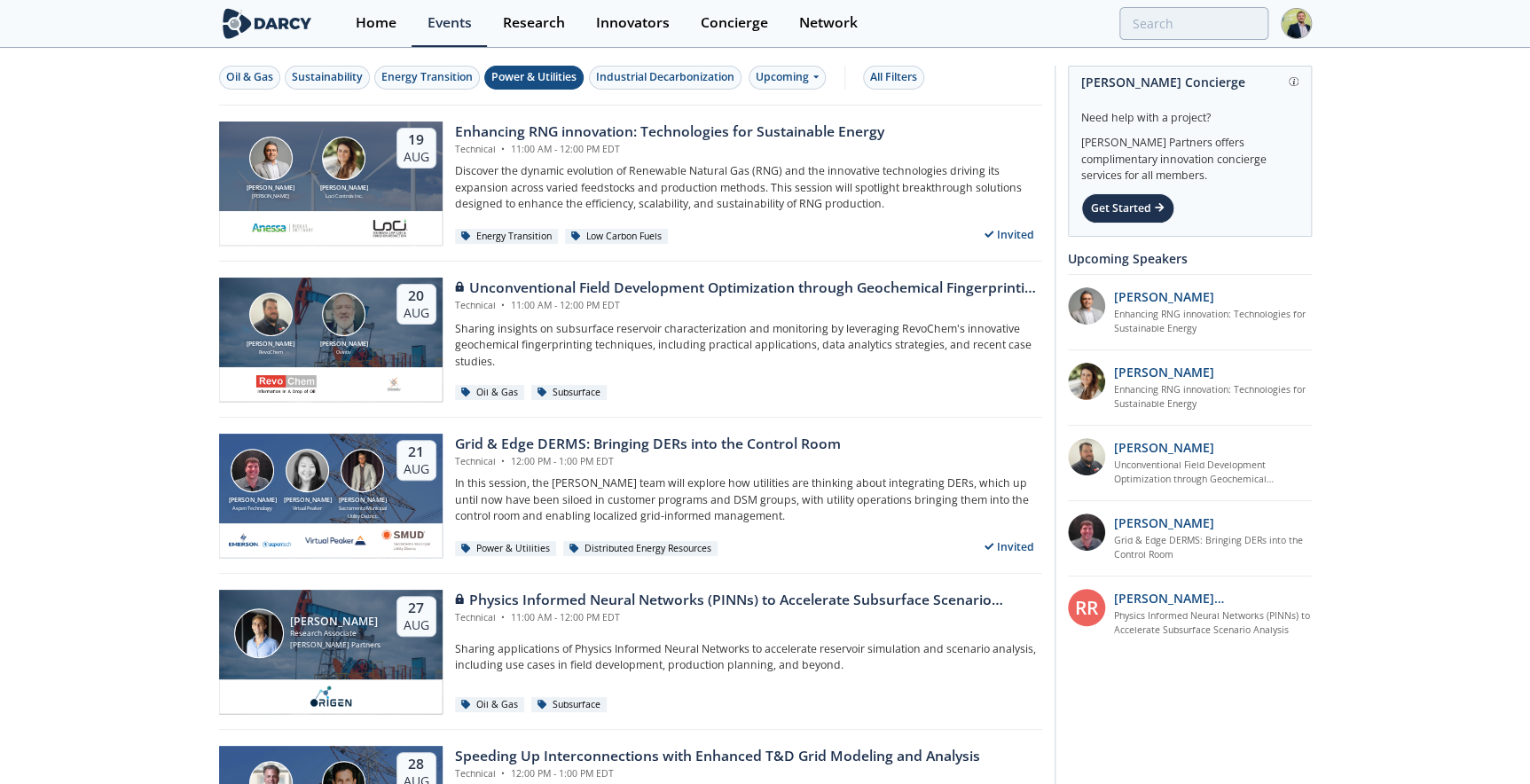
click at [556, 77] on div "Power & Utilities" at bounding box center [534, 77] width 85 height 16
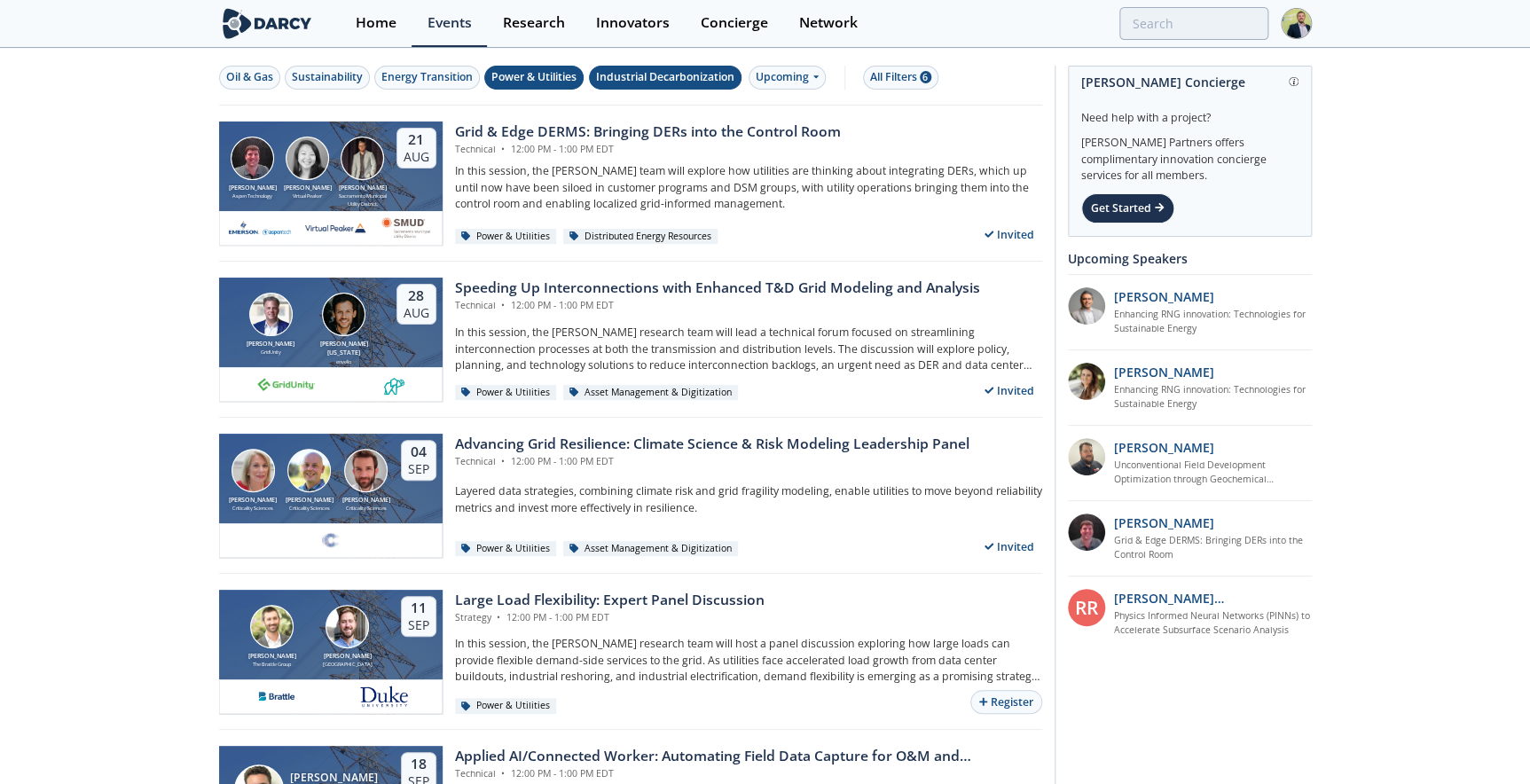
click at [627, 77] on div "Industrial Decarbonization" at bounding box center [665, 77] width 138 height 16
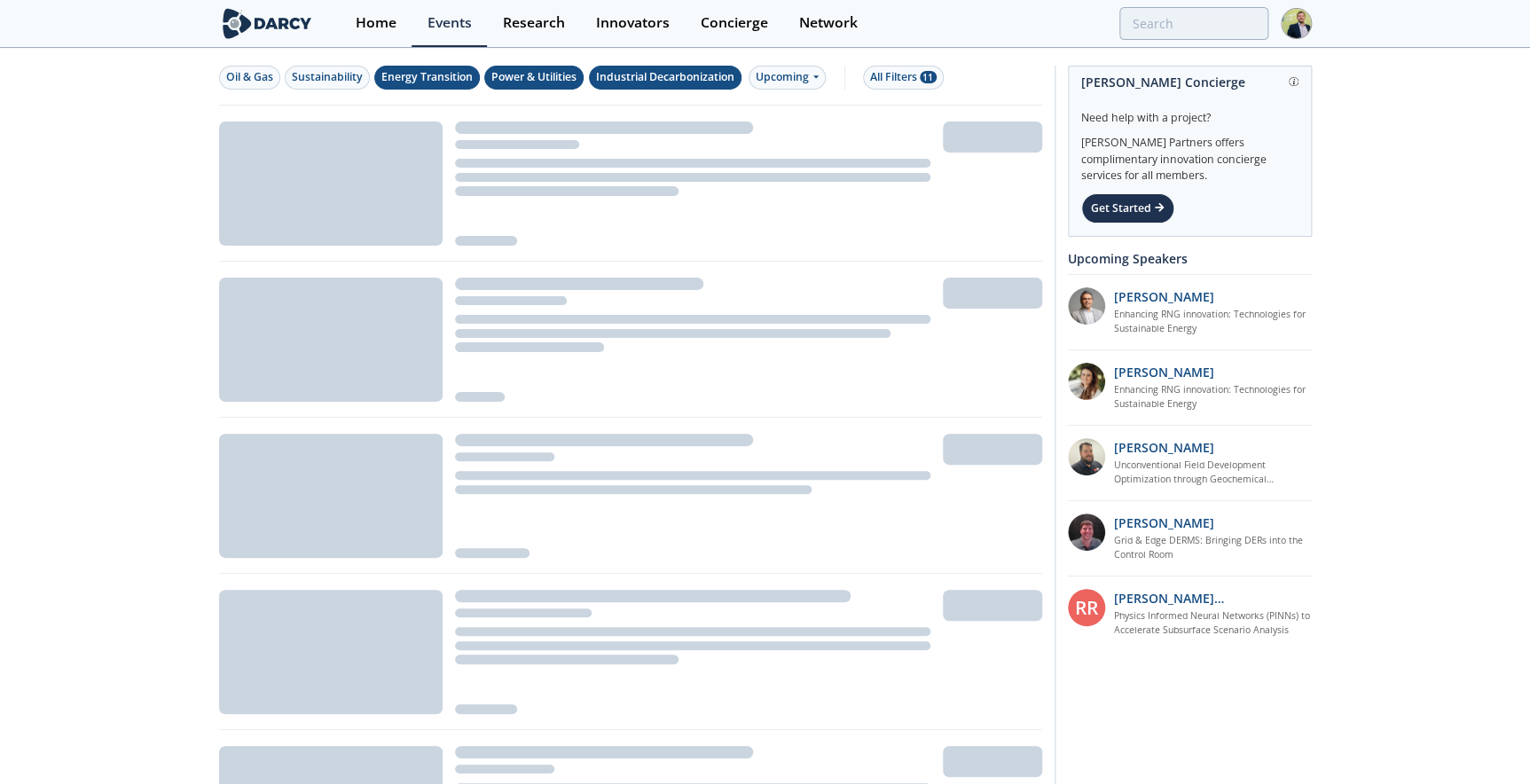
click at [432, 79] on div "Energy Transition" at bounding box center [427, 77] width 92 height 16
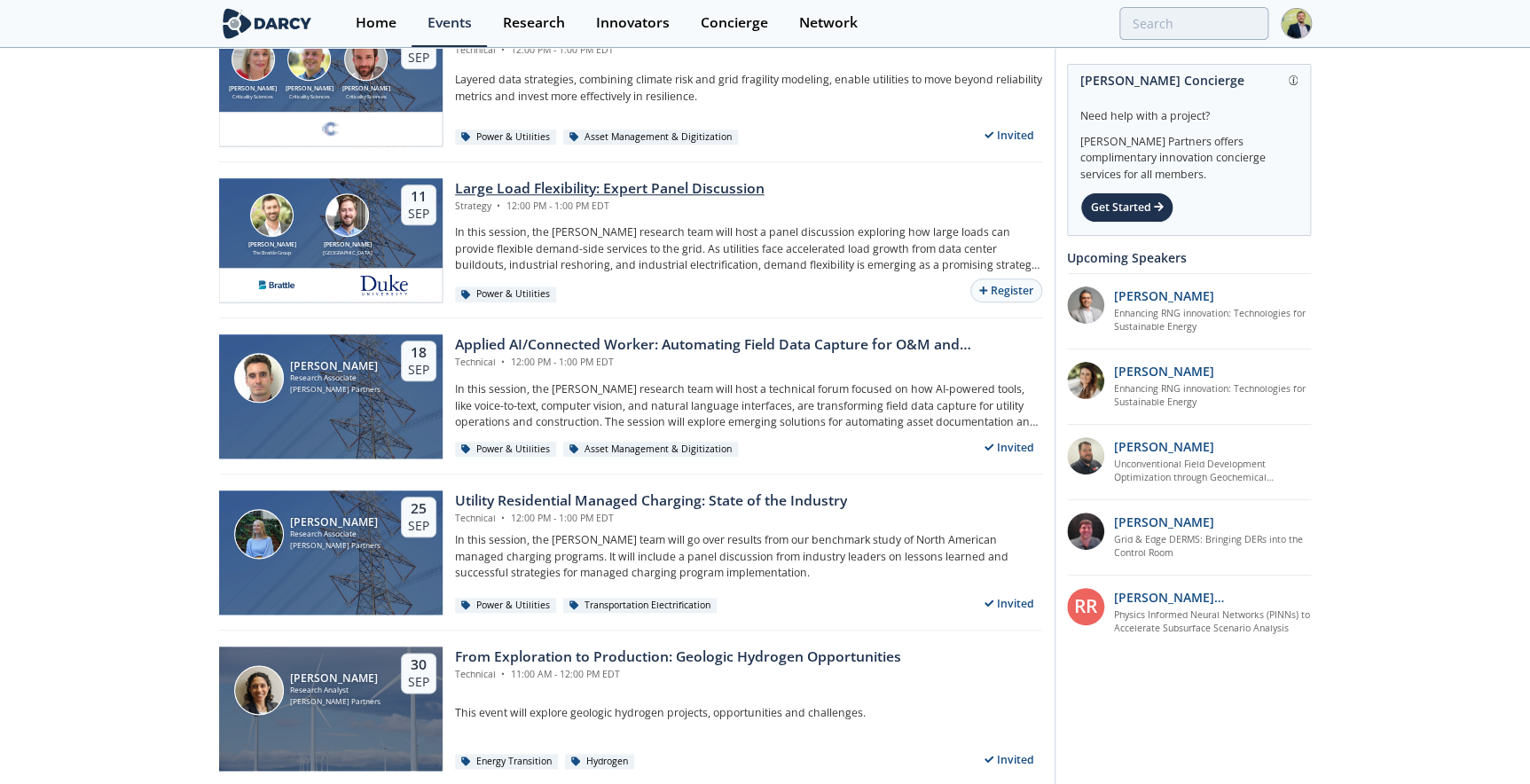
scroll to position [725, 0]
